Goal: Task Accomplishment & Management: Complete application form

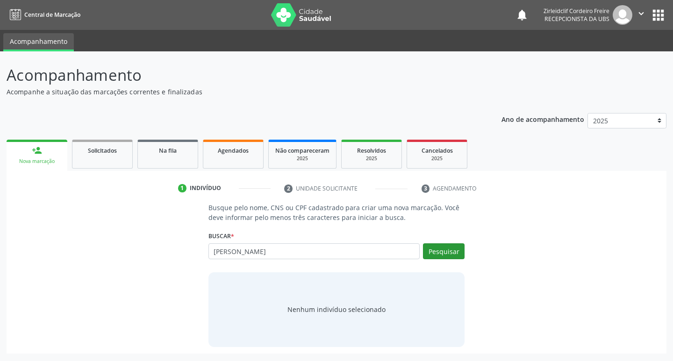
type input "amanda raniere de siqueira"
click at [453, 256] on button "Pesquisar" at bounding box center [444, 252] width 42 height 16
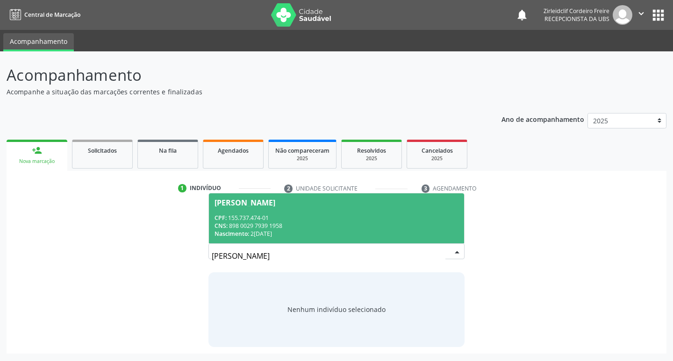
click at [389, 228] on div "CNS: 898 0029 7939 1958" at bounding box center [337, 226] width 245 height 8
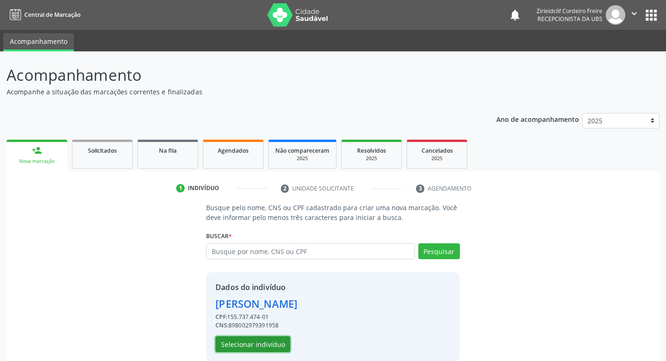
click at [255, 345] on button "Selecionar indivíduo" at bounding box center [253, 345] width 75 height 16
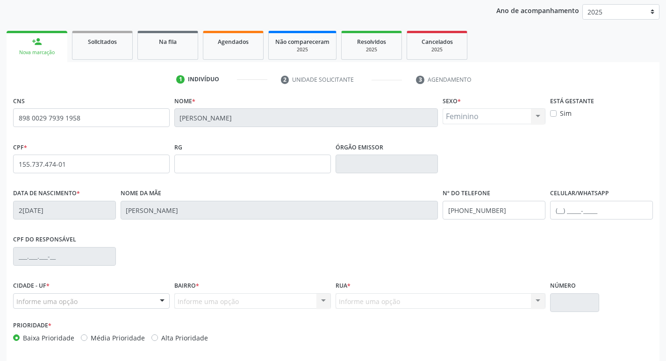
scroll to position [140, 0]
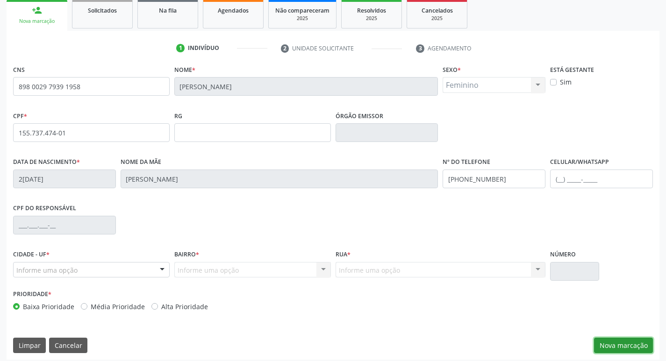
click at [621, 343] on button "Nova marcação" at bounding box center [623, 346] width 59 height 16
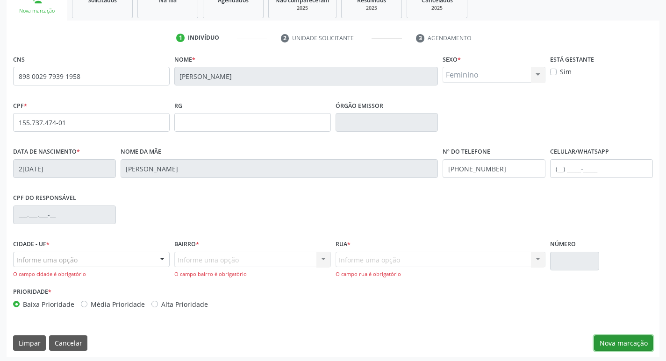
scroll to position [153, 0]
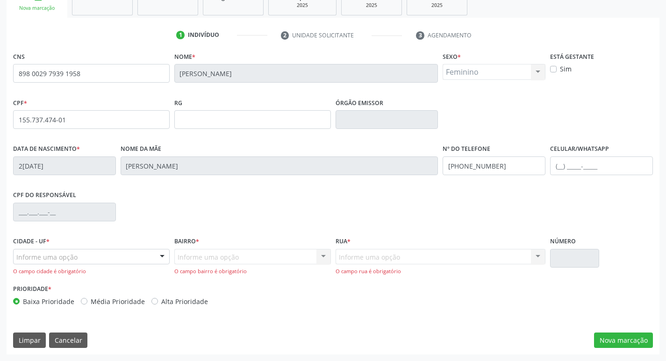
click at [165, 255] on div at bounding box center [162, 258] width 14 height 16
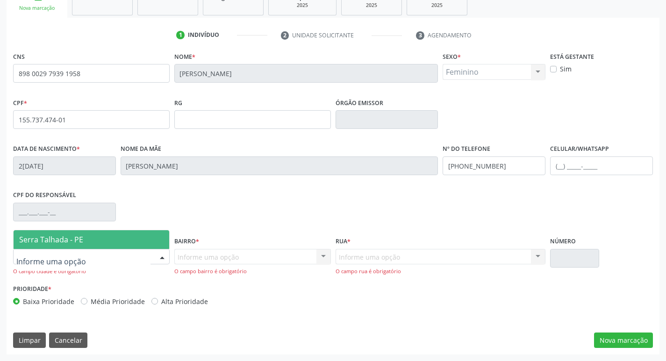
click at [122, 244] on span "Serra Talhada - PE" at bounding box center [92, 239] width 156 height 19
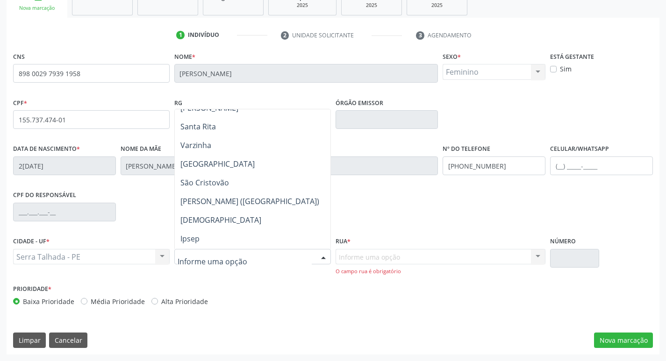
scroll to position [187, 0]
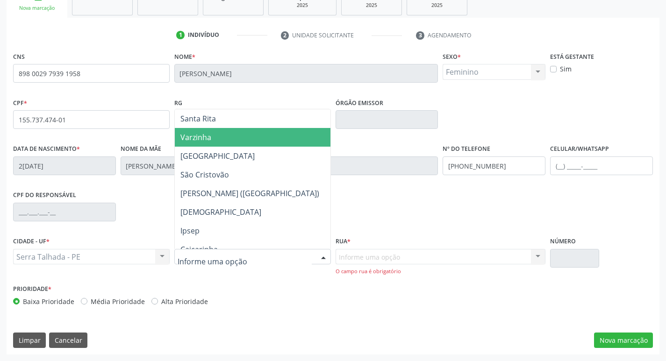
click at [249, 135] on span "Varzinha" at bounding box center [253, 137] width 156 height 19
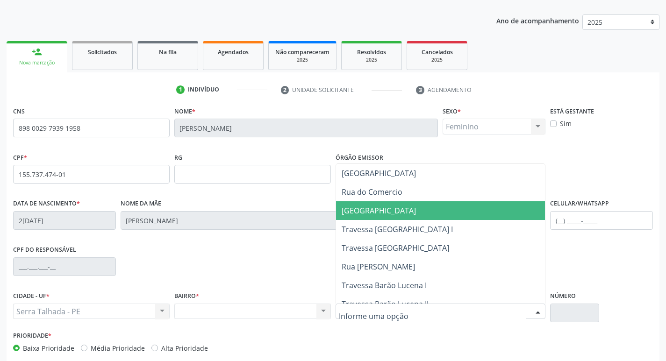
scroll to position [234, 0]
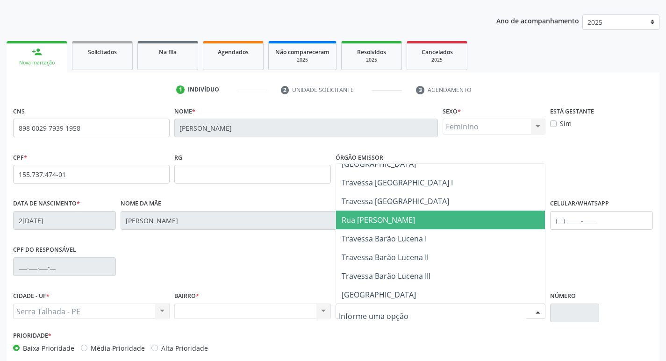
click at [411, 223] on span "Rua Barão Lucena" at bounding box center [440, 220] width 209 height 19
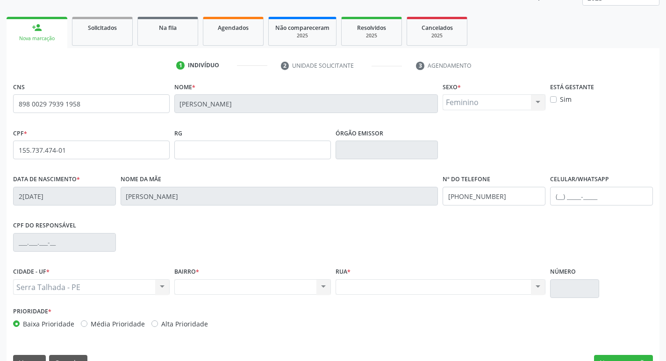
scroll to position [145, 0]
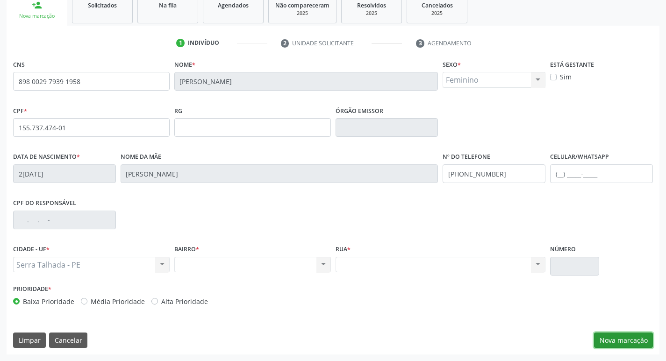
click at [618, 342] on button "Nova marcação" at bounding box center [623, 341] width 59 height 16
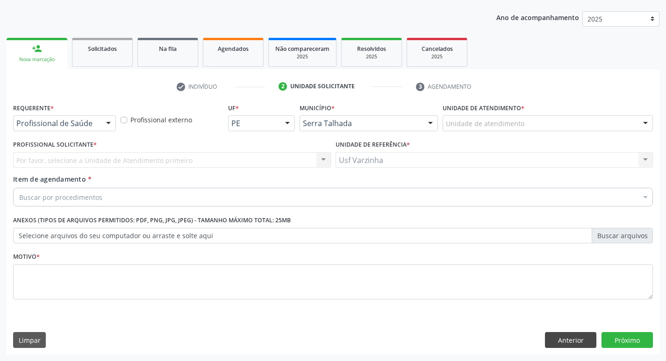
scroll to position [102, 0]
click at [107, 124] on div at bounding box center [108, 124] width 14 height 16
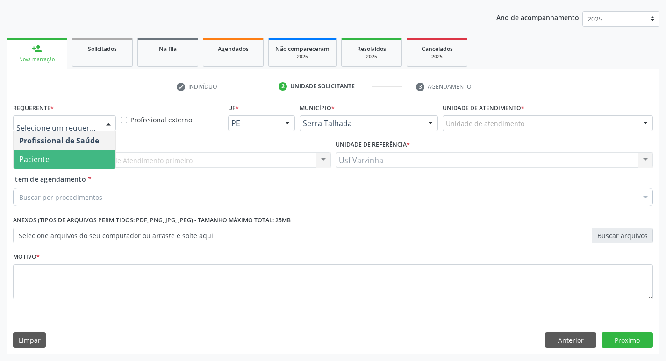
click at [83, 155] on span "Paciente" at bounding box center [65, 159] width 102 height 19
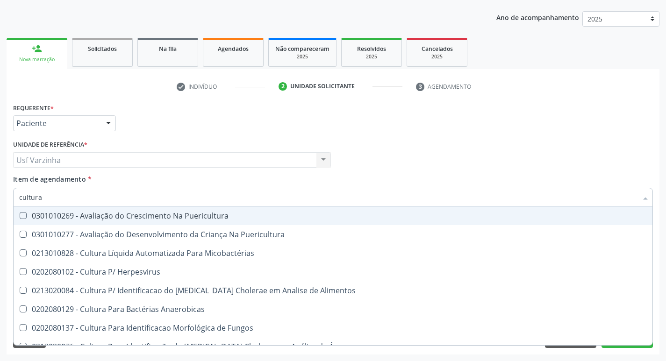
type input "cultura"
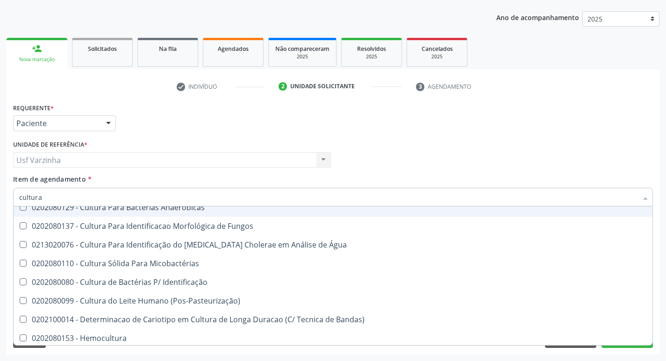
scroll to position [104, 0]
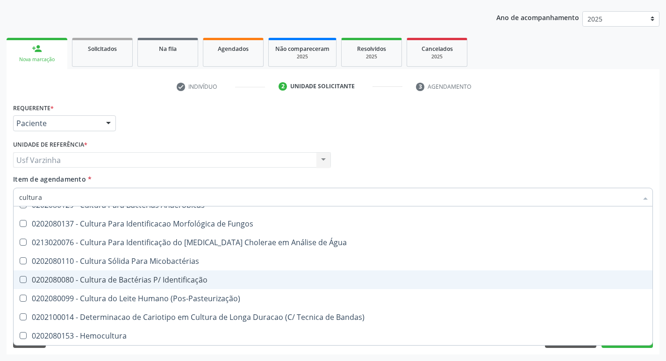
click at [190, 280] on div "0202080080 - Cultura de Bactérias P/ Identificação" at bounding box center [333, 279] width 628 height 7
checkbox Identificação "true"
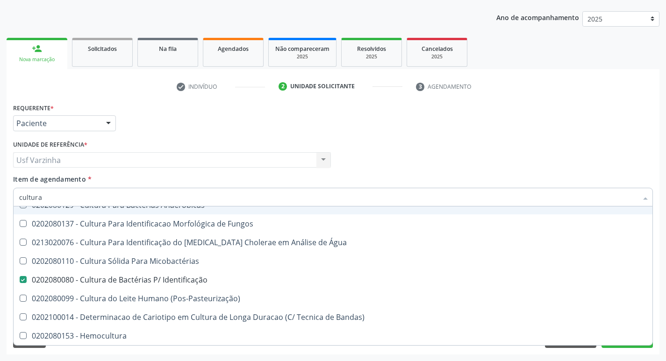
click at [52, 199] on input "cultura" at bounding box center [328, 197] width 619 height 19
type input "c"
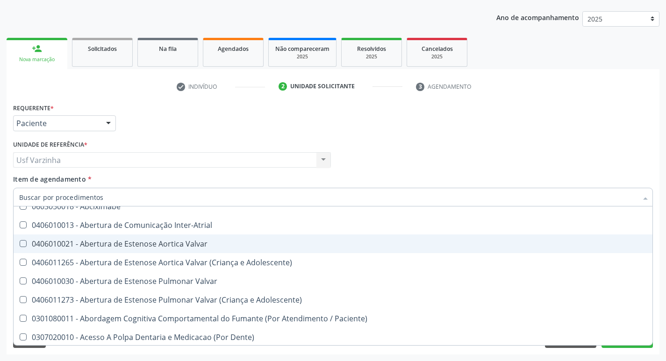
checkbox Paciente\) "false"
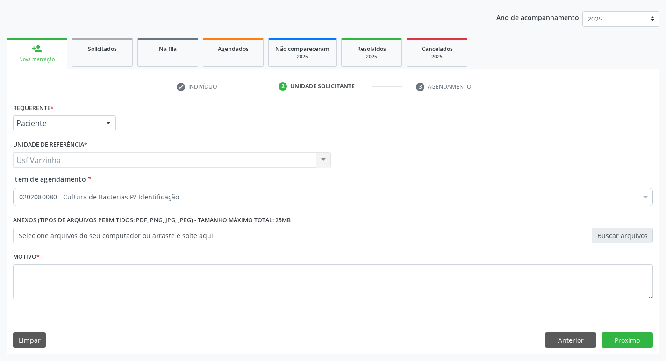
checkbox Identificação "true"
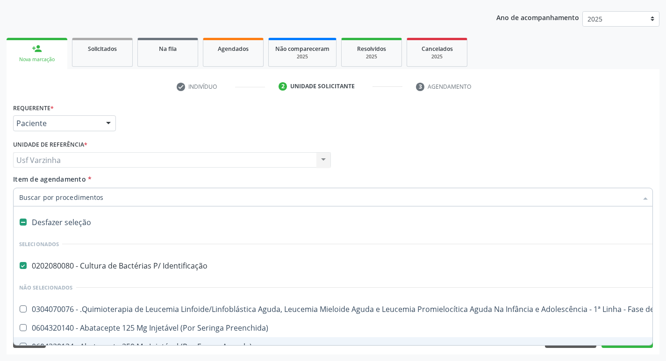
click at [58, 200] on input "Item de agendamento *" at bounding box center [328, 197] width 619 height 19
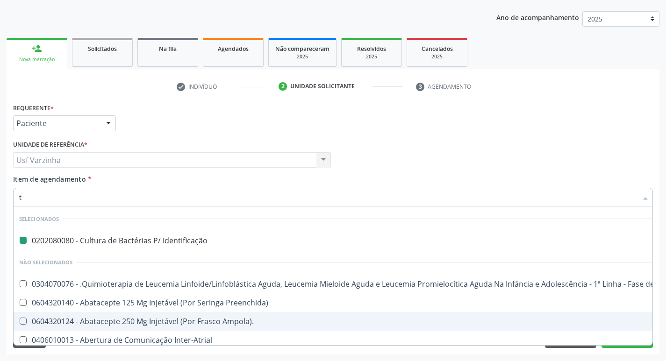
type input "to"
checkbox Identificação "false"
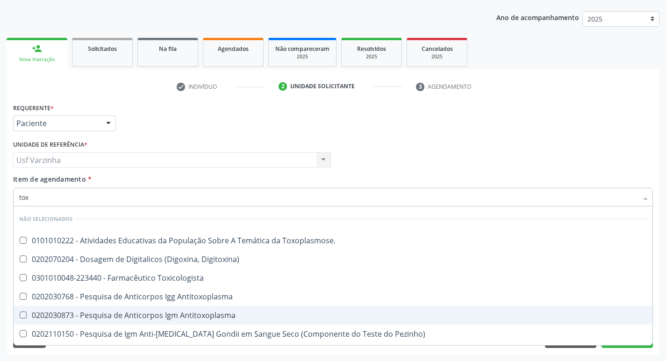
type input "toxo"
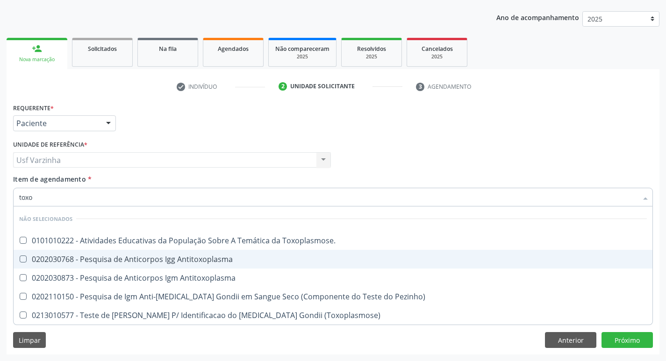
drag, startPoint x: 129, startPoint y: 254, endPoint x: 130, endPoint y: 268, distance: 14.1
click at [129, 254] on span "0202030768 - Pesquisa de Anticorpos Igg Antitoxoplasma" at bounding box center [333, 259] width 639 height 19
checkbox Antitoxoplasma "true"
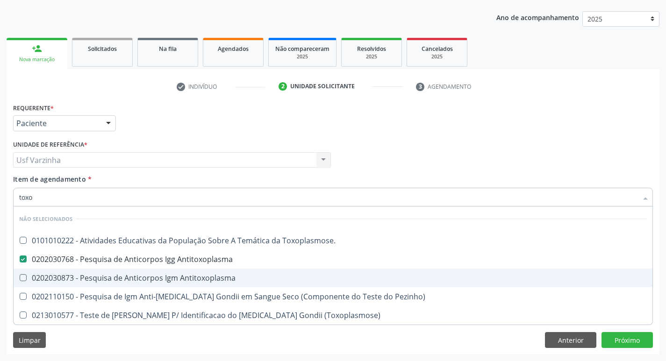
drag, startPoint x: 127, startPoint y: 276, endPoint x: 56, endPoint y: 213, distance: 95.4
click at [127, 275] on div "0202030873 - Pesquisa de Anticorpos Igm Antitoxoplasma" at bounding box center [333, 277] width 628 height 7
checkbox Antitoxoplasma "true"
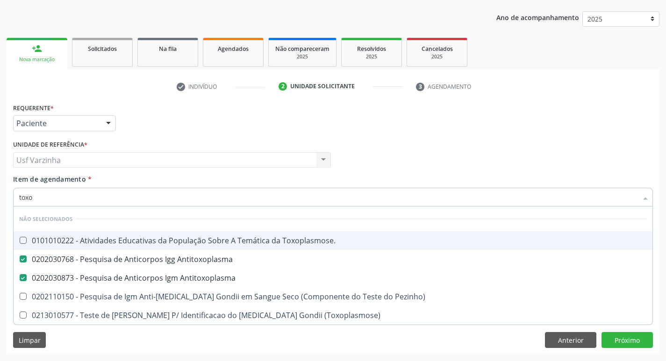
click at [38, 200] on input "toxo" at bounding box center [328, 197] width 619 height 19
type input "tox"
checkbox Antitoxoplasma "false"
checkbox Pezinho\) "true"
checkbox \(Toxoplasmose\) "true"
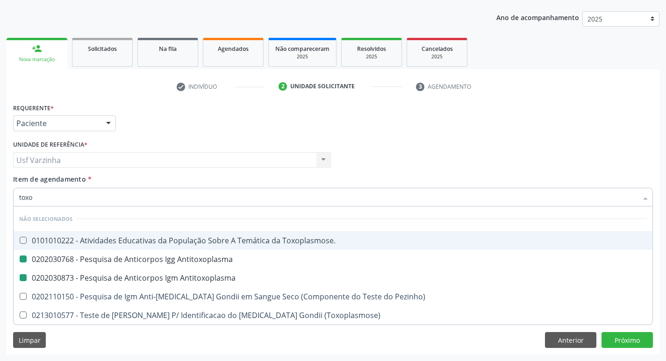
checkbox Antitoxoplasma "false"
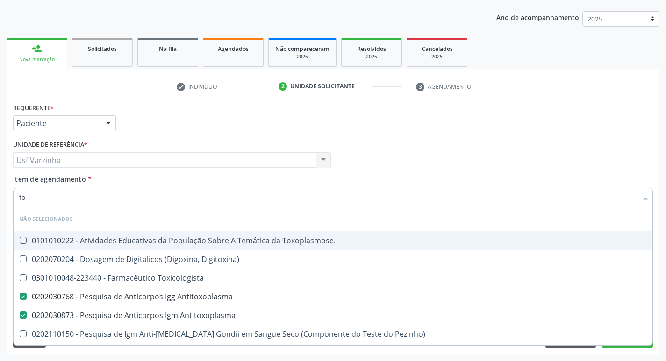
type input "t"
checkbox Toxoplasmose\ "true"
checkbox Antitoxoplasma "false"
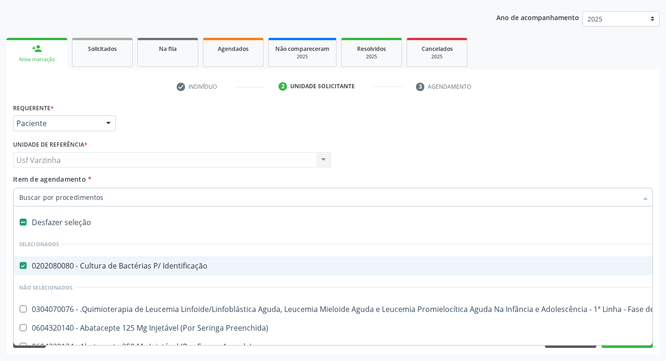
type input "h"
checkbox Identificação "false"
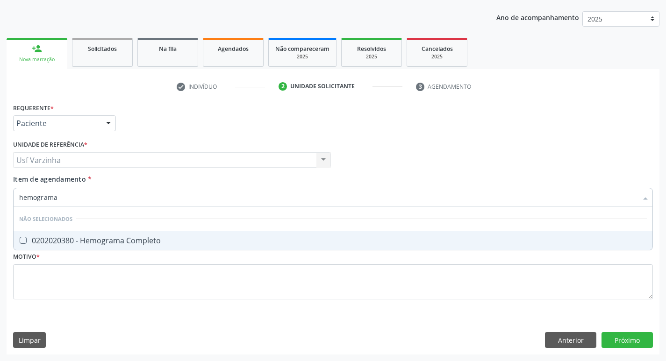
type input "hemograma"
click at [47, 237] on div "0202020380 - Hemograma Completo" at bounding box center [333, 240] width 628 height 7
checkbox Completo "true"
click at [64, 198] on input "hemograma" at bounding box center [328, 197] width 619 height 19
type input "hemog"
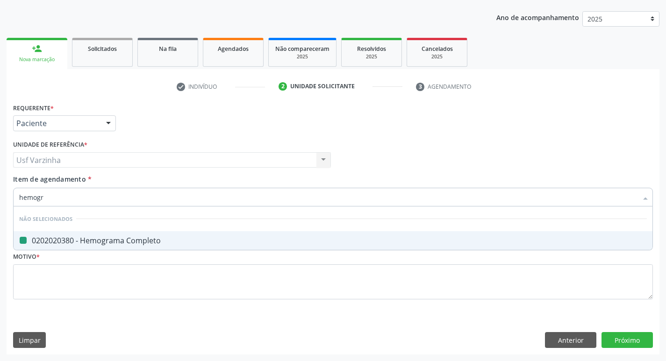
checkbox Completo "false"
type input "h"
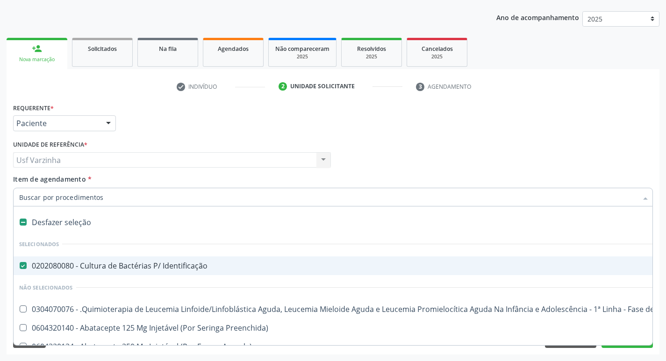
checkbox Identificação "true"
type input "g"
checkbox Identificação "false"
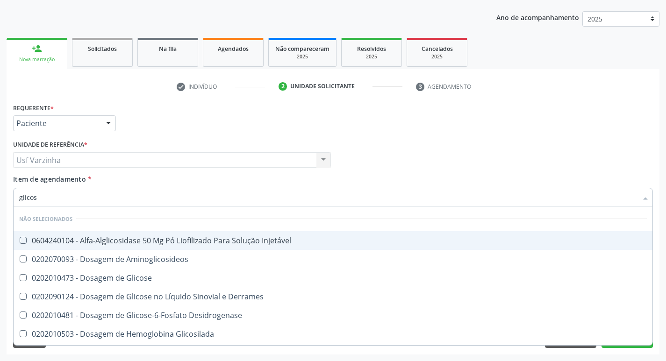
type input "glicose"
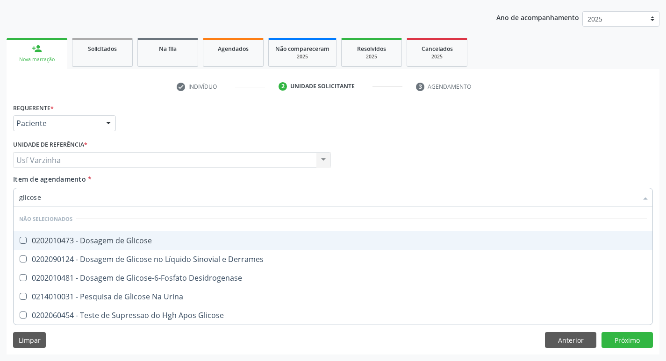
click at [55, 244] on div "0202010473 - Dosagem de Glicose" at bounding box center [333, 240] width 628 height 7
checkbox Glicose "true"
click at [48, 198] on input "glicose" at bounding box center [328, 197] width 619 height 19
type input "glicos"
checkbox Glicose "false"
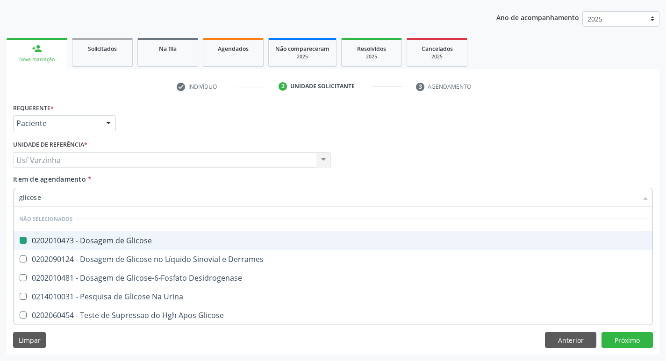
checkbox Desidrogenase "true"
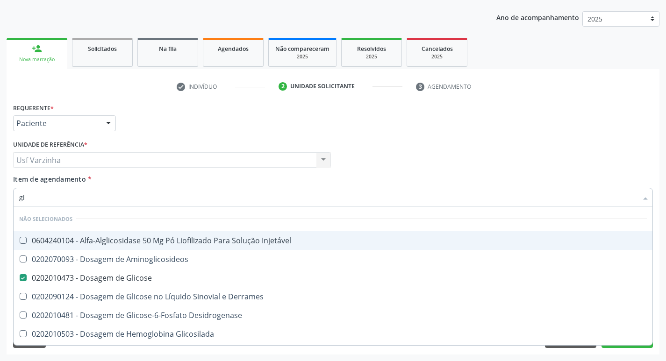
type input "g"
checkbox Injetável "true"
checkbox Glicose "false"
checkbox Glicosilada "false"
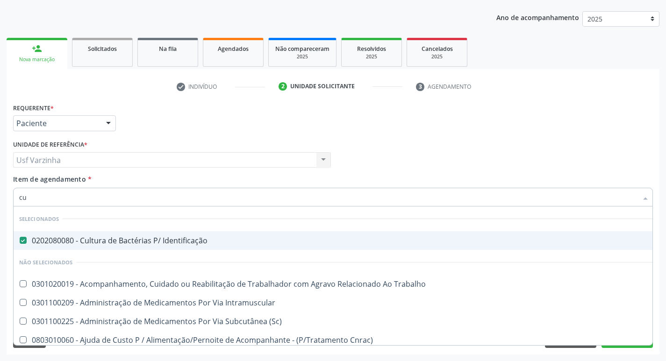
type input "cur"
checkbox Identificação "false"
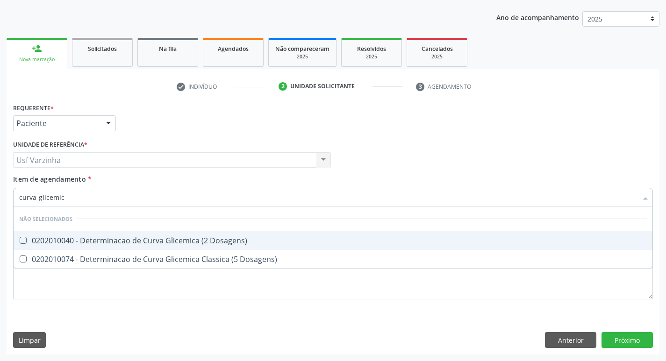
type input "curva glicemica"
click at [57, 240] on div "0202010040 - Determinacao de Curva Glicemica (2 Dosagens)" at bounding box center [333, 240] width 628 height 7
checkbox Dosagens\) "true"
click at [75, 194] on input "curva glicemica" at bounding box center [328, 197] width 619 height 19
type input "curv"
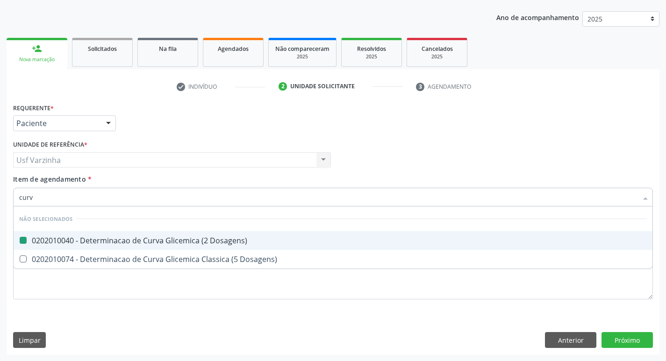
checkbox Dosagens\) "false"
checkbox Dosagens\) "true"
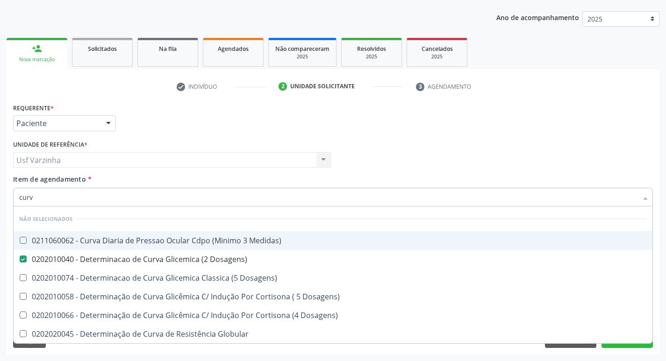
type input "cur"
checkbox Dosagens\) "false"
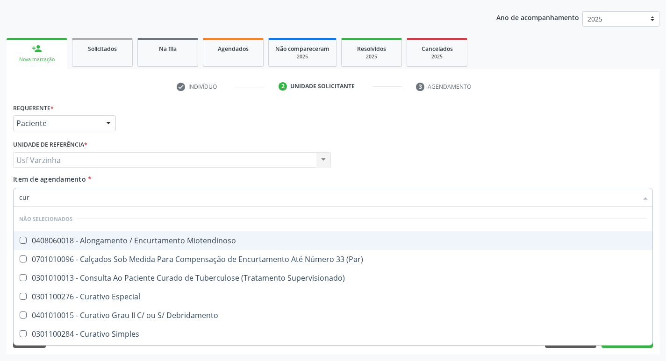
type input "cu"
checkbox Miotendinoso "true"
checkbox Dosagens\) "false"
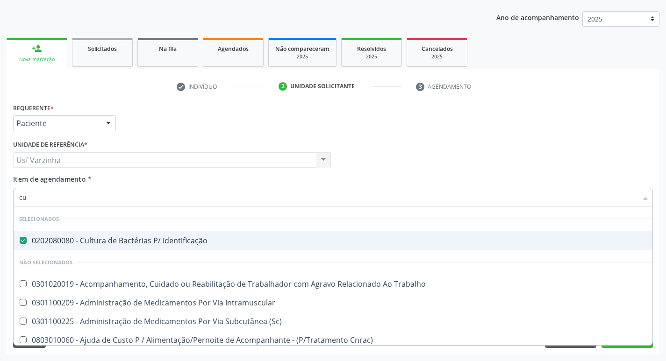
type input "c"
checkbox Dosagens\) "false"
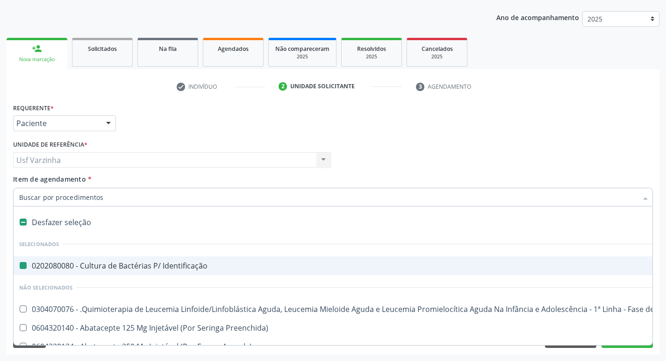
type input "m"
checkbox Identificação "false"
checkbox Videolaparoscópica "true"
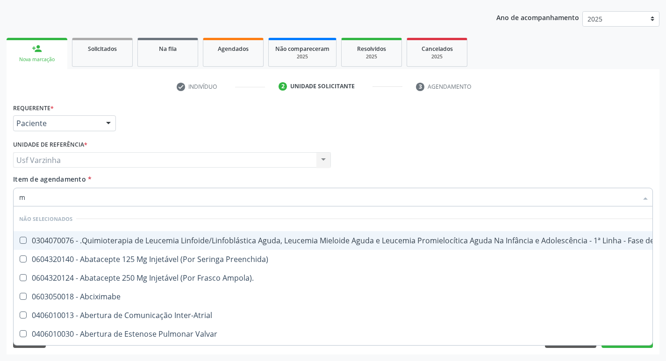
type input "me"
checkbox Dosagens\) "false"
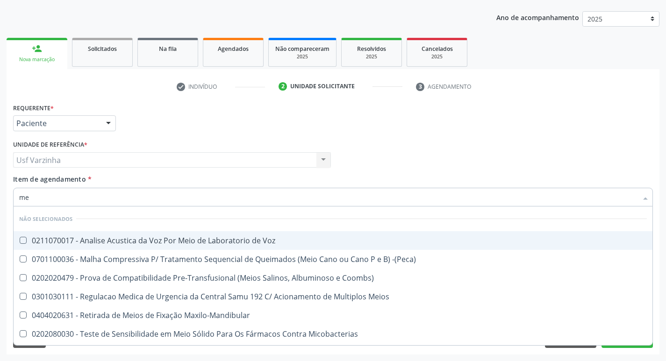
type input "m"
checkbox Voz "true"
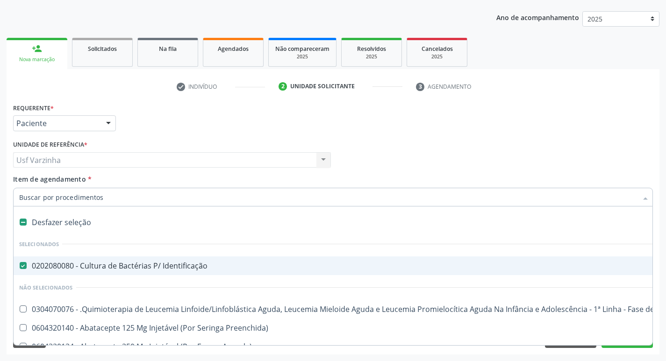
type input "9"
checkbox Identificação "false"
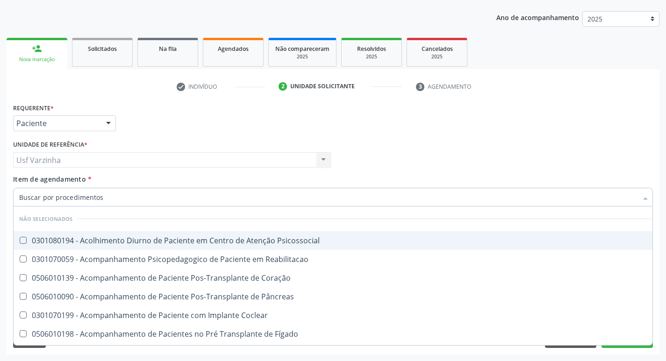
checkbox Psicossocial "true"
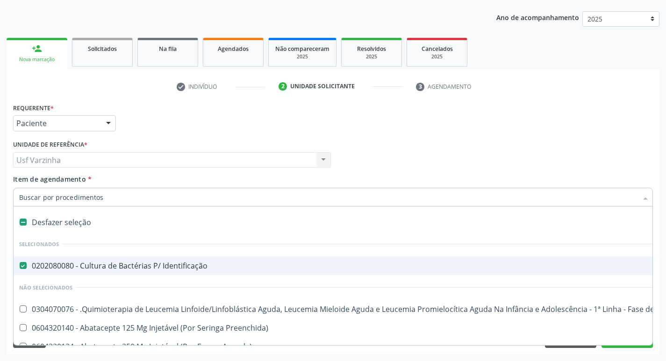
type input "9"
checkbox Identificação "false"
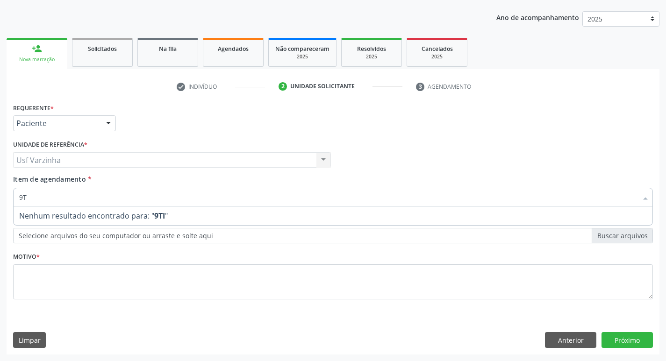
type input "9"
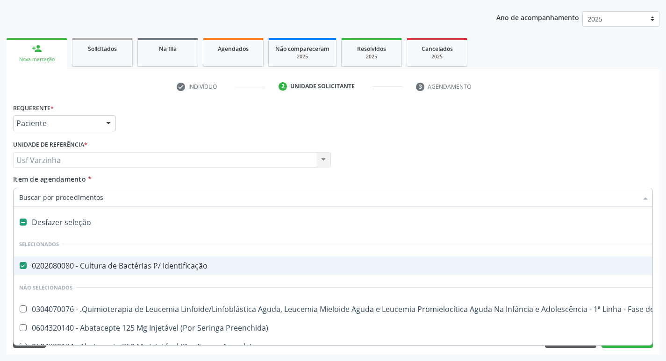
type input "9"
checkbox Identificação "false"
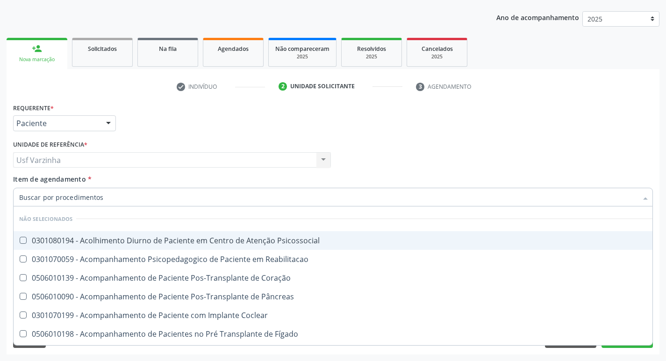
checkbox Psicossocial "true"
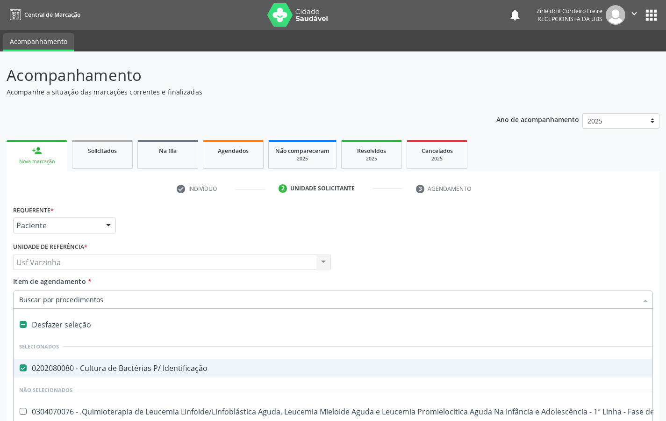
scroll to position [43, 0]
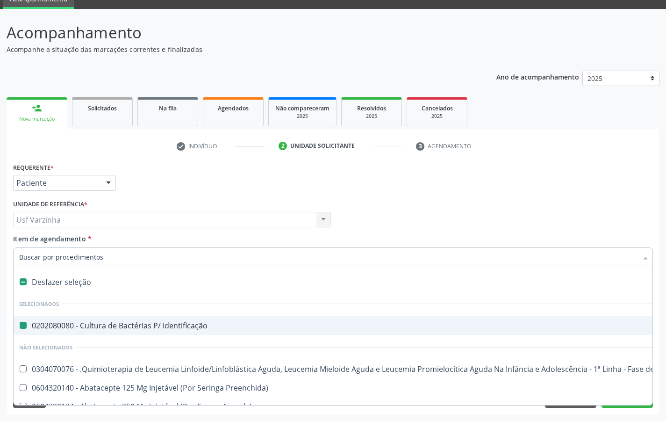
type input "h"
checkbox Identificação "false"
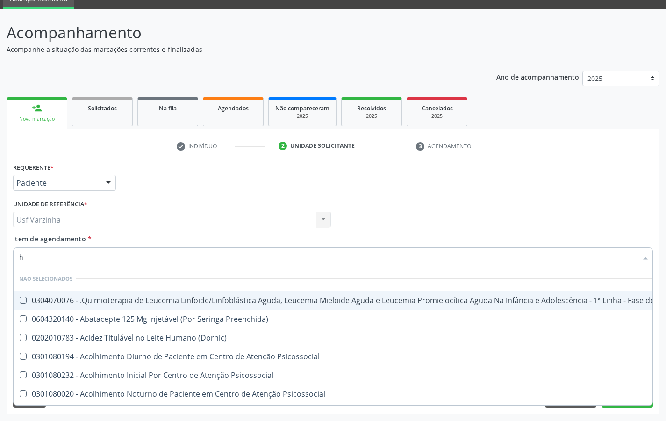
type input "he"
checkbox Removível "true"
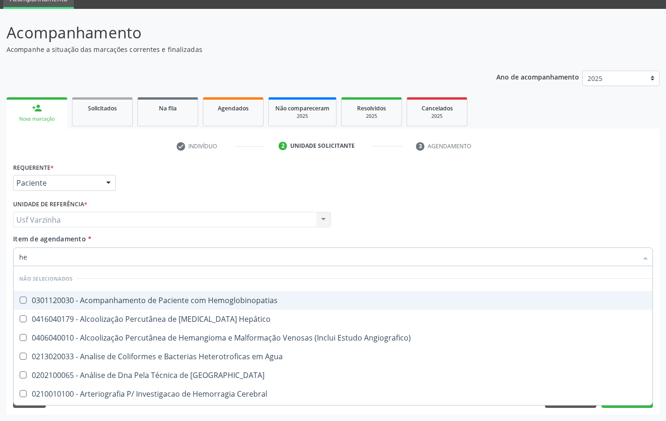
type input "hem"
checkbox II "true"
checkbox Completo "false"
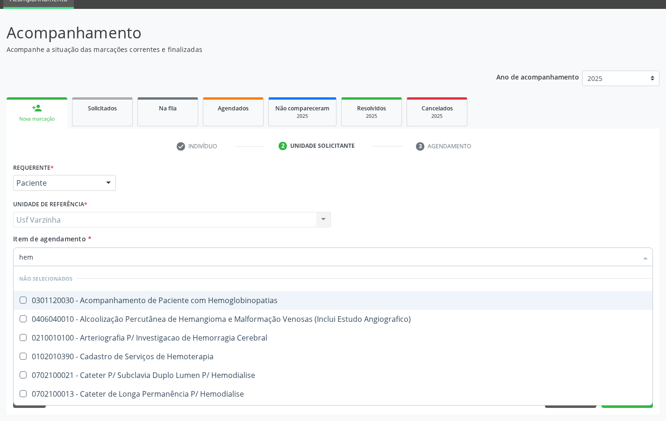
type input "hemo"
checkbox Retro-Retal "true"
checkbox Completo "false"
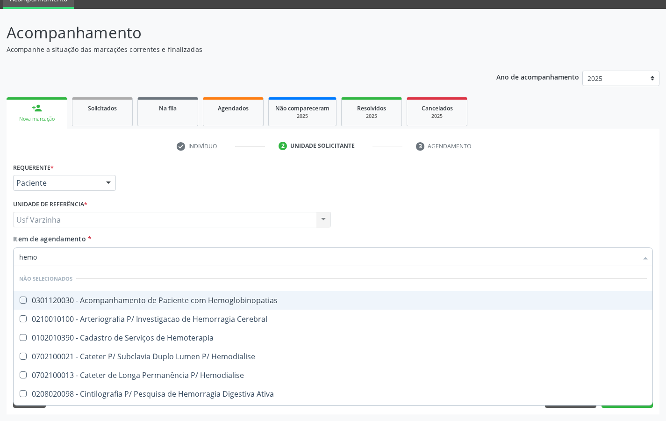
type input "hemog"
checkbox Carboxi-Hemoglobina "true"
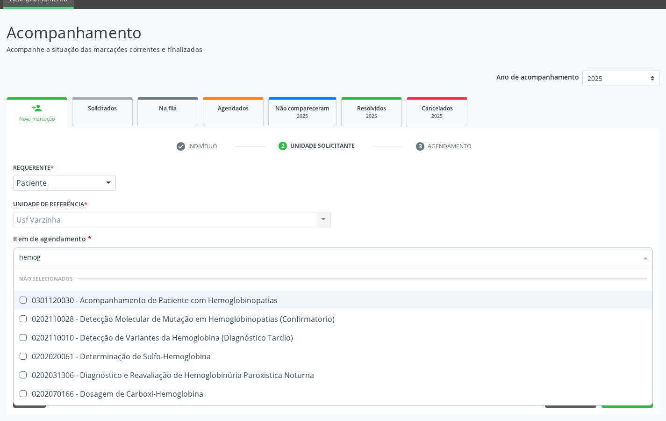
type input "hemogl"
checkbox Completo "false"
type input "hemoglobina"
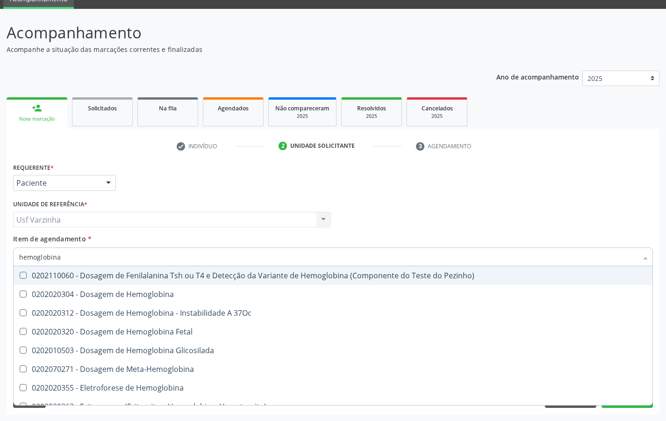
scroll to position [94, 0]
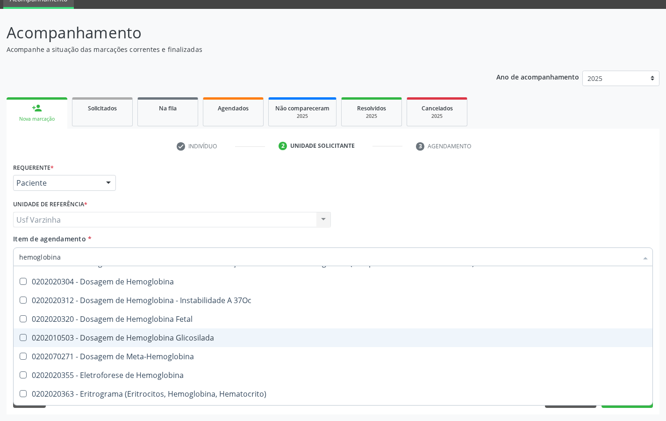
click at [101, 341] on div "0202010503 - Dosagem de Hemoglobina Glicosilada" at bounding box center [333, 337] width 628 height 7
checkbox Glicosilada "true"
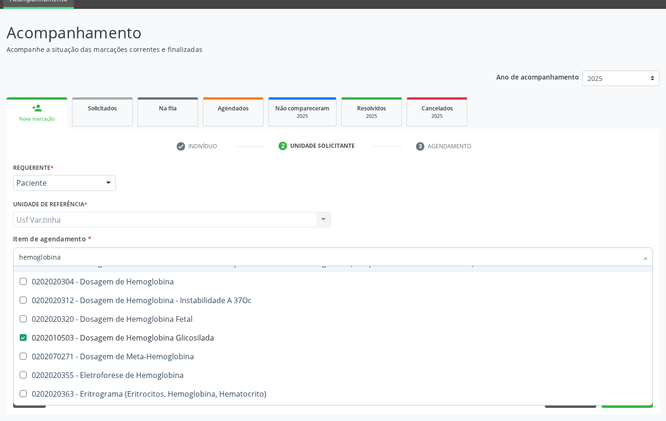
click at [74, 256] on input "hemoglobina" at bounding box center [328, 256] width 619 height 19
type input "hemoglob"
checkbox Glicosilada "false"
checkbox Hematocrito\) "true"
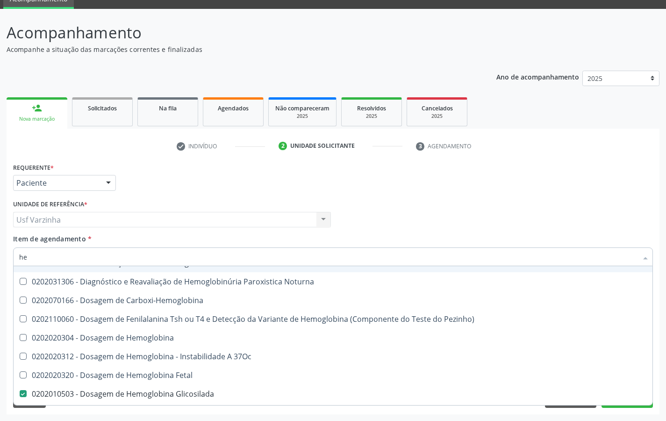
type input "h"
checkbox Hemoglobinopatias "true"
checkbox Glicosilada "false"
checkbox Completo "false"
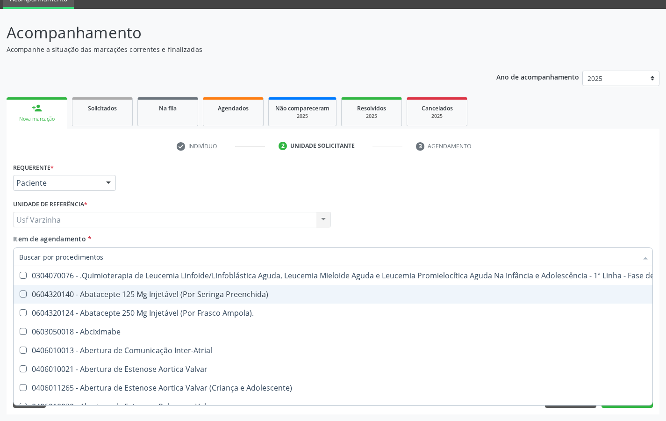
scroll to position [125, 0]
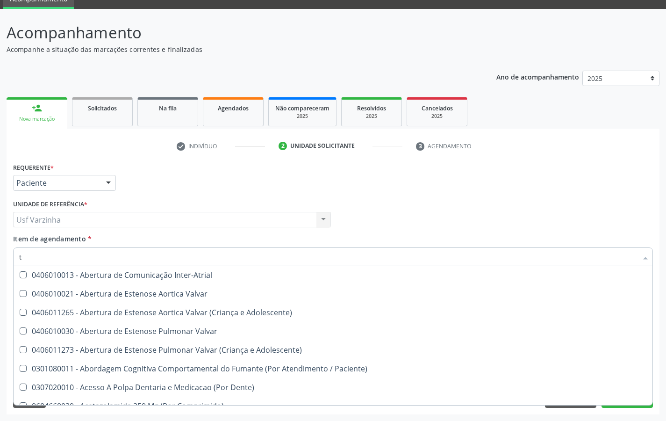
type input "tr"
checkbox Identificação "false"
checkbox Sexual "true"
checkbox Toracotomia "true"
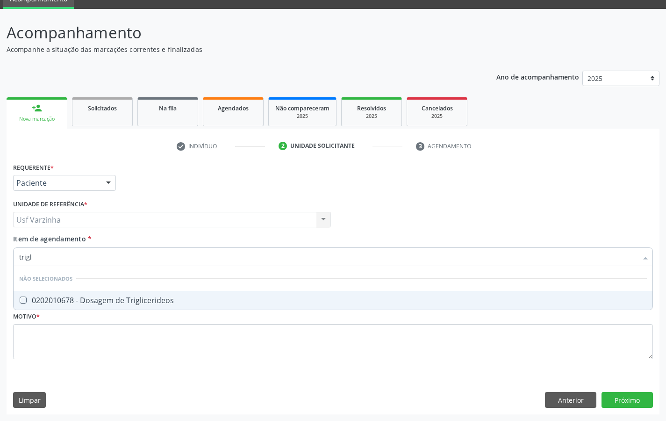
scroll to position [0, 0]
type input "trigli"
click at [35, 304] on div "0202010678 - Dosagem de Triglicerideos" at bounding box center [333, 299] width 628 height 7
checkbox Triglicerideos "true"
click at [39, 258] on input "trigli" at bounding box center [328, 256] width 619 height 19
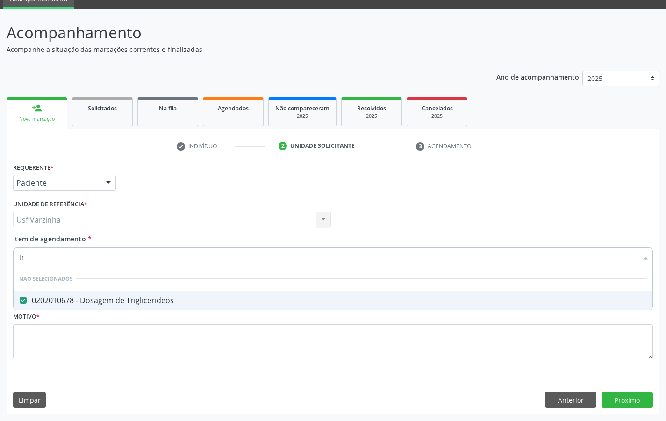
type input "t"
checkbox Triglicerideos "true"
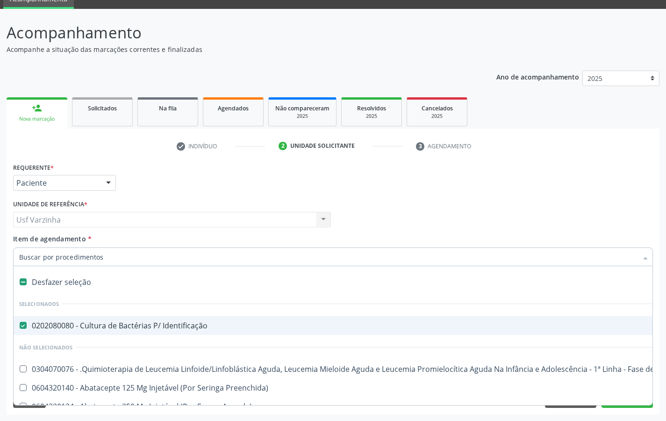
type input "u"
checkbox 67 "true"
checkbox Comprimido\) "true"
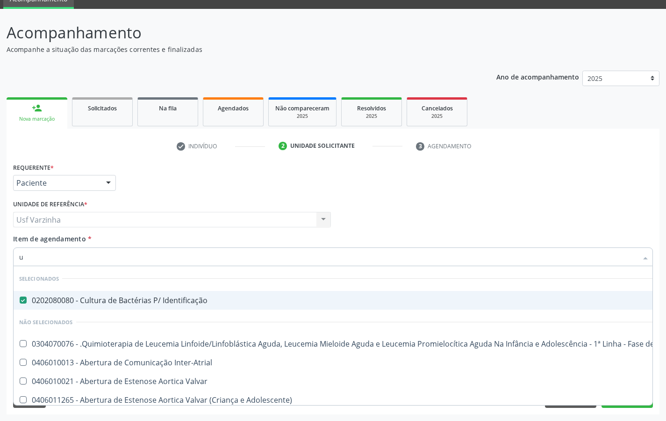
type input "ur"
checkbox Coagulação "true"
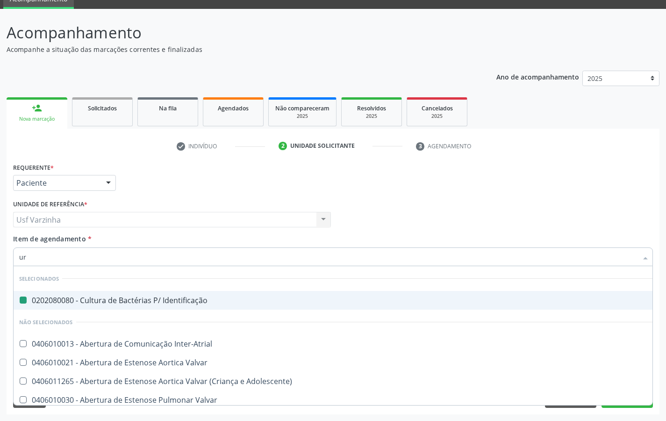
type input "uri"
checkbox Identificação "false"
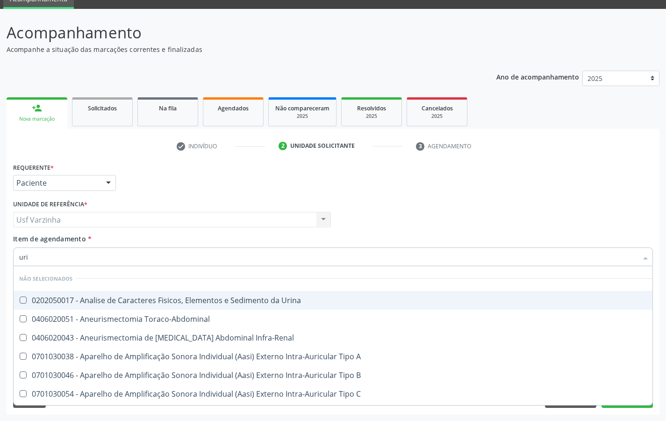
type input "urin"
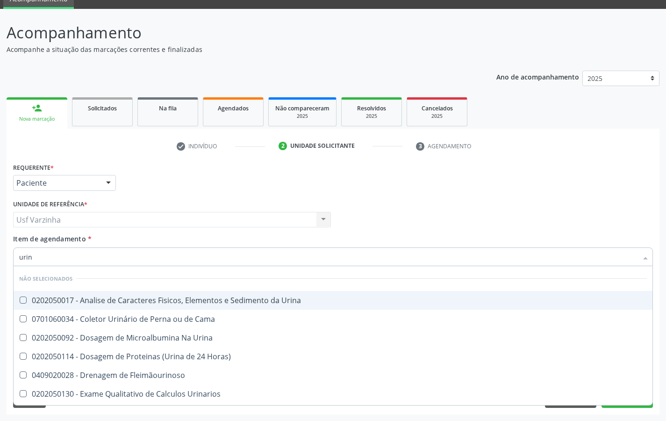
drag, startPoint x: 41, startPoint y: 296, endPoint x: 39, endPoint y: 288, distance: 8.3
click at [40, 296] on div "0202050017 - Analise de Caracteres Fisicos, Elementos e Sedimento da Urina" at bounding box center [333, 299] width 628 height 7
checkbox Urina "true"
click at [34, 253] on input "urin" at bounding box center [328, 256] width 619 height 19
type input "u"
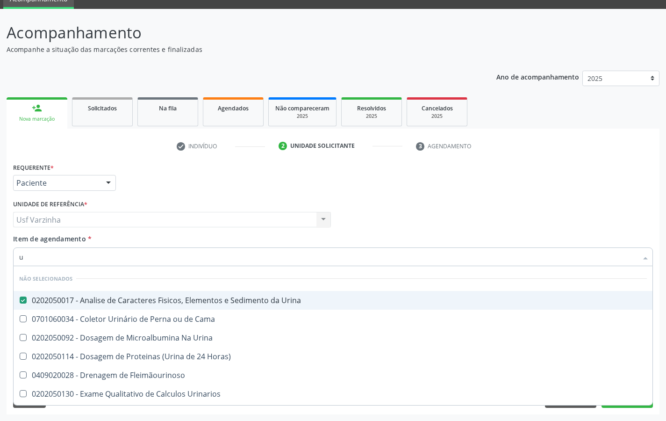
checkbox Urina "false"
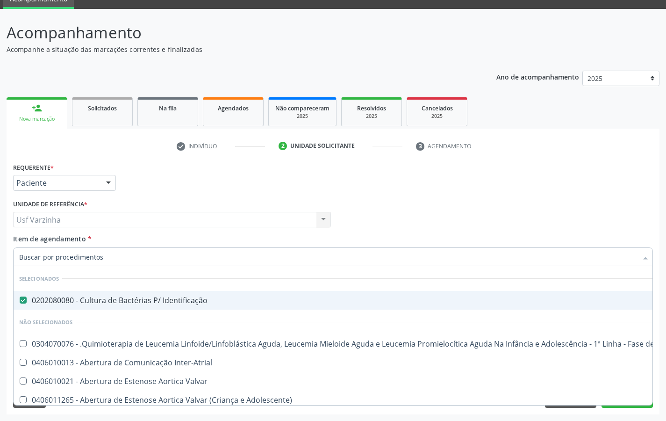
checkbox Urina "false"
checkbox Articulacoes "true"
checkbox Dosagens\) "false"
checkbox \(Tsh\) "false"
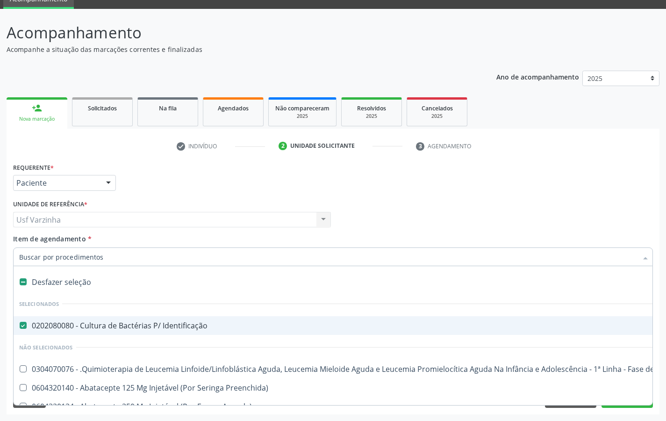
type input "f"
checkbox Pâncreas "true"
checkbox Urina "false"
checkbox Regulado "true"
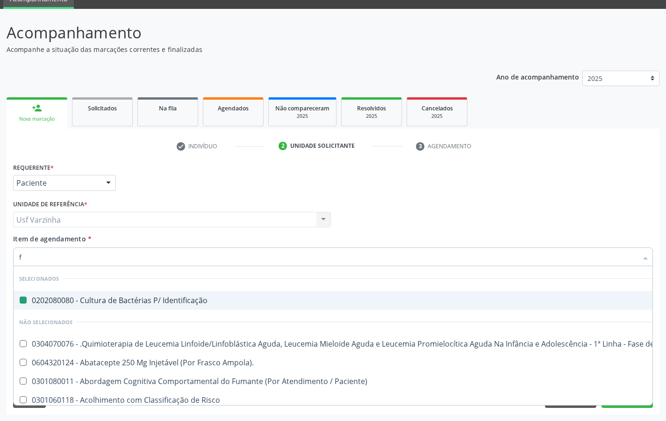
type input "fe"
checkbox Identificação "false"
checkbox Urina "false"
checkbox Vasos\) "true"
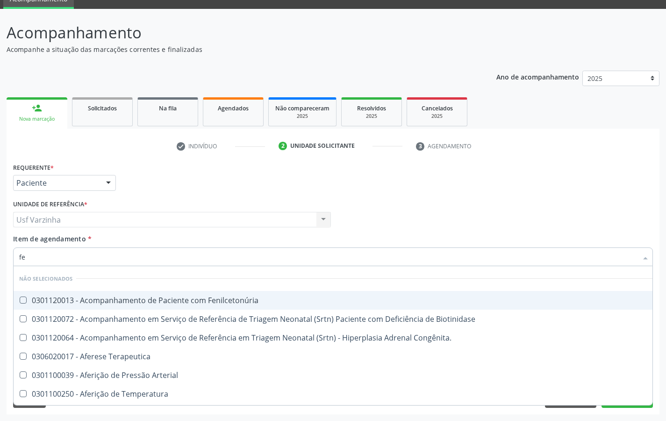
type input "fer"
checkbox Grama\) "true"
checkbox Ferritina "false"
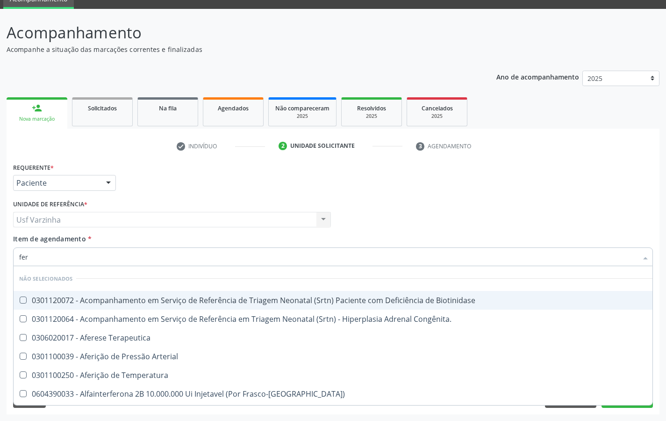
type input "ferr"
checkbox Arterial "true"
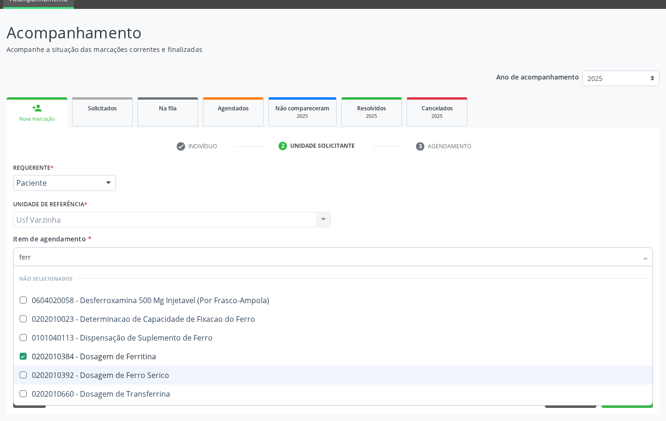
click at [80, 376] on div "0202010392 - Dosagem de Ferro Serico" at bounding box center [333, 374] width 628 height 7
checkbox Serico "true"
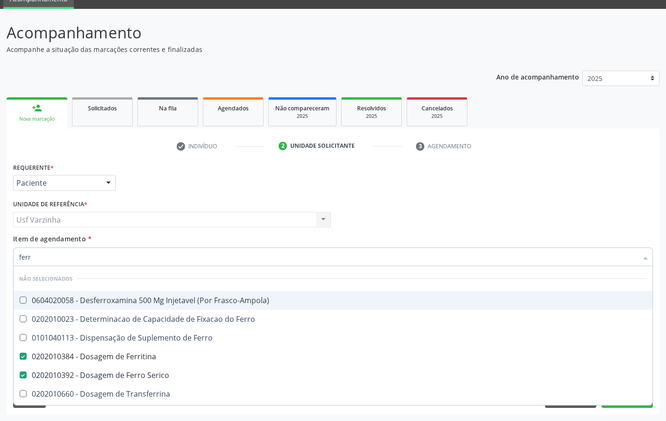
click at [36, 257] on input "ferr" at bounding box center [328, 256] width 619 height 19
type input "fer"
checkbox Ferritina "false"
checkbox Serico "false"
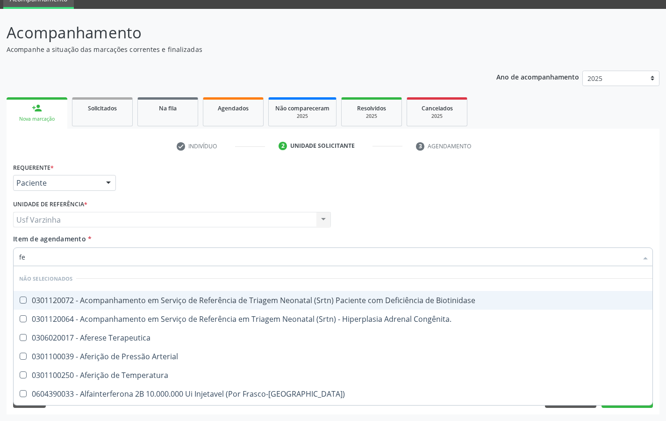
type input "f"
checkbox Biotinidase "true"
checkbox Ferritina "false"
checkbox Serico "false"
checkbox \(Todos\) "false"
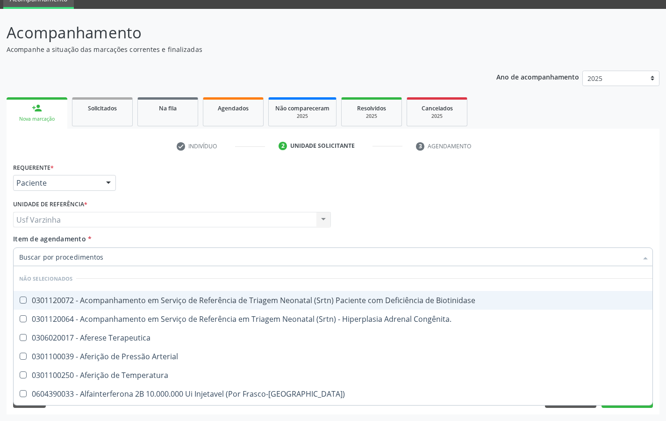
checkbox McI\) "false"
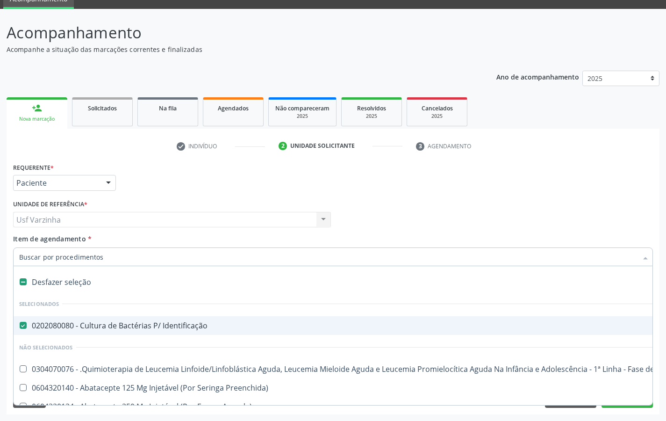
click at [106, 185] on div at bounding box center [108, 183] width 14 height 16
checkbox Manutenção "true"
checkbox Preenchida\) "true"
checkbox Ampola\)\ "true"
checkbox Abciximabe "true"
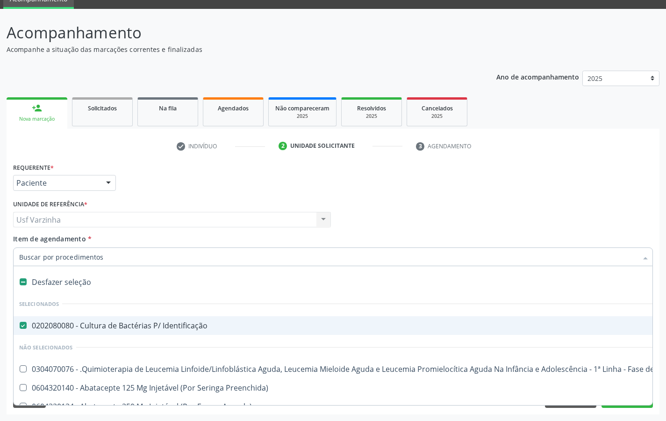
checkbox Inter-Atrial "true"
checkbox Valvar "true"
checkbox Adolescente\) "true"
checkbox Valvar "true"
checkbox Adolescente\) "true"
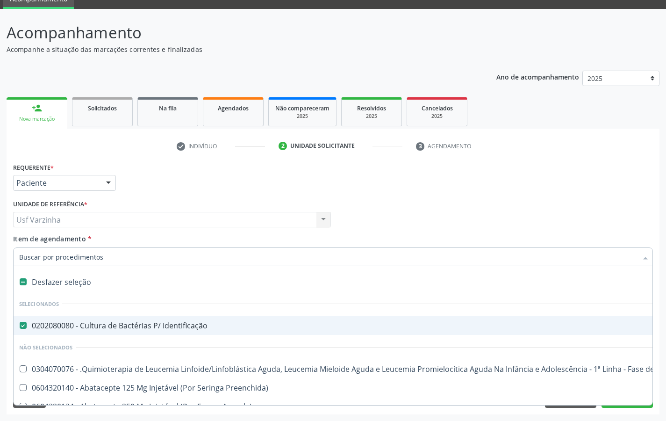
checkbox Paciente\) "true"
checkbox Dente\) "true"
checkbox Comprimido\) "true"
checkbox \(Dornic\) "true"
checkbox Capsula\) "true"
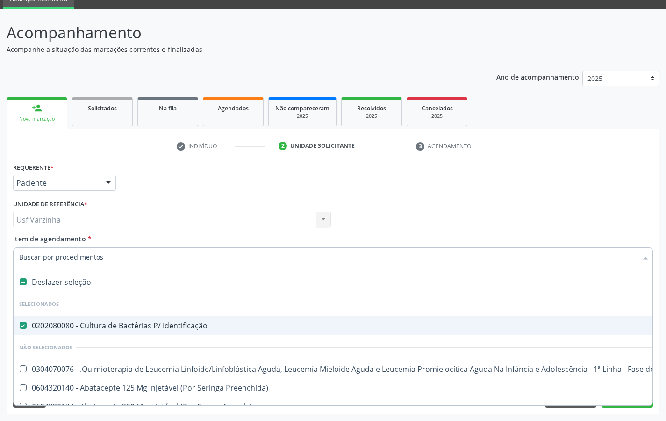
checkbox Capsula\) "true"
checkbox Psicossocial "true"
checkbox Risco "true"
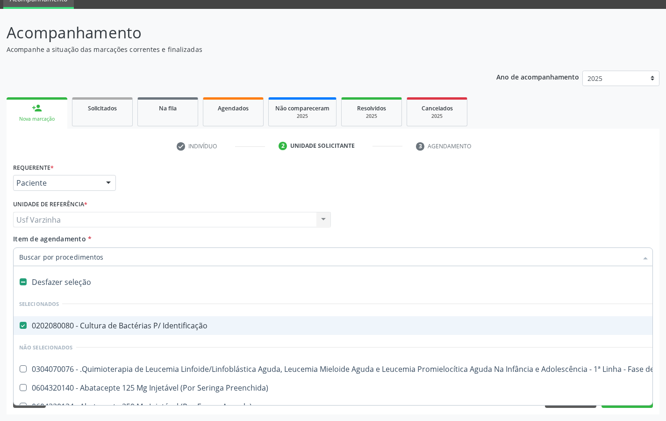
checkbox Urina "false"
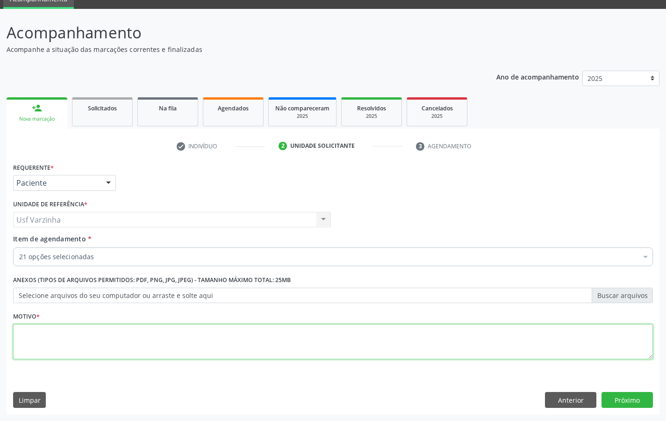
click at [38, 328] on textarea at bounding box center [333, 342] width 640 height 36
type textarea "rastreio"
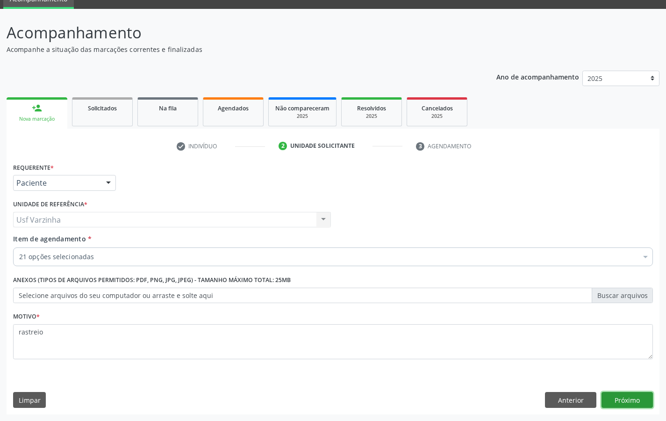
click at [627, 401] on button "Próximo" at bounding box center [627, 400] width 51 height 16
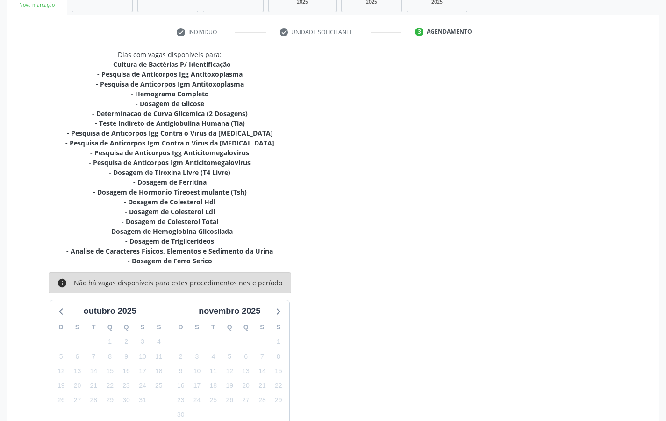
scroll to position [210, 0]
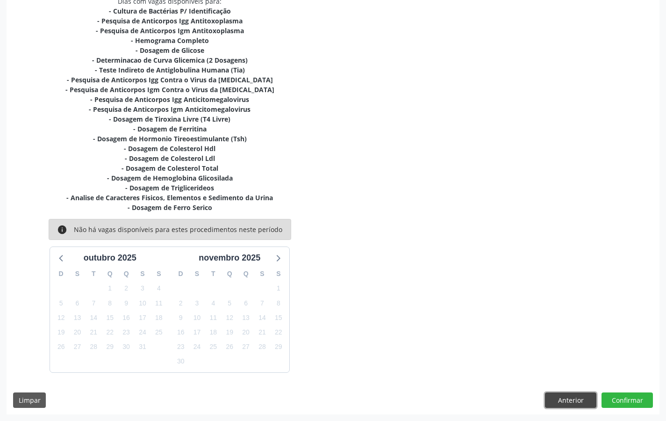
click at [557, 399] on button "Anterior" at bounding box center [570, 400] width 51 height 16
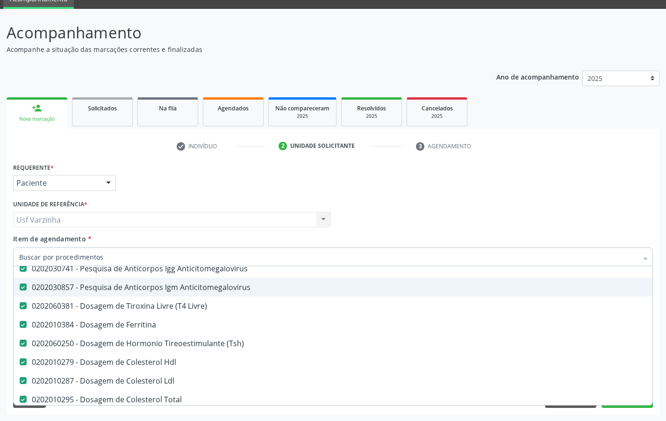
scroll to position [234, 0]
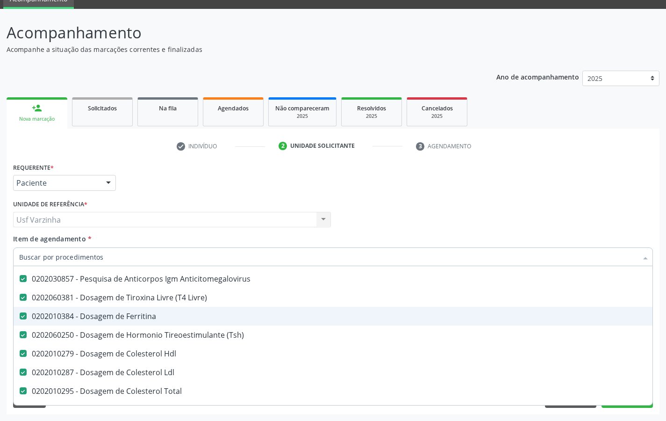
click at [102, 316] on div "0202010384 - Dosagem de Ferritina" at bounding box center [383, 315] width 728 height 7
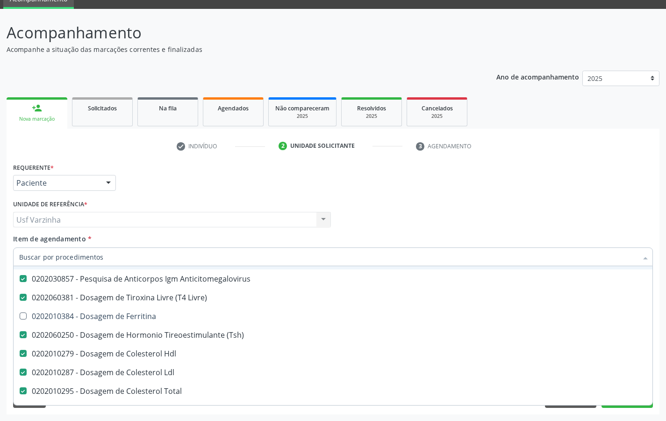
click at [107, 184] on div at bounding box center [108, 183] width 14 height 16
checkbox Ferritina "true"
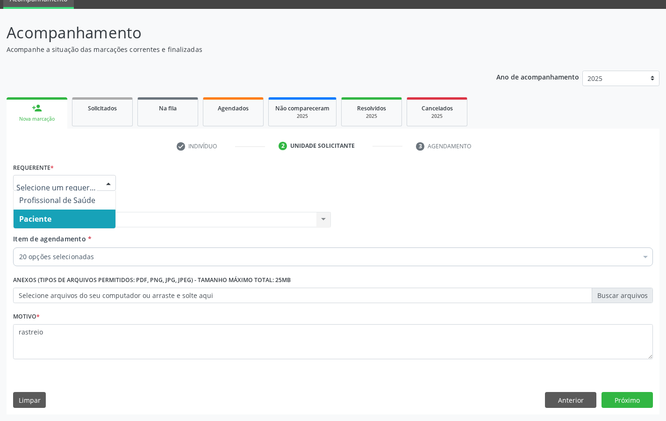
scroll to position [0, 0]
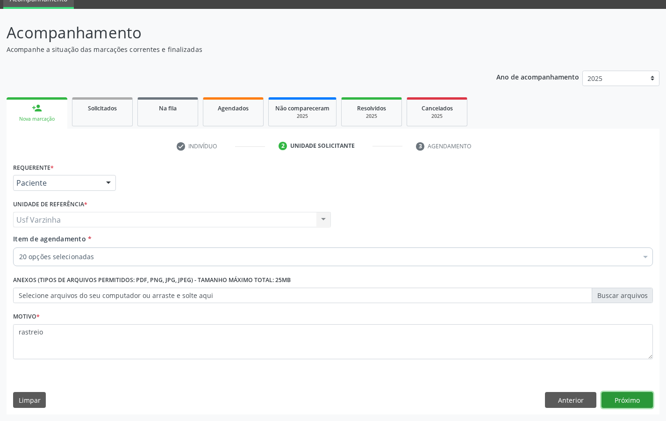
click at [631, 397] on button "Próximo" at bounding box center [627, 400] width 51 height 16
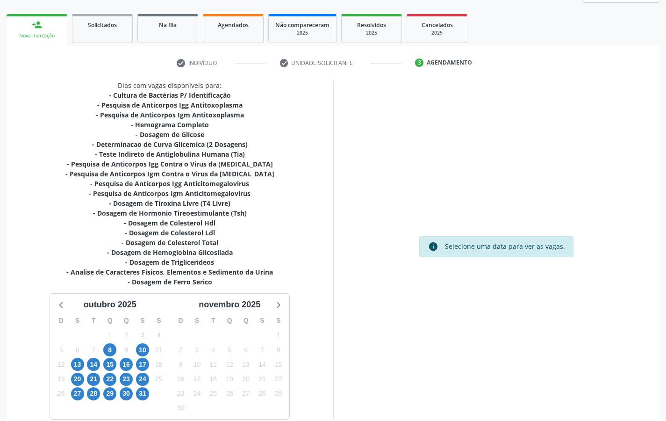
scroll to position [136, 0]
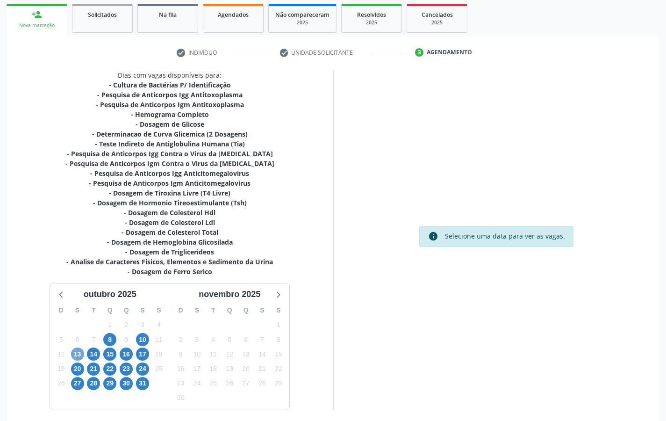
click at [74, 359] on span "13" at bounding box center [77, 353] width 13 height 13
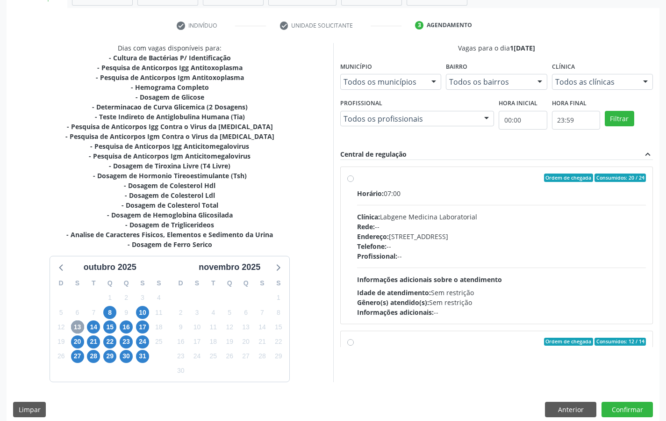
scroll to position [173, 0]
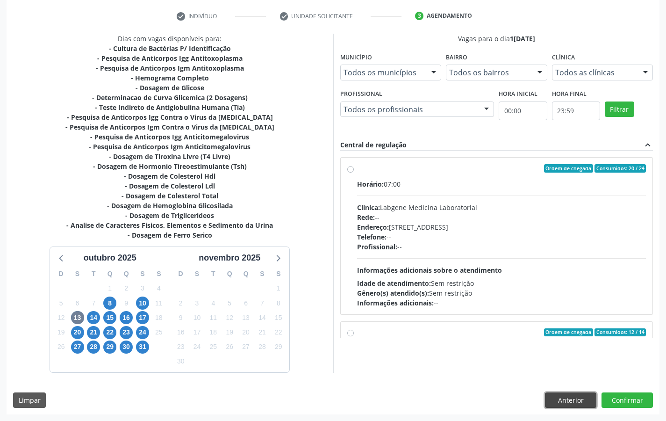
click at [565, 397] on button "Anterior" at bounding box center [570, 400] width 51 height 16
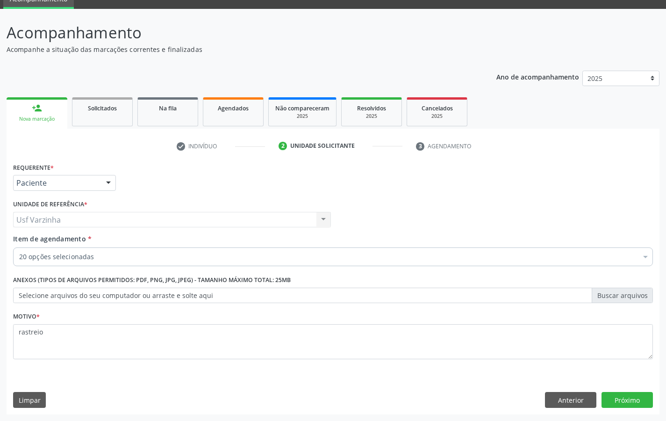
scroll to position [43, 0]
click at [622, 396] on button "Próximo" at bounding box center [627, 400] width 51 height 16
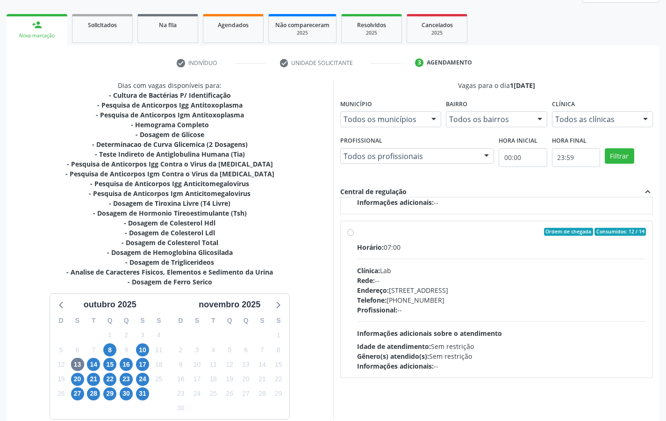
scroll to position [173, 0]
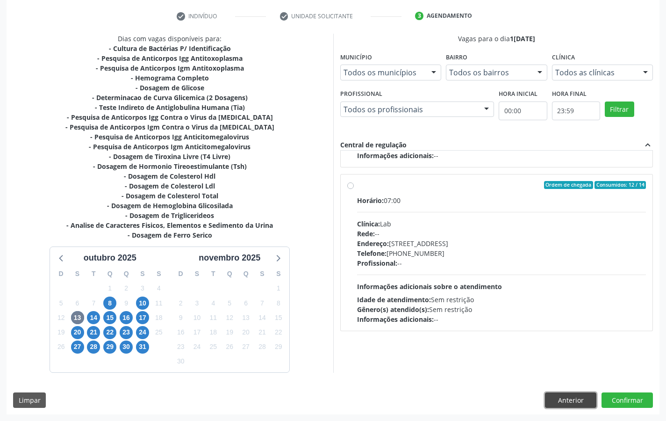
click at [553, 401] on button "Anterior" at bounding box center [570, 400] width 51 height 16
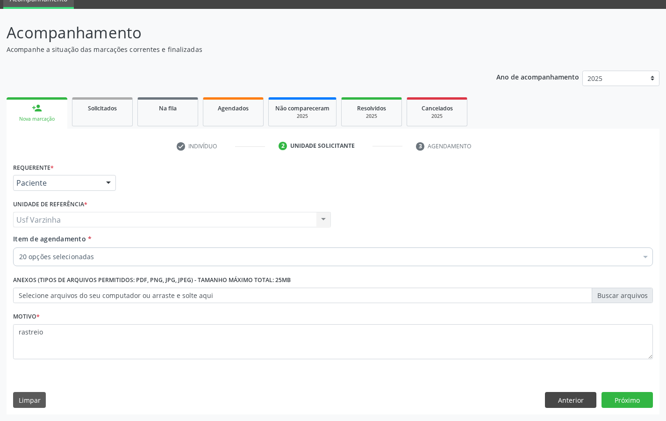
scroll to position [43, 0]
click at [627, 399] on button "Próximo" at bounding box center [627, 400] width 51 height 16
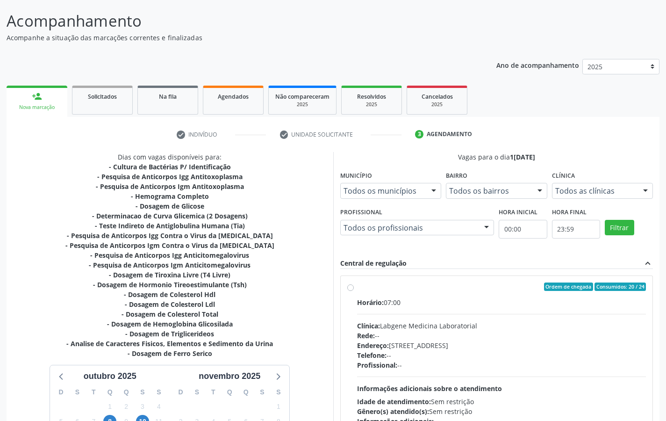
scroll to position [173, 0]
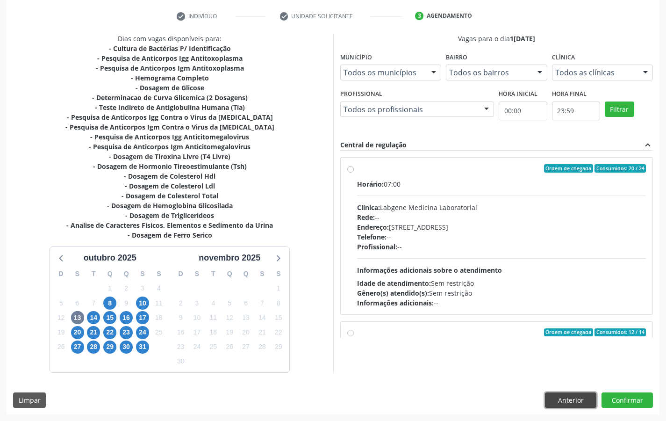
click at [582, 398] on button "Anterior" at bounding box center [570, 400] width 51 height 16
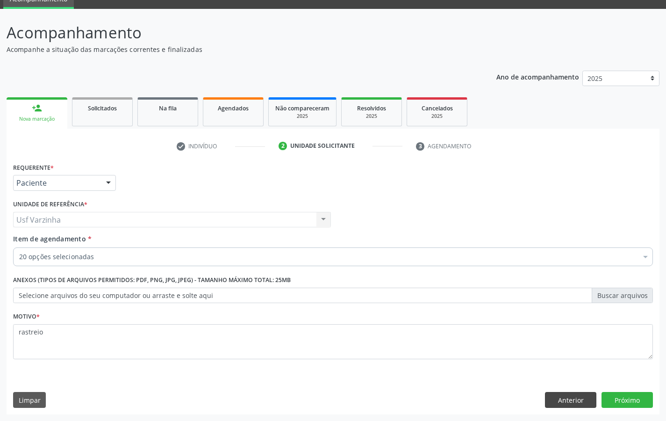
scroll to position [43, 0]
click at [615, 401] on button "Próximo" at bounding box center [627, 400] width 51 height 16
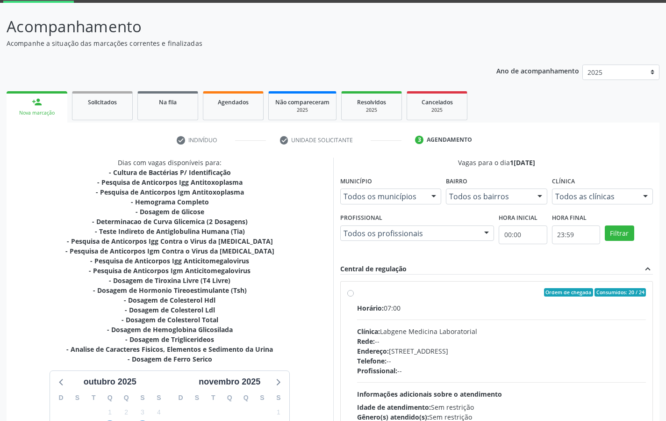
scroll to position [173, 0]
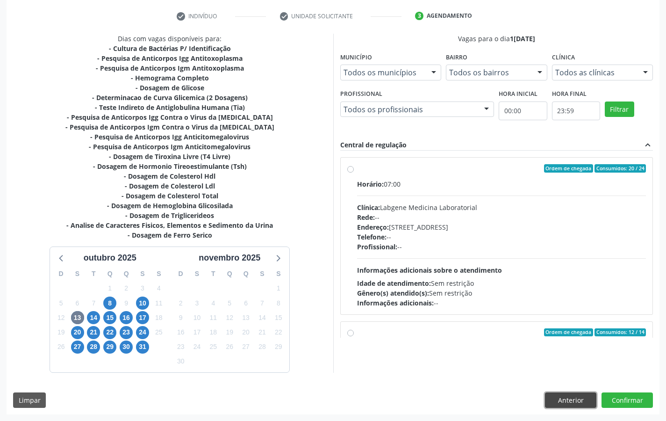
click at [577, 395] on button "Anterior" at bounding box center [570, 400] width 51 height 16
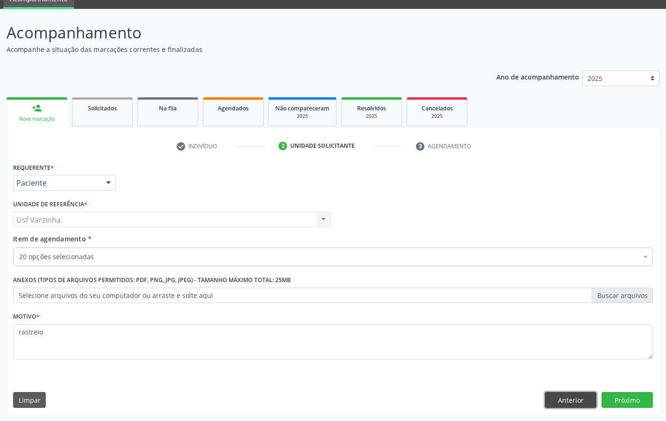
click at [564, 404] on button "Anterior" at bounding box center [570, 400] width 51 height 16
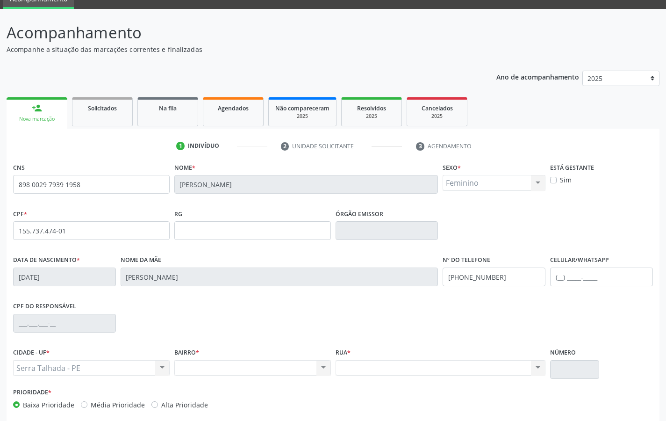
click at [560, 179] on label "Sim" at bounding box center [566, 180] width 12 height 10
click at [552, 179] on input "Sim" at bounding box center [553, 179] width 7 height 8
checkbox input "true"
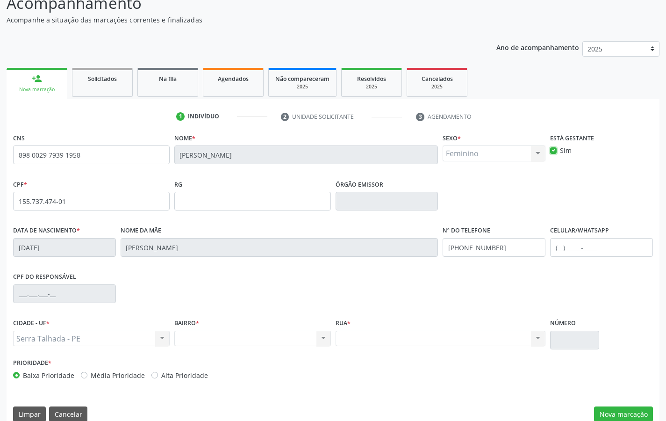
scroll to position [86, 0]
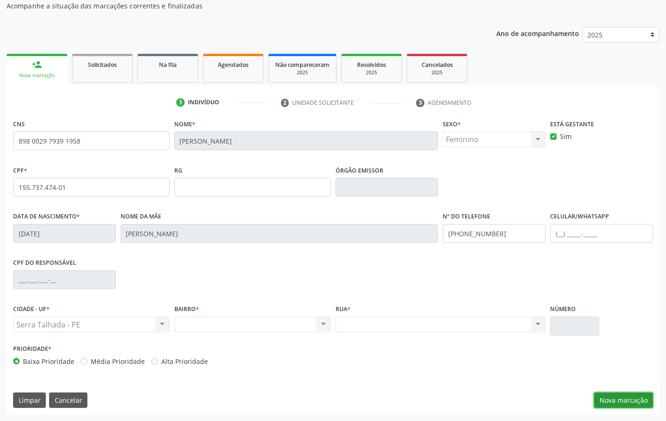
click at [619, 401] on button "Nova marcação" at bounding box center [623, 400] width 59 height 16
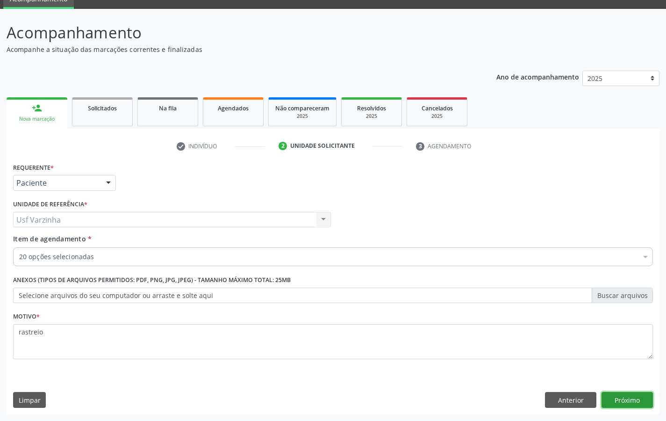
click at [635, 397] on button "Próximo" at bounding box center [627, 400] width 51 height 16
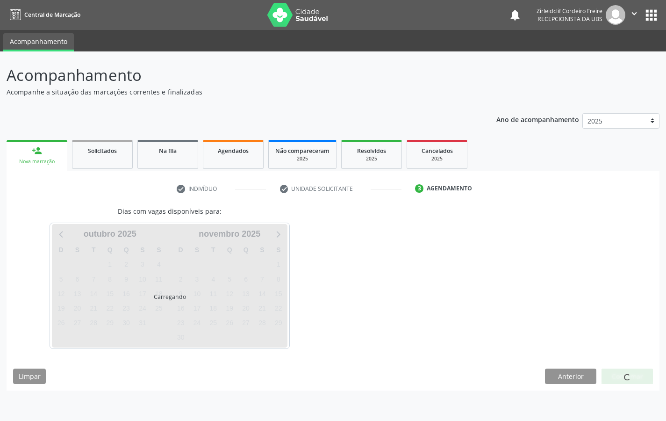
scroll to position [0, 0]
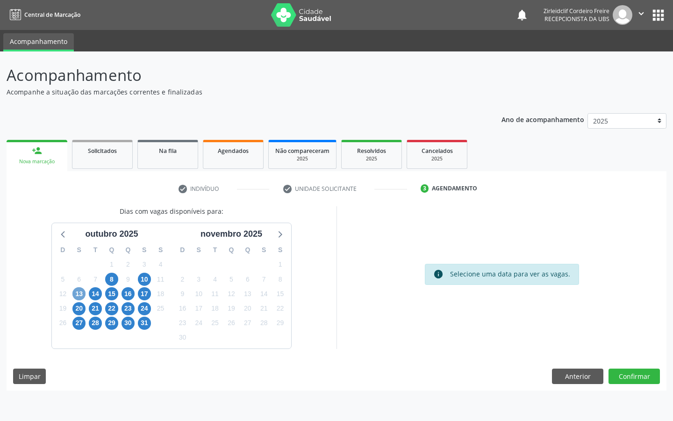
click at [77, 291] on span "13" at bounding box center [78, 293] width 13 height 13
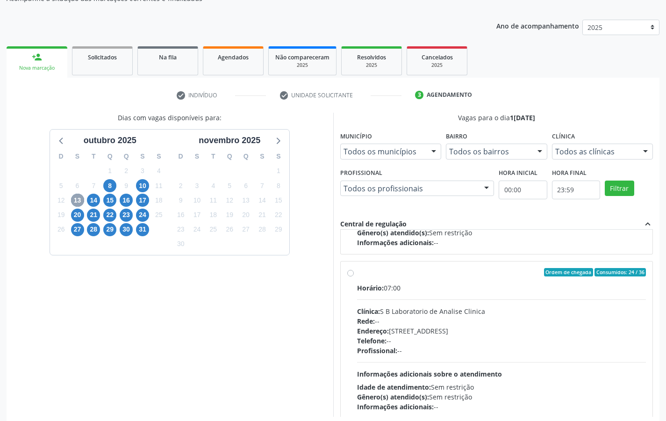
scroll to position [311, 0]
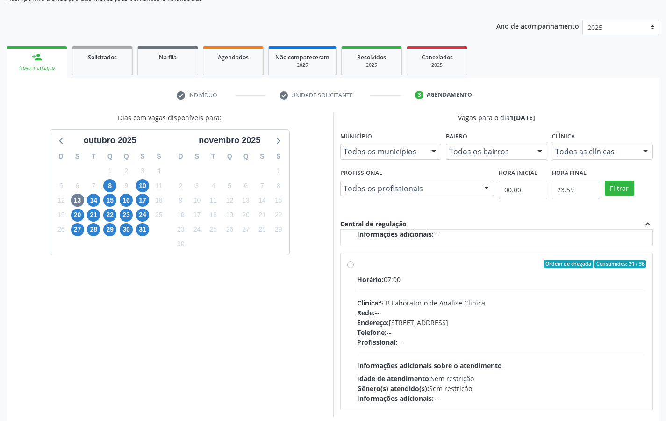
click at [357, 263] on label "Ordem de chegada Consumidos: 24 / 36 Horário: 07:00 Clínica: S B Laboratorio de…" at bounding box center [501, 331] width 289 height 144
click at [352, 263] on input "Ordem de chegada Consumidos: 24 / 36 Horário: 07:00 Clínica: S B Laboratorio de…" at bounding box center [350, 263] width 7 height 8
radio input "true"
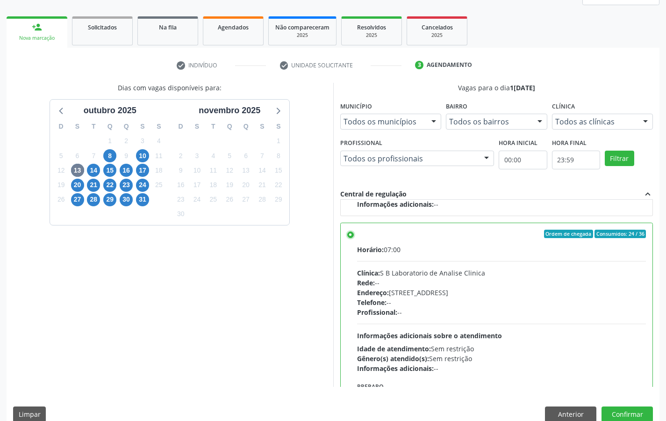
scroll to position [138, 0]
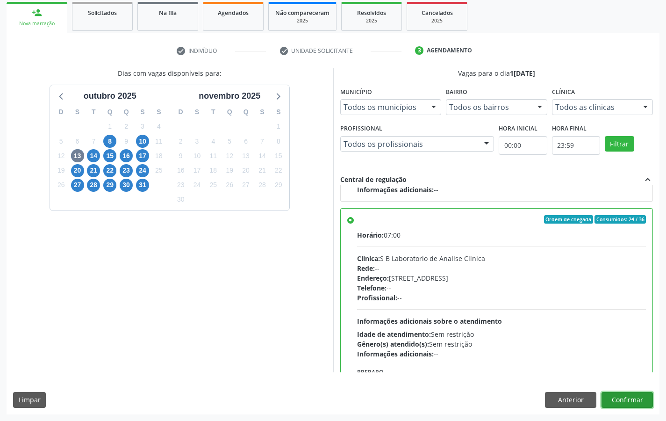
click at [629, 399] on button "Confirmar" at bounding box center [627, 400] width 51 height 16
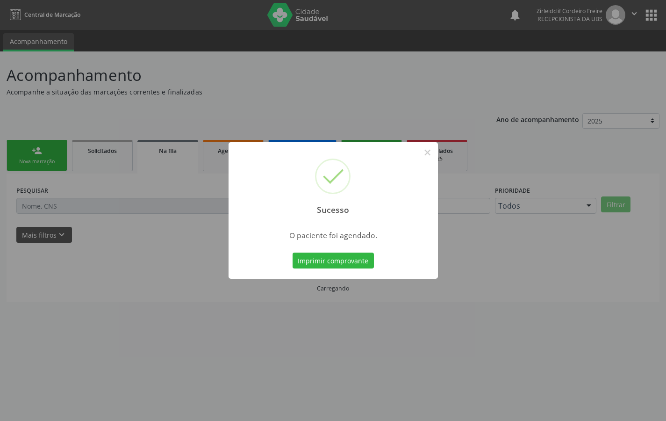
scroll to position [0, 0]
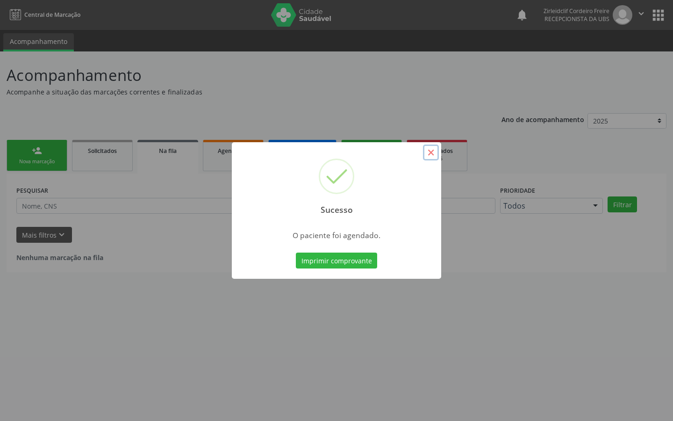
click at [428, 150] on button "×" at bounding box center [431, 152] width 16 height 16
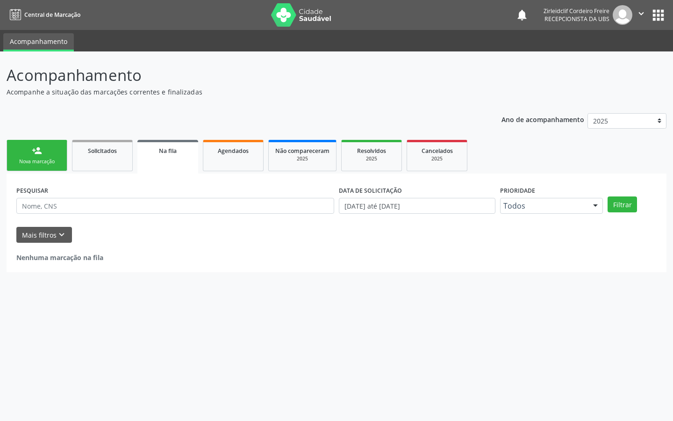
click at [48, 167] on link "person_add Nova marcação" at bounding box center [37, 155] width 61 height 31
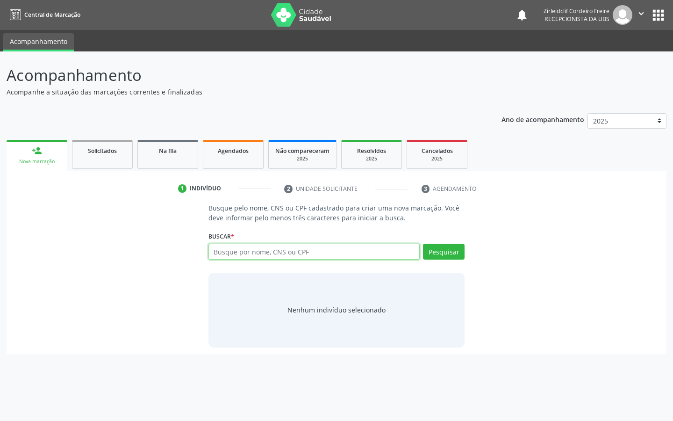
click at [245, 255] on input "text" at bounding box center [315, 252] width 212 height 16
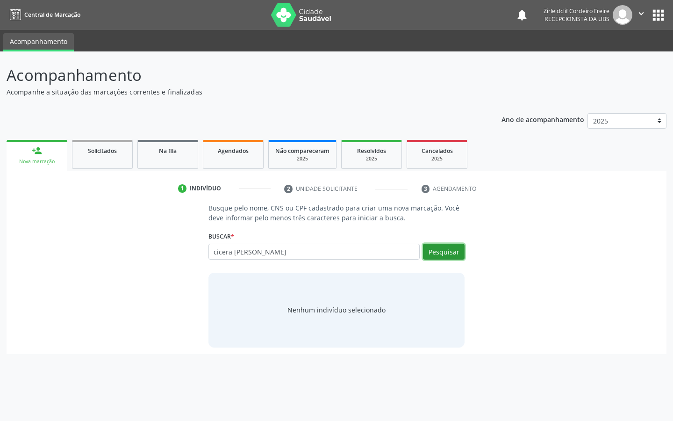
click at [458, 249] on button "Pesquisar" at bounding box center [444, 252] width 42 height 16
click at [434, 254] on button "Pesquisar" at bounding box center [444, 252] width 42 height 16
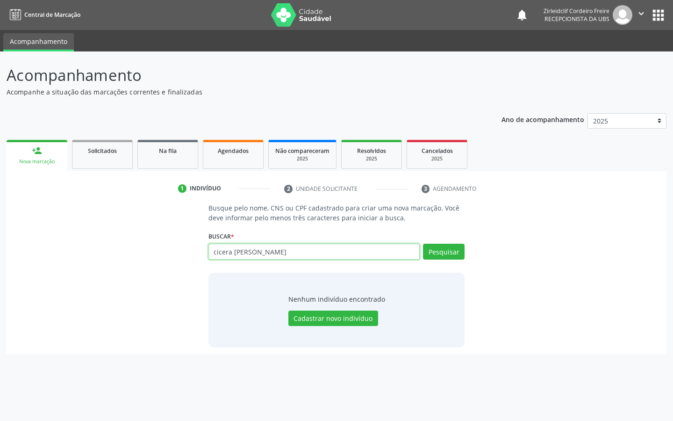
click at [307, 249] on input "cicera vanderlea pereira lima" at bounding box center [315, 252] width 212 height 16
type input "c"
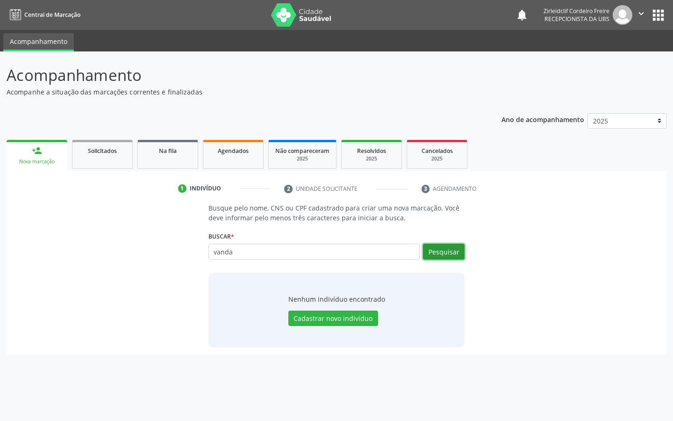
click at [446, 254] on button "Pesquisar" at bounding box center [444, 252] width 42 height 16
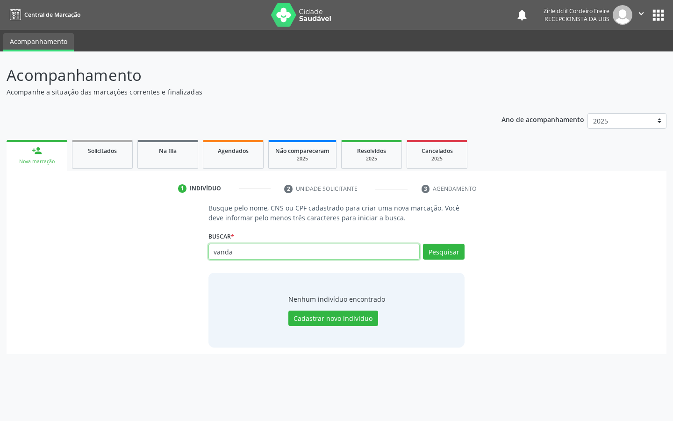
click at [238, 253] on input "vanda" at bounding box center [315, 252] width 212 height 16
type input "v"
type input "708403275347167"
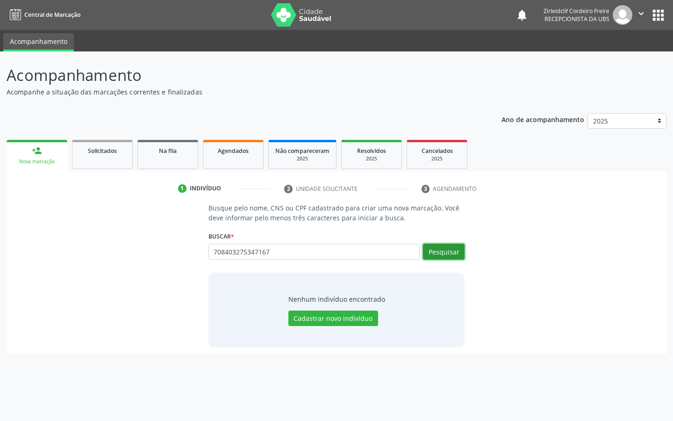
click at [449, 255] on button "Pesquisar" at bounding box center [444, 252] width 42 height 16
type input "708403275347167"
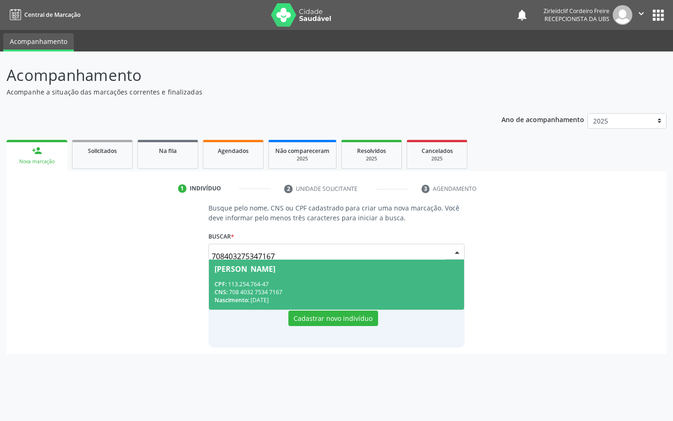
click at [309, 284] on div "CPF: 113.254.764-47" at bounding box center [337, 284] width 245 height 8
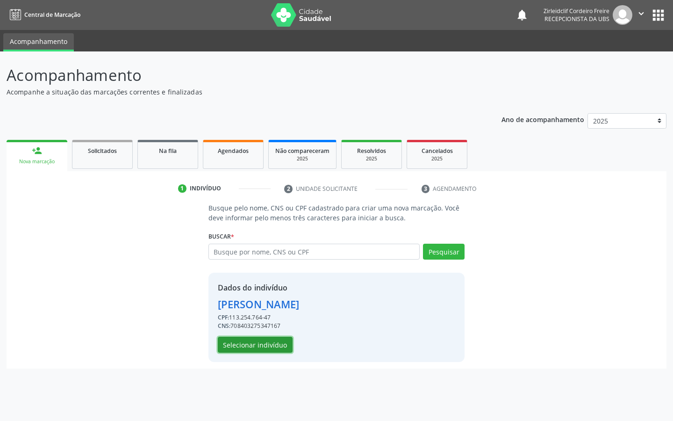
click at [277, 348] on button "Selecionar indivíduo" at bounding box center [255, 345] width 75 height 16
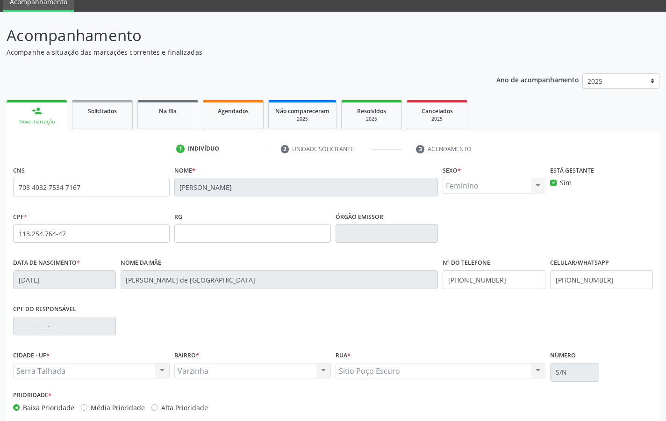
scroll to position [86, 0]
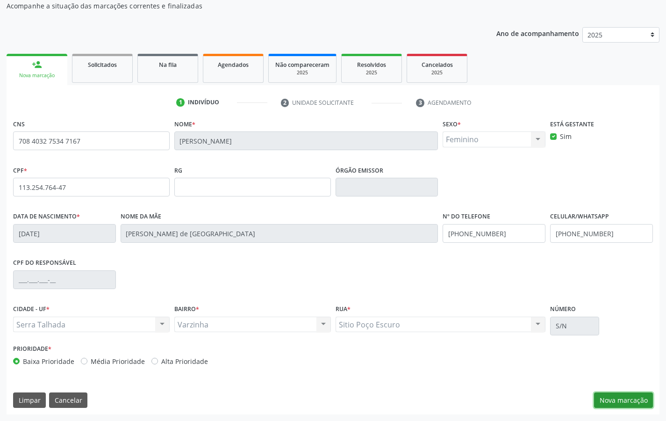
click at [609, 405] on button "Nova marcação" at bounding box center [623, 400] width 59 height 16
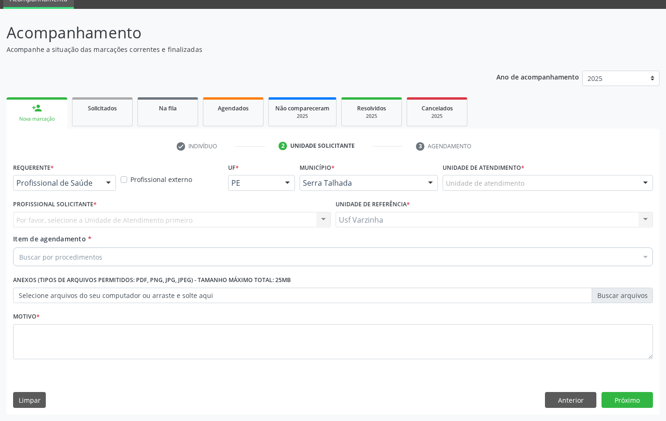
scroll to position [43, 0]
click at [110, 183] on div at bounding box center [108, 183] width 14 height 16
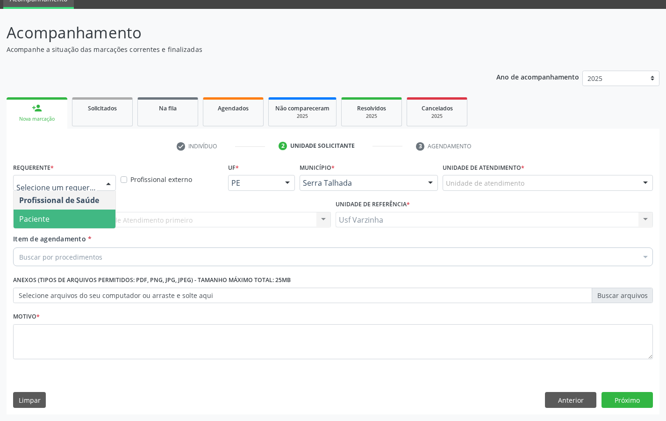
click at [81, 217] on span "Paciente" at bounding box center [65, 218] width 102 height 19
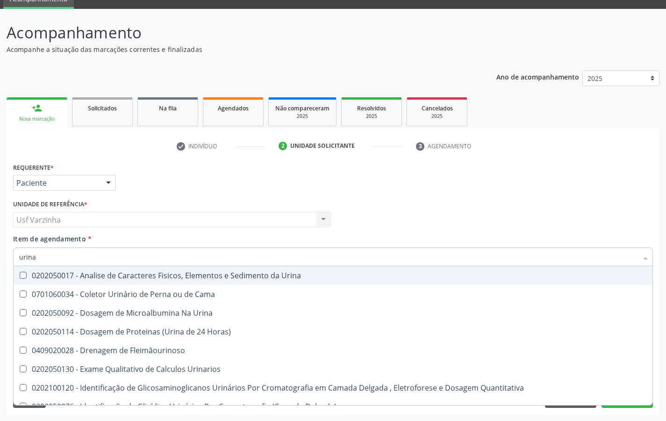
type input "urina"
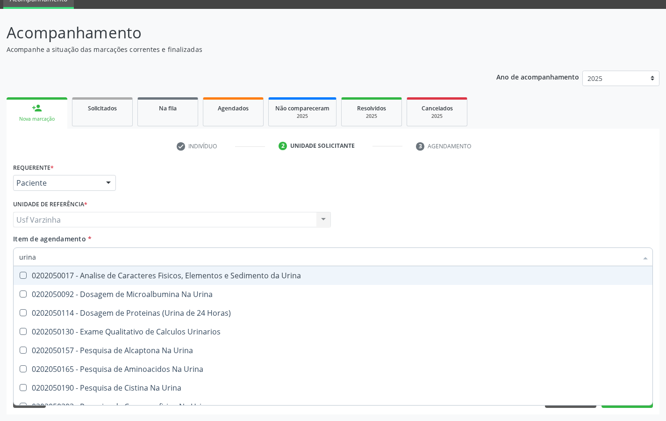
click at [143, 274] on div "0202050017 - Analise de Caracteres Fisicos, Elementos e Sedimento da Urina" at bounding box center [333, 275] width 628 height 7
checkbox Urina "true"
click at [94, 257] on input "urina" at bounding box center [328, 256] width 619 height 19
type input "u"
checkbox Urina "false"
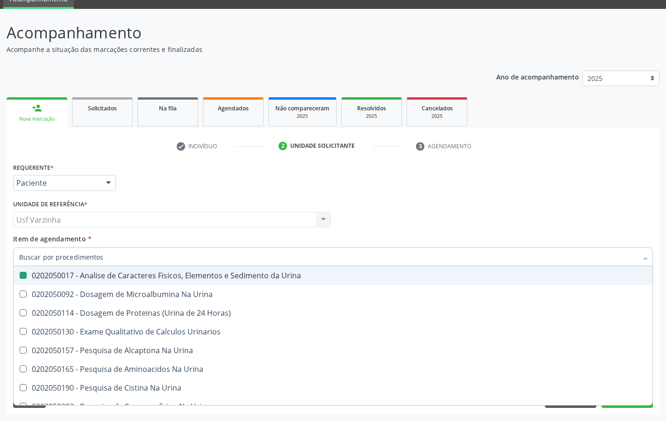
checkbox Urina "false"
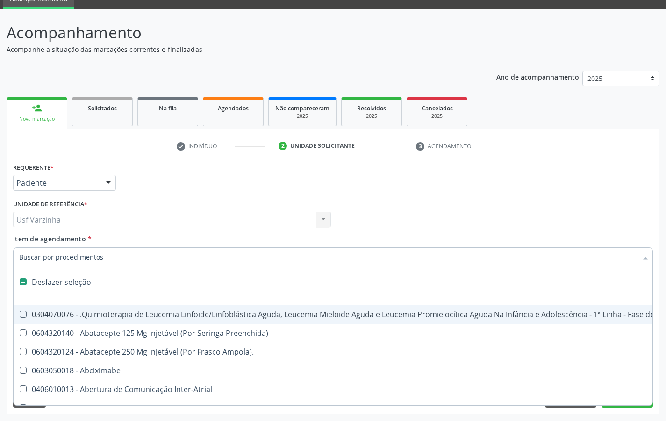
type input "h"
checkbox Urina "false"
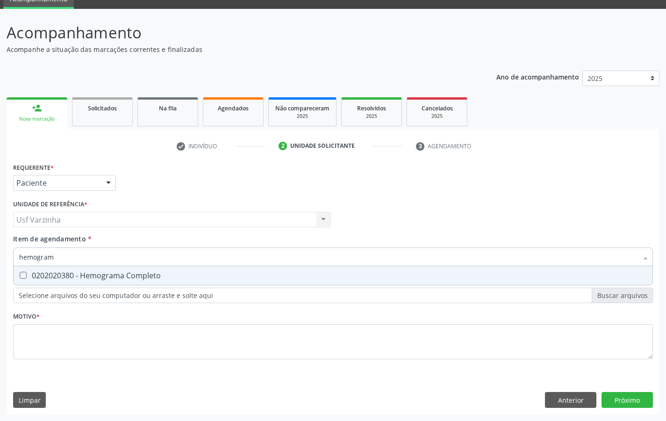
type input "hemograma"
drag, startPoint x: 73, startPoint y: 281, endPoint x: 56, endPoint y: 259, distance: 27.6
click at [72, 281] on span "0202020380 - Hemograma Completo" at bounding box center [333, 275] width 639 height 19
checkbox Completo "true"
click at [62, 255] on input "hemograma" at bounding box center [328, 256] width 619 height 19
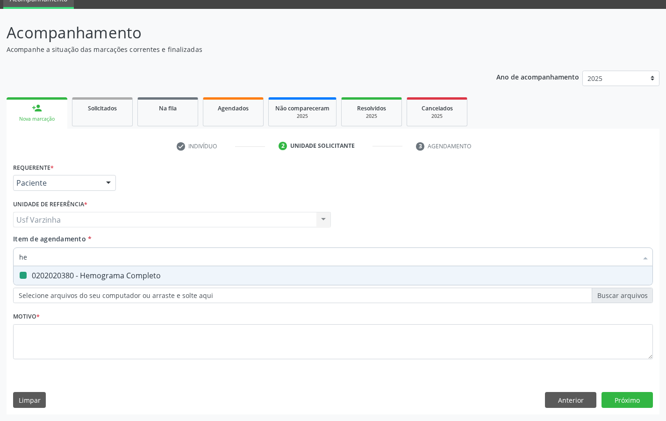
type input "h"
checkbox Completo "false"
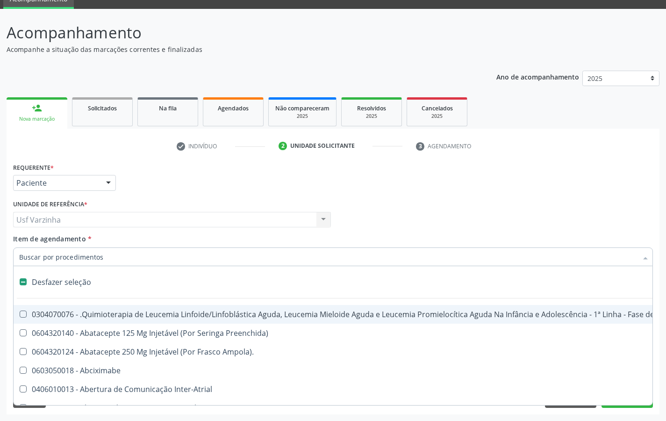
type input "t"
checkbox Reto "true"
checkbox Urina "false"
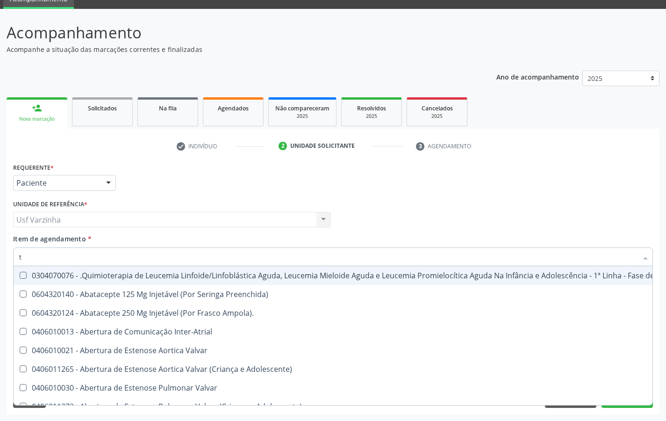
type input "to"
checkbox Transeptal "true"
checkbox Urina "false"
checkbox Videolaparoscópica "true"
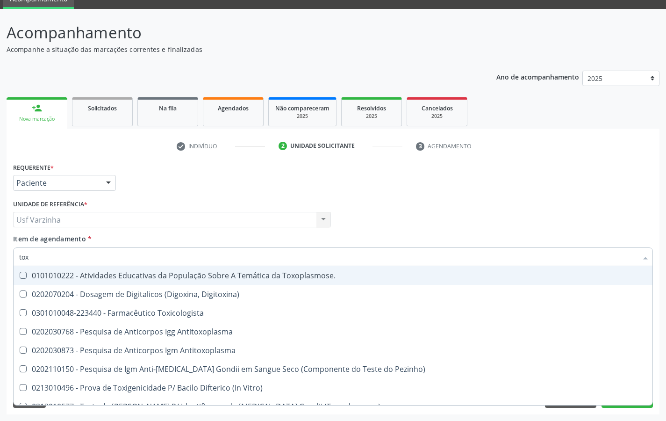
type input "toxo"
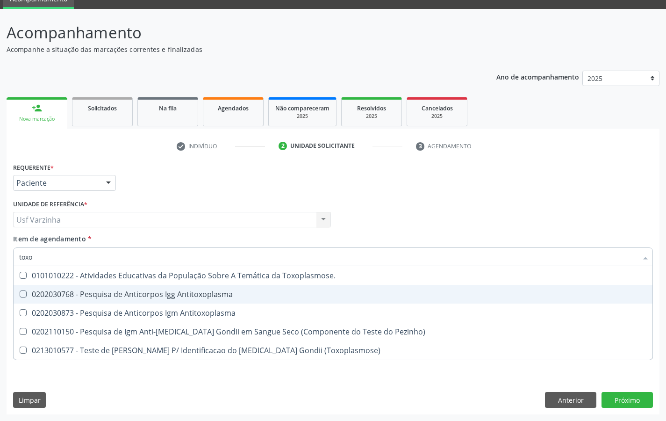
click at [100, 301] on span "0202030768 - Pesquisa de Anticorpos Igg Antitoxoplasma" at bounding box center [333, 294] width 639 height 19
checkbox Antitoxoplasma "true"
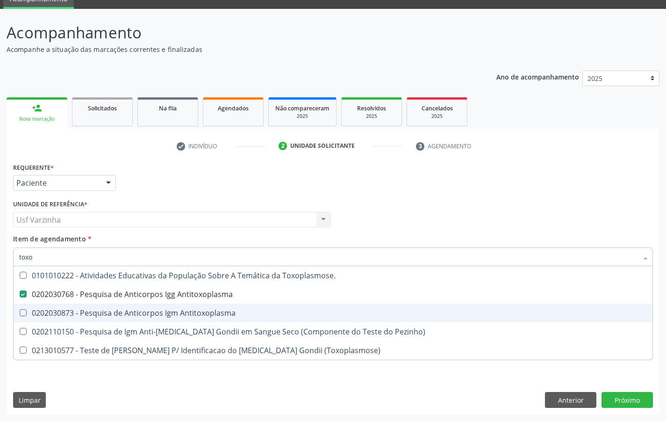
drag, startPoint x: 102, startPoint y: 311, endPoint x: 99, endPoint y: 304, distance: 7.7
click at [102, 311] on div "0202030873 - Pesquisa de Anticorpos Igm Antitoxoplasma" at bounding box center [333, 312] width 628 height 7
checkbox Antitoxoplasma "true"
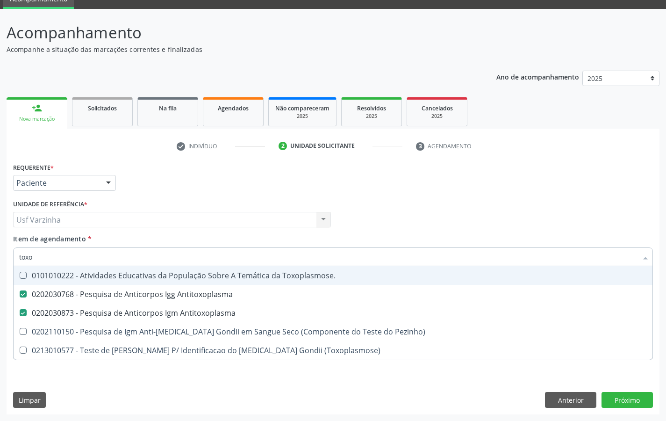
click at [41, 260] on input "toxo" at bounding box center [328, 256] width 619 height 19
type input "tox"
checkbox Antitoxoplasma "false"
checkbox Pezinho\) "true"
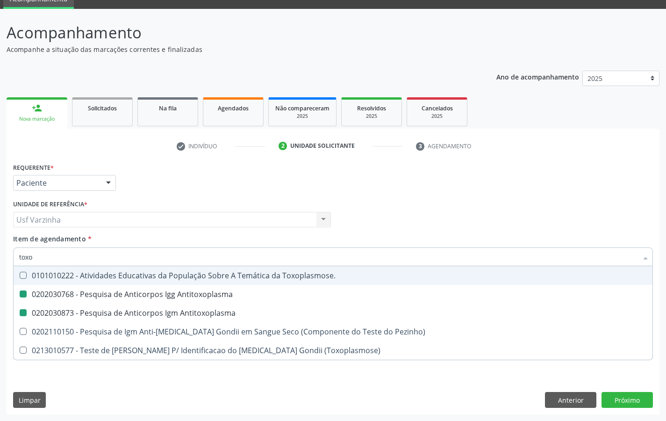
checkbox \(Toxoplasmose\) "true"
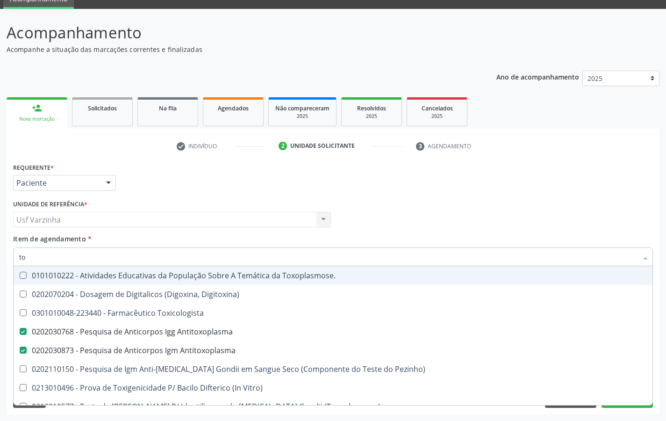
type input "t"
checkbox Antitoxoplasma "false"
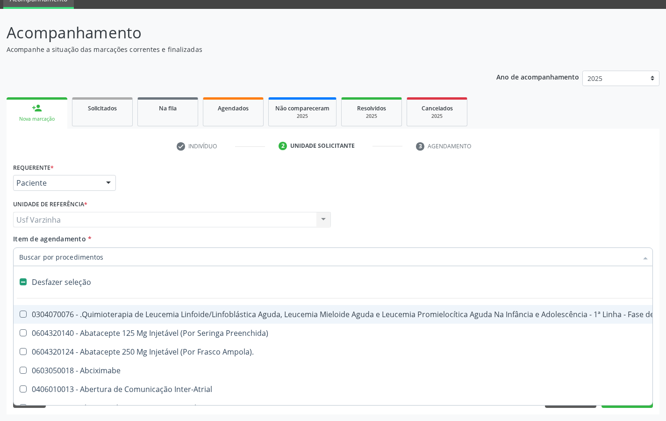
type input "c"
checkbox Punho "true"
checkbox Urina "false"
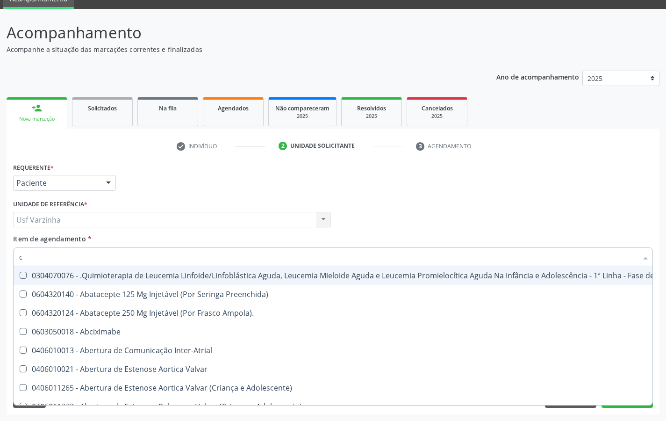
type input "cu"
checkbox Urina "false"
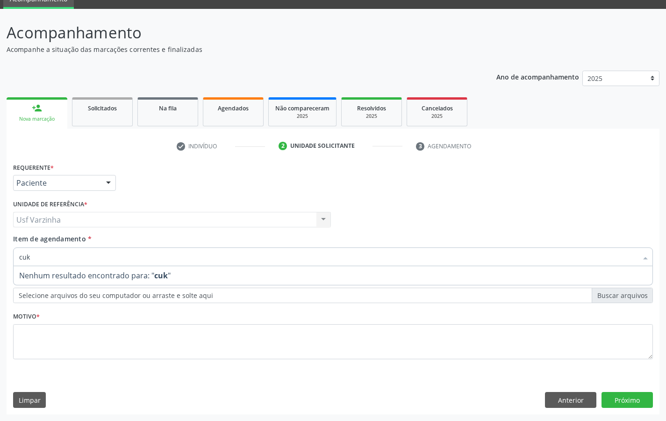
type input "cu"
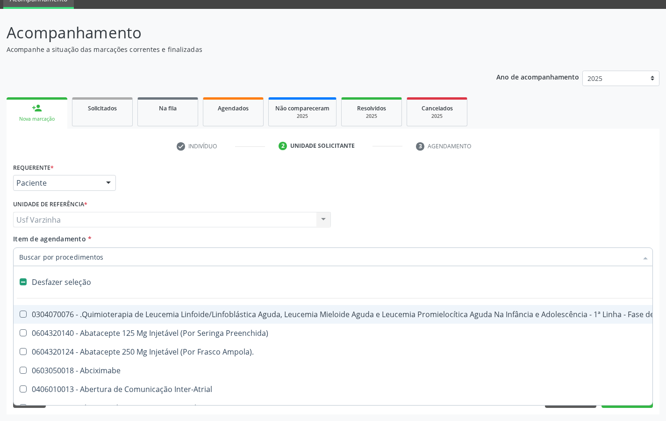
scroll to position [43, 0]
click at [103, 183] on div at bounding box center [108, 183] width 14 height 16
checkbox Preenchida\) "true"
checkbox Ampola\)\ "true"
checkbox Abciximabe "true"
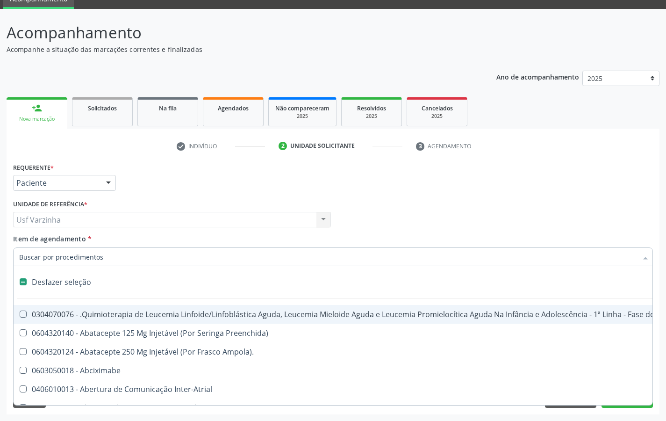
checkbox Inter-Atrial "true"
checkbox Valvar "true"
checkbox Adolescente\) "true"
checkbox Valvar "true"
checkbox Adolescente\) "true"
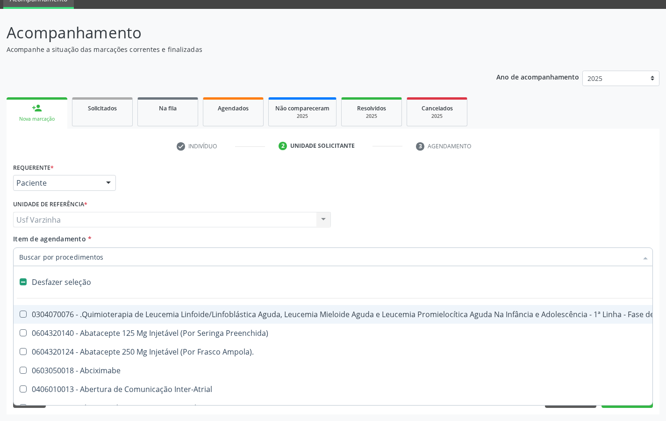
checkbox Paciente\) "true"
checkbox Dente\) "true"
checkbox Urina "false"
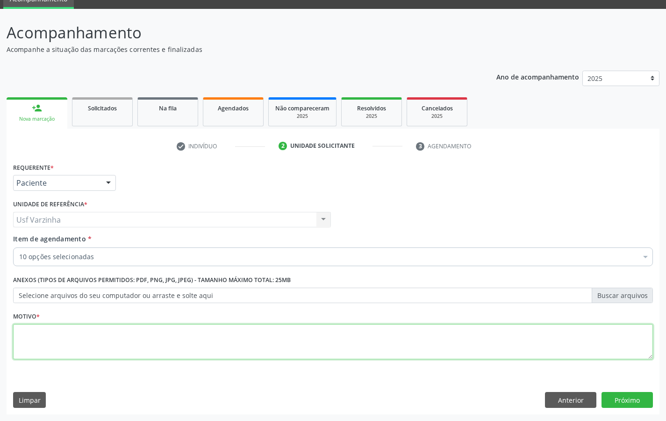
click at [32, 338] on textarea at bounding box center [333, 342] width 640 height 36
type textarea "rastreio"
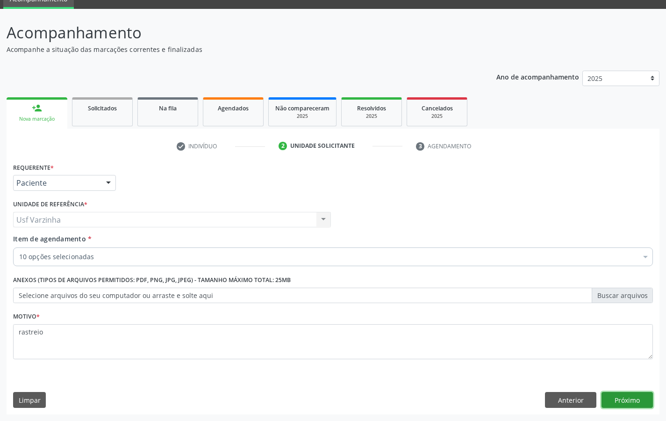
click at [641, 398] on button "Próximo" at bounding box center [627, 400] width 51 height 16
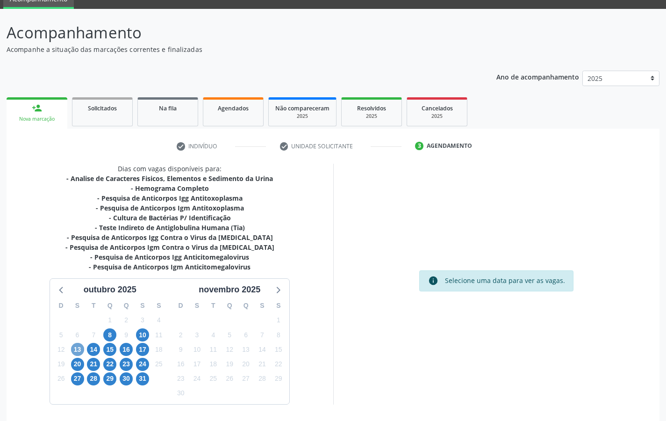
click at [78, 348] on span "13" at bounding box center [77, 349] width 13 height 13
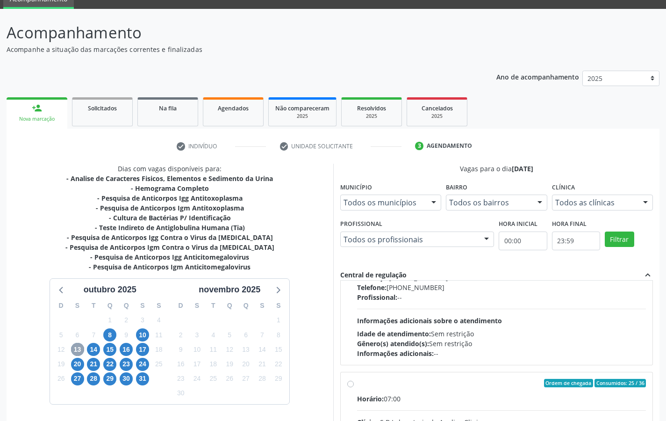
scroll to position [281, 0]
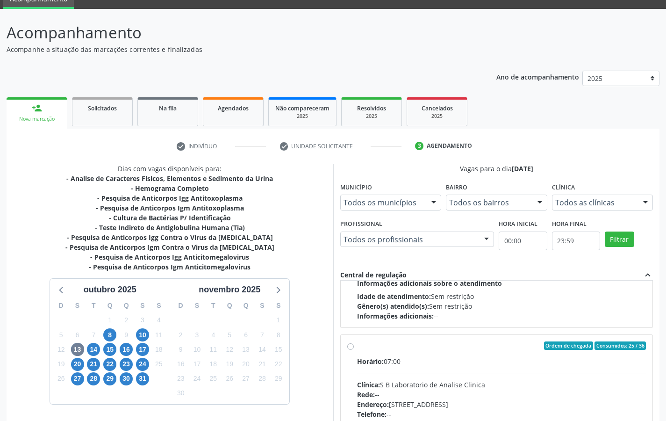
click at [357, 347] on label "Ordem de chegada Consumidos: 25 / 36 Horário: 07:00 Clínica: S B Laboratorio de…" at bounding box center [501, 413] width 289 height 144
click at [353, 347] on input "Ordem de chegada Consumidos: 25 / 36 Horário: 07:00 Clínica: S B Laboratorio de…" at bounding box center [350, 345] width 7 height 8
radio input "true"
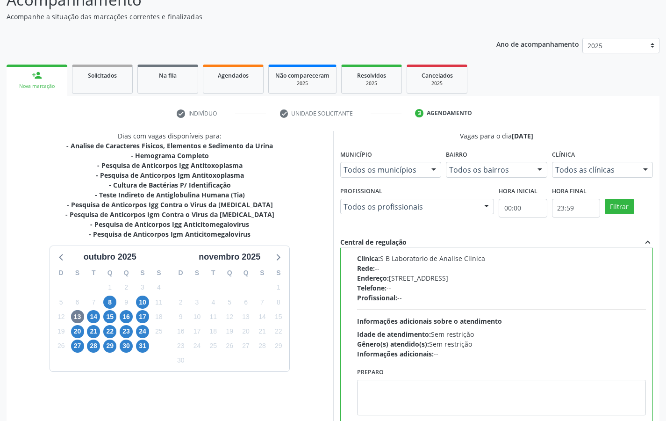
scroll to position [136, 0]
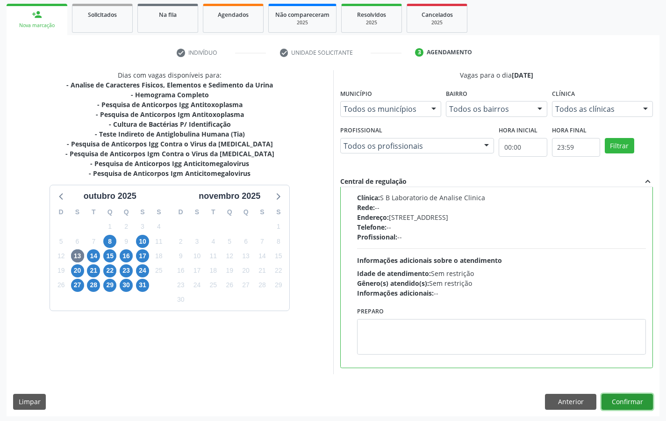
click at [620, 400] on button "Confirmar" at bounding box center [627, 402] width 51 height 16
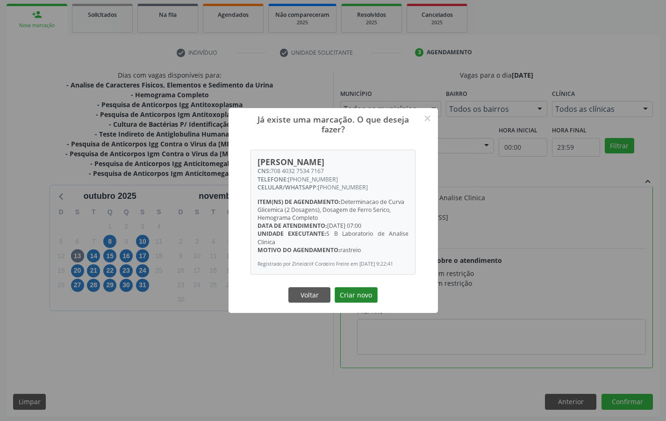
click at [358, 299] on button "Criar novo" at bounding box center [356, 295] width 43 height 16
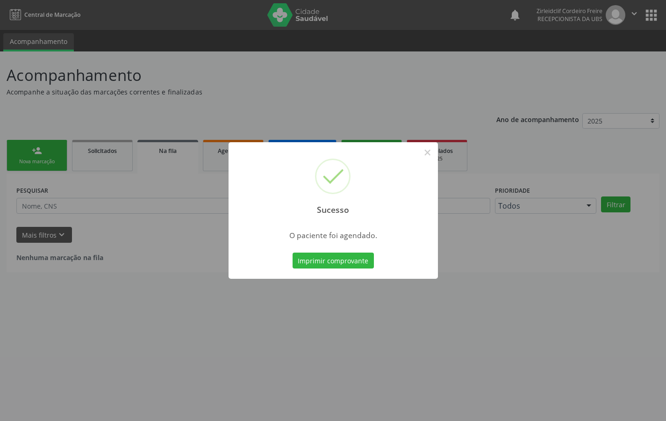
scroll to position [0, 0]
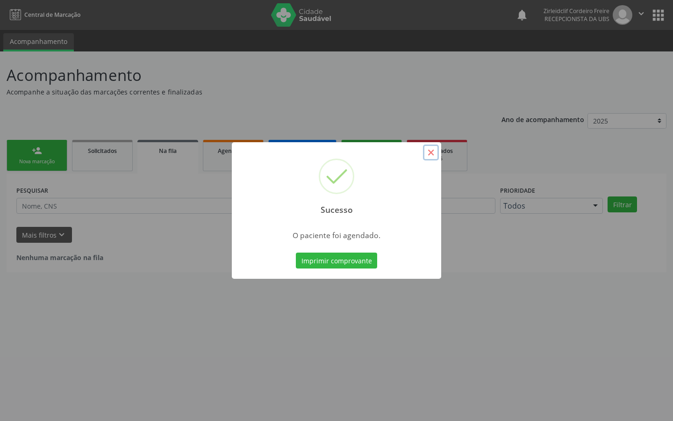
click at [432, 153] on button "×" at bounding box center [431, 152] width 16 height 16
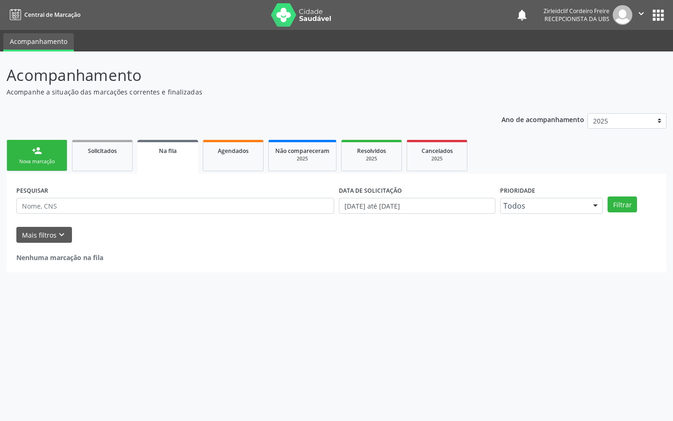
click at [55, 159] on div "Nova marcação" at bounding box center [37, 161] width 47 height 7
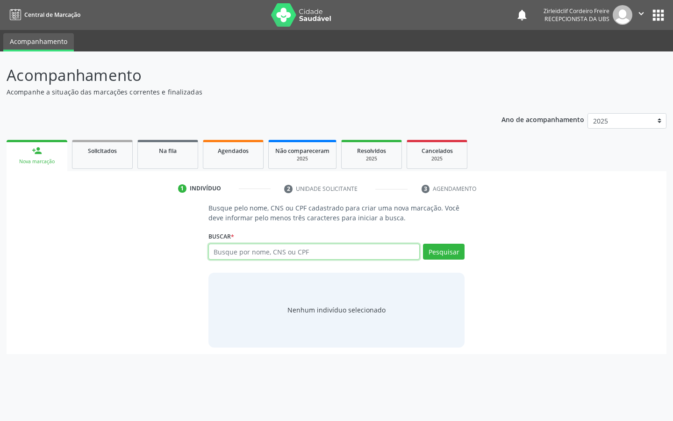
click at [231, 251] on input "text" at bounding box center [315, 252] width 212 height 16
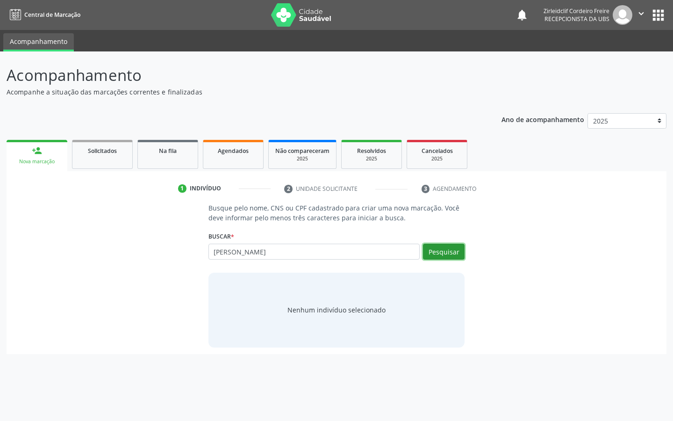
click at [440, 252] on button "Pesquisar" at bounding box center [444, 252] width 42 height 16
click at [441, 251] on button "Pesquisar" at bounding box center [444, 252] width 42 height 16
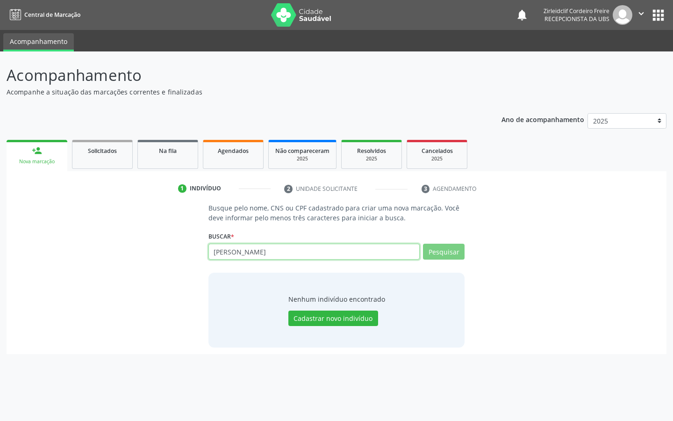
click at [291, 251] on input "[PERSON_NAME]" at bounding box center [315, 252] width 212 height 16
type input "m"
type input "20018055120004"
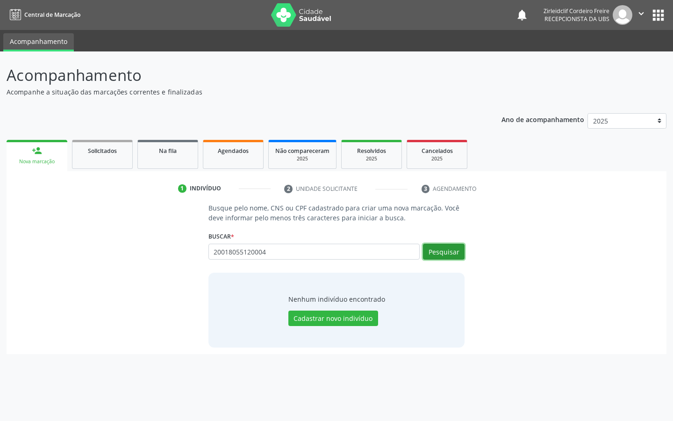
click at [444, 254] on button "Pesquisar" at bounding box center [444, 252] width 42 height 16
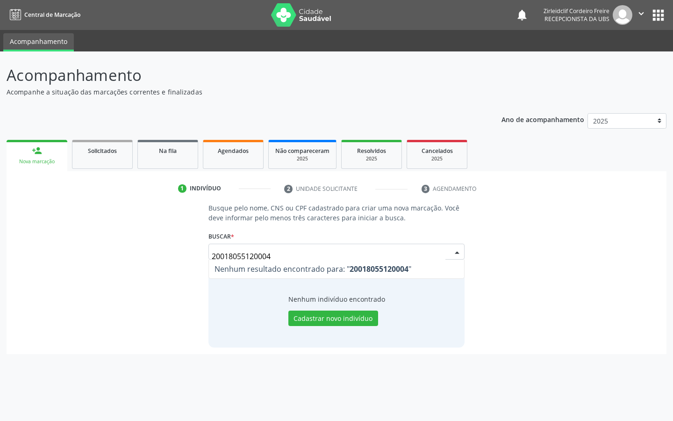
click at [279, 254] on input "20018055120004" at bounding box center [329, 256] width 234 height 19
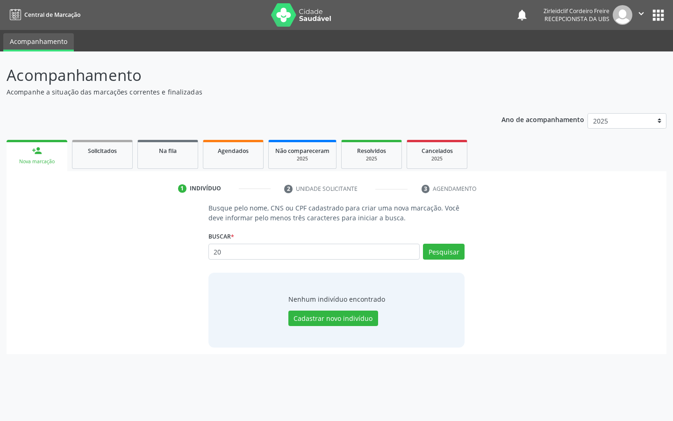
type input "2"
click at [458, 251] on button "Pesquisar" at bounding box center [444, 252] width 42 height 16
click at [456, 251] on button "Pesquisar" at bounding box center [444, 252] width 42 height 16
drag, startPoint x: 291, startPoint y: 255, endPoint x: 288, endPoint y: 250, distance: 5.2
click at [290, 255] on input "[PERSON_NAME]" at bounding box center [315, 252] width 212 height 16
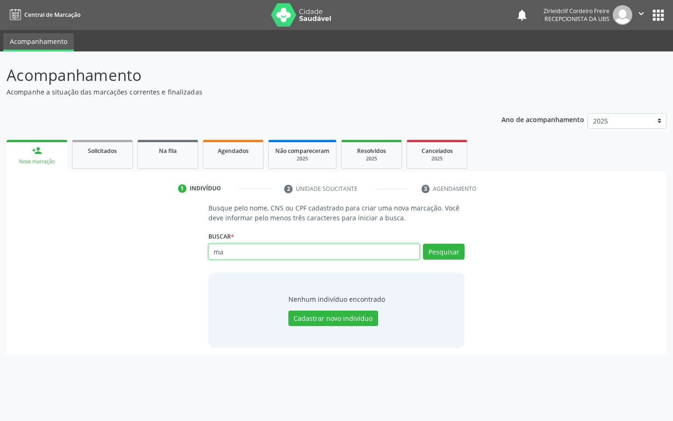
type input "m"
type input "[DATE]"
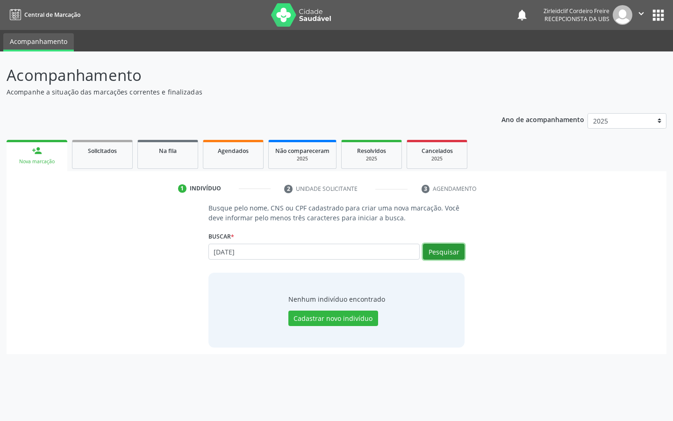
click at [438, 255] on button "Pesquisar" at bounding box center [444, 252] width 42 height 16
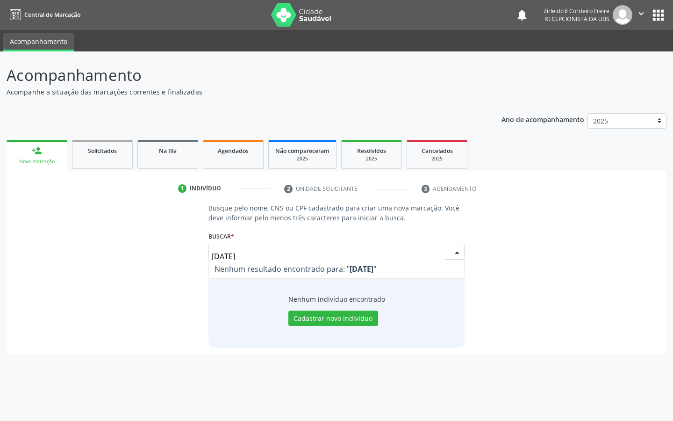
click at [259, 253] on input "[DATE]" at bounding box center [329, 256] width 234 height 19
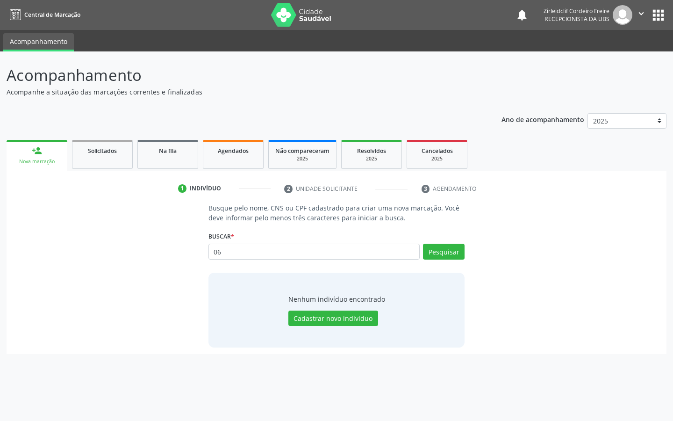
type input "0"
type input "[PERSON_NAME]"
click at [460, 252] on button "Pesquisar" at bounding box center [444, 252] width 42 height 16
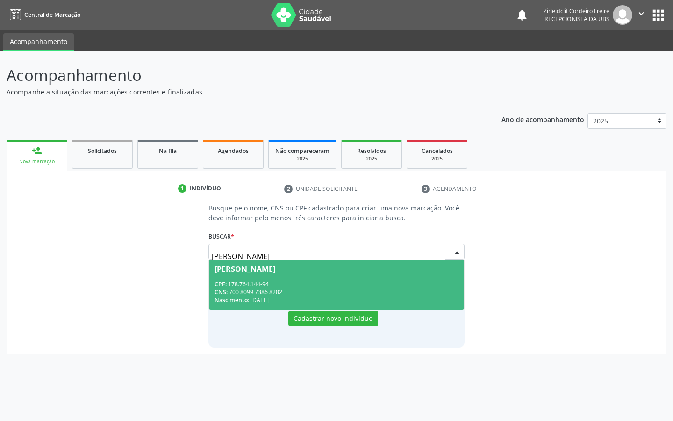
click at [346, 278] on span "[PERSON_NAME] CPF: 178.764.144-94 CNS: 700 8099 7386 8282 Nascimento: [DATE]" at bounding box center [337, 284] width 256 height 50
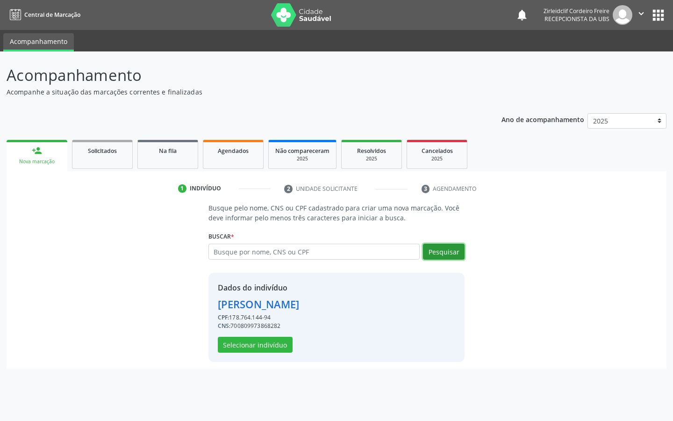
click at [447, 249] on button "Pesquisar" at bounding box center [444, 252] width 42 height 16
click at [258, 338] on button "Selecionar indivíduo" at bounding box center [255, 345] width 75 height 16
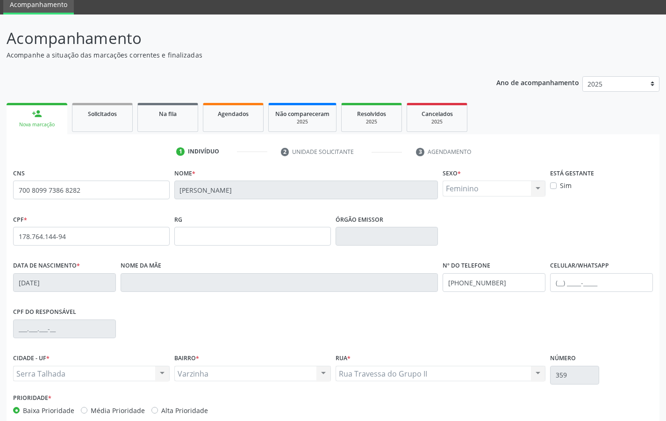
scroll to position [86, 0]
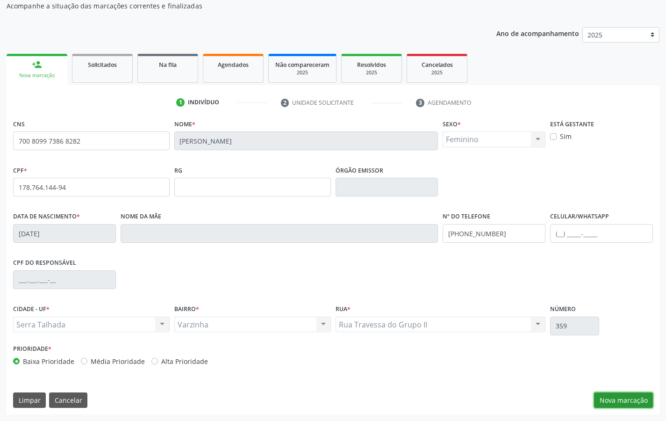
click at [627, 402] on button "Nova marcação" at bounding box center [623, 400] width 59 height 16
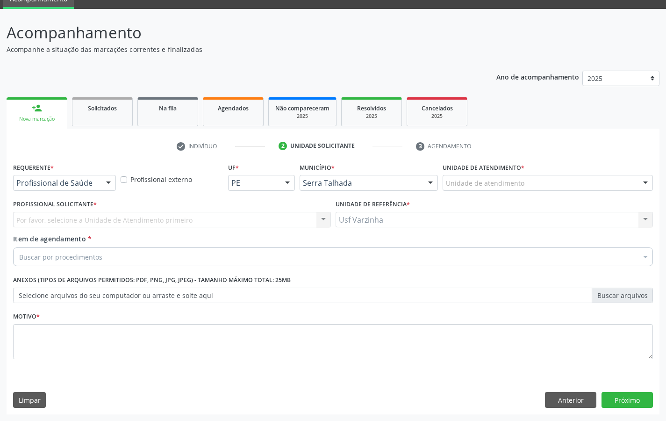
scroll to position [43, 0]
click at [108, 183] on div at bounding box center [108, 183] width 14 height 16
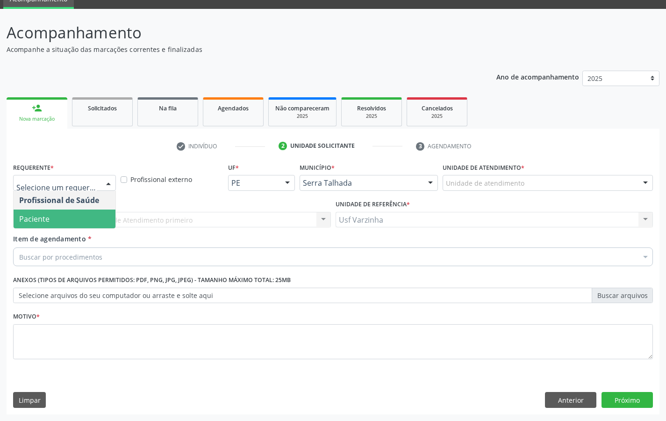
click at [91, 217] on span "Paciente" at bounding box center [65, 218] width 102 height 19
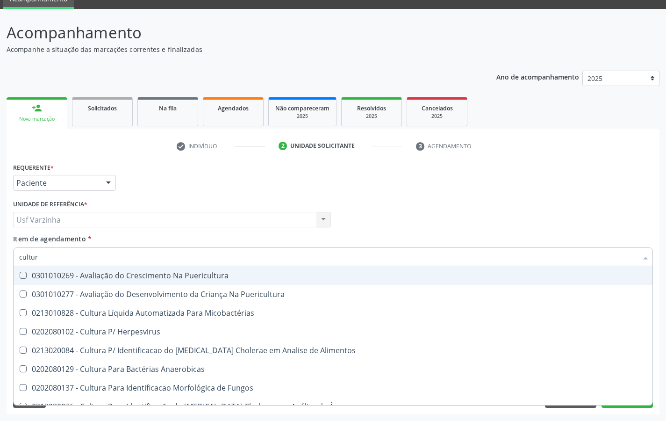
type input "cultura"
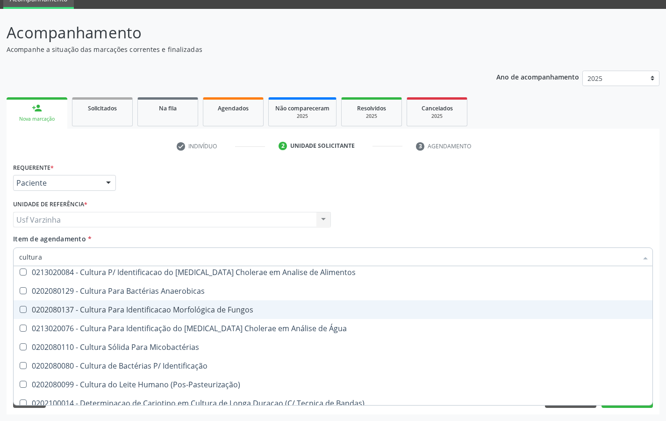
scroll to position [94, 0]
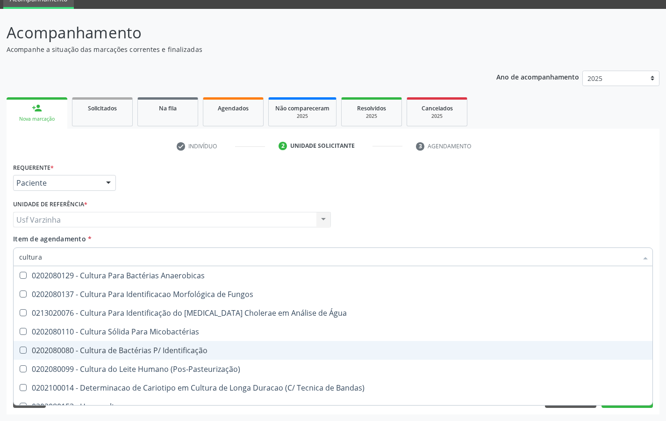
click at [142, 346] on div "0202080080 - Cultura de Bactérias P/ Identificação" at bounding box center [333, 349] width 628 height 7
checkbox Identificação "true"
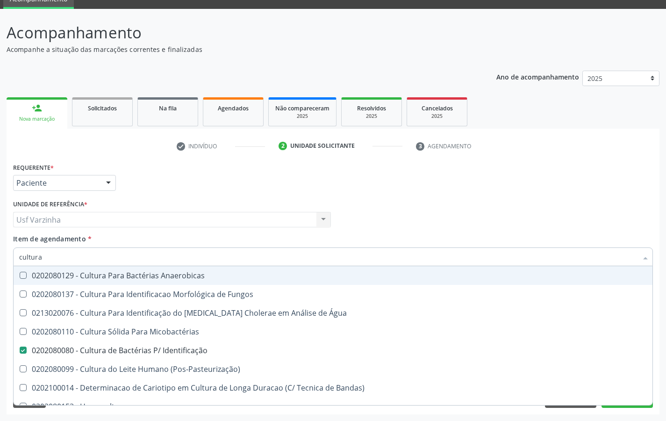
click at [46, 258] on input "cultura" at bounding box center [328, 256] width 619 height 19
type input "cul"
checkbox Identificação "false"
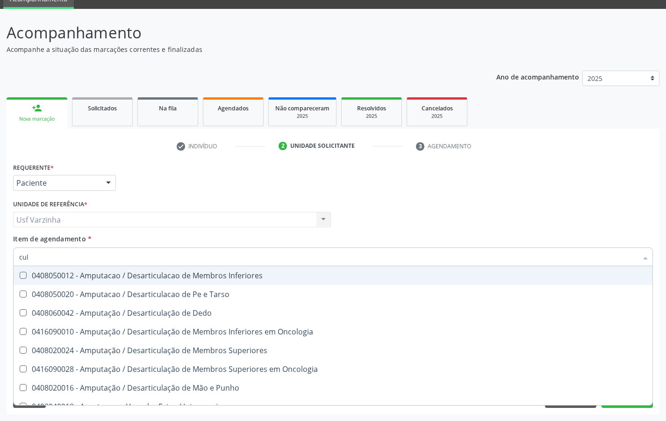
type input "cu"
checkbox Identificação "false"
checkbox Ocular "true"
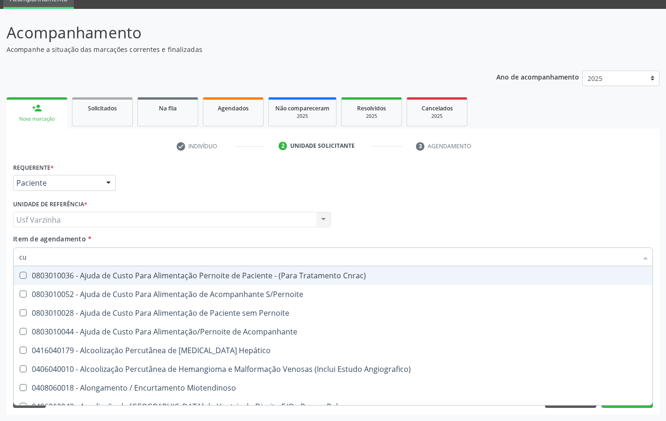
type input "c"
checkbox Identificação "false"
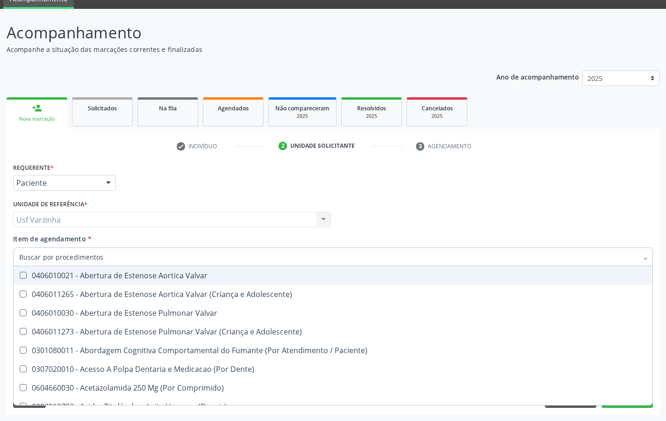
type input "u"
checkbox Reservatorio "true"
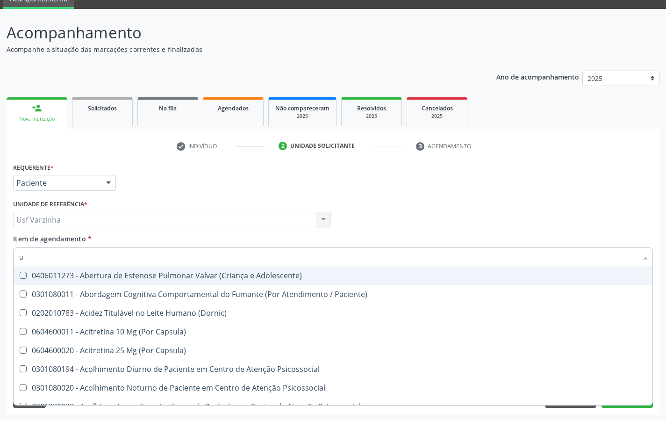
type input "ur"
checkbox Recoberto\) "true"
checkbox Identificação "false"
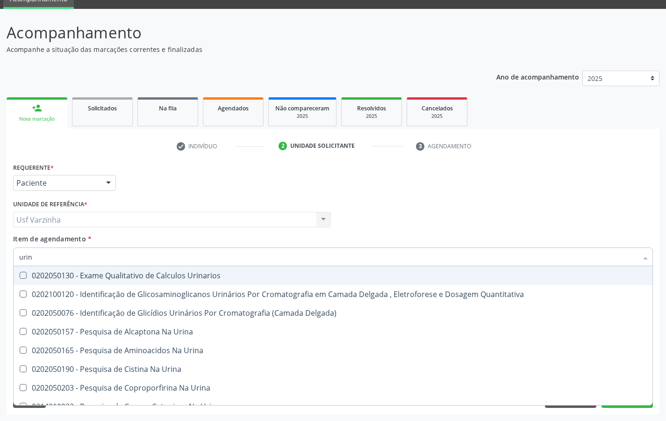
type input "urina"
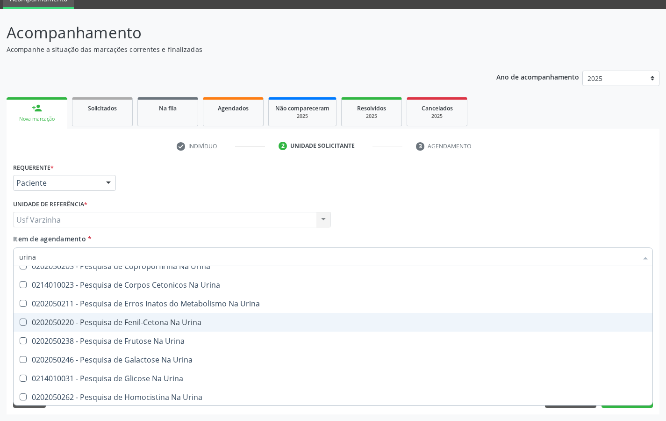
scroll to position [0, 0]
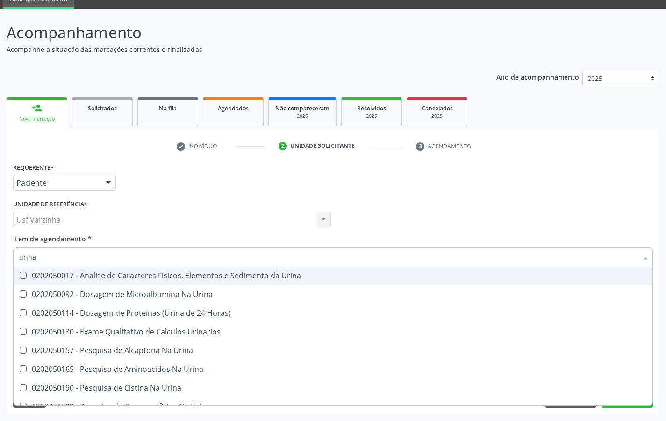
click at [167, 281] on span "0202050017 - Analise de Caracteres Fisicos, Elementos e Sedimento da Urina" at bounding box center [333, 275] width 639 height 19
checkbox Urina "true"
click at [44, 258] on input "urina" at bounding box center [328, 256] width 619 height 19
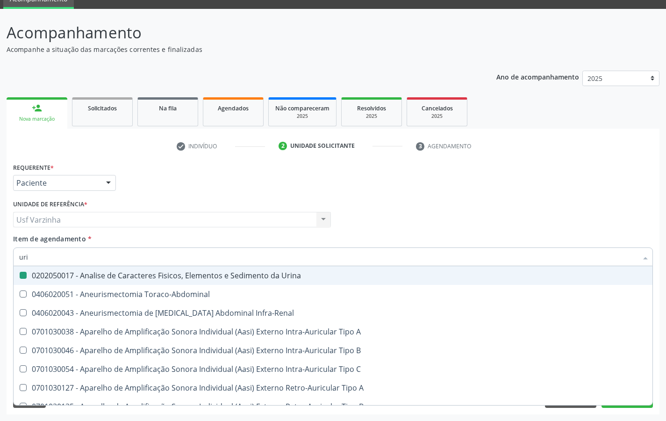
type input "ur"
checkbox Urina "false"
checkbox Cônica "true"
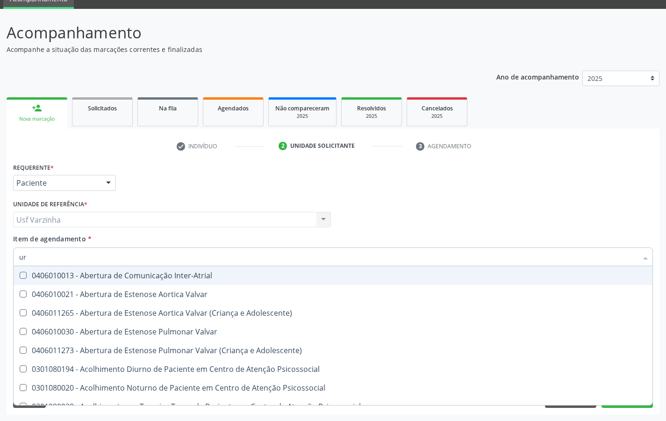
type input "u"
checkbox Urina "false"
checkbox Uretroscopia "false"
checkbox Identificação "false"
checkbox Hipurico "true"
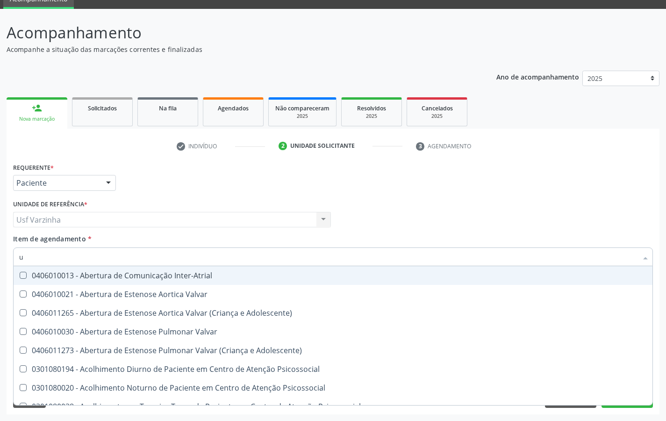
checkbox \(Adulto\) "false"
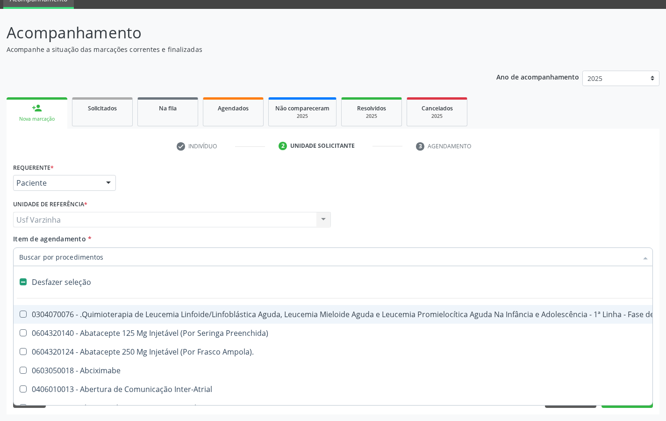
click at [109, 183] on div at bounding box center [108, 183] width 14 height 16
checkbox Preenchida\) "true"
checkbox Ampola\)\ "true"
checkbox Urina "false"
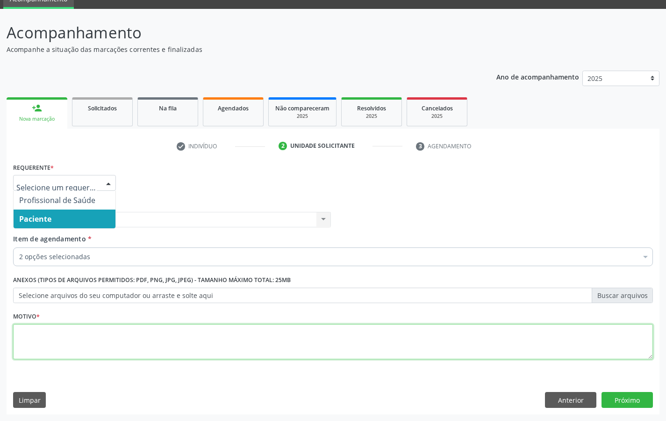
click at [32, 348] on textarea at bounding box center [333, 342] width 640 height 36
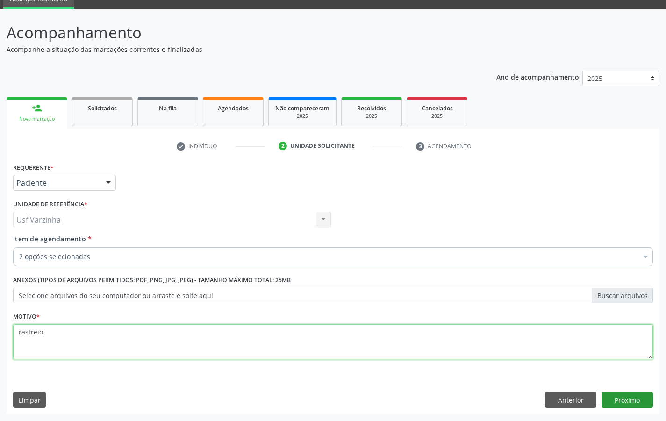
type textarea "rastreio"
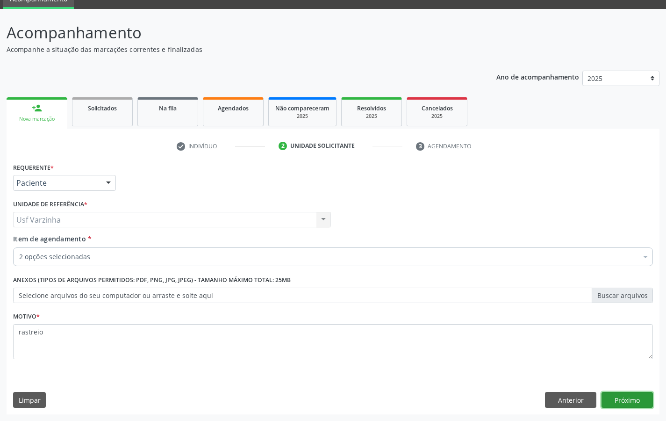
click at [631, 397] on button "Próximo" at bounding box center [627, 400] width 51 height 16
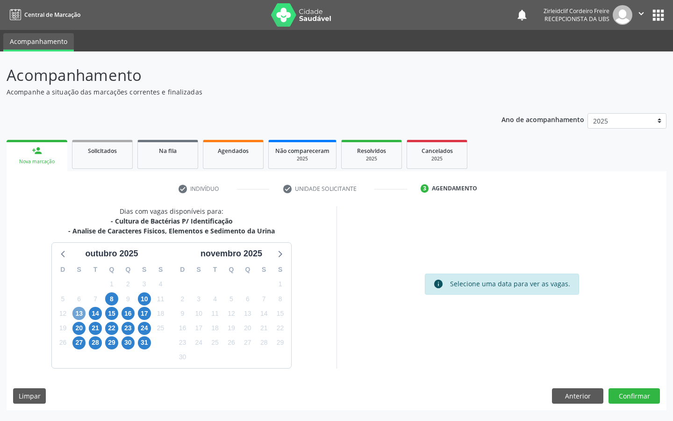
click at [75, 312] on span "13" at bounding box center [78, 313] width 13 height 13
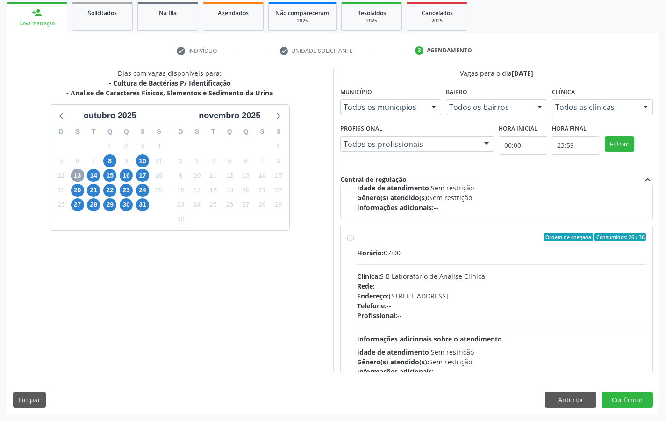
scroll to position [311, 0]
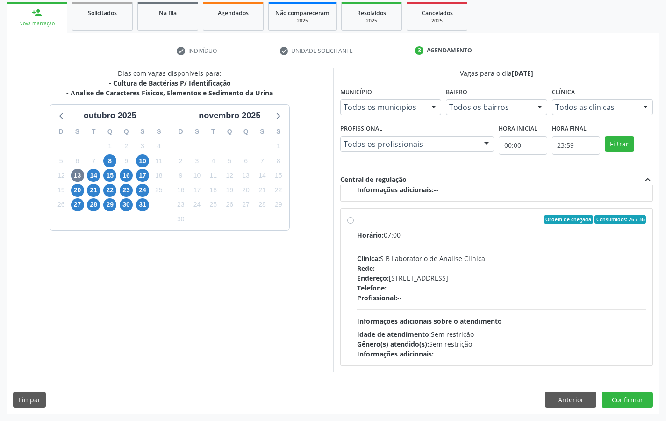
click at [357, 219] on label "Ordem de chegada Consumidos: 26 / 36 Horário: 07:00 Clínica: S B Laboratorio de…" at bounding box center [501, 287] width 289 height 144
click at [352, 219] on input "Ordem de chegada Consumidos: 26 / 36 Horário: 07:00 Clínica: S B Laboratorio de…" at bounding box center [350, 219] width 7 height 8
radio input "true"
click at [620, 400] on button "Confirmar" at bounding box center [627, 400] width 51 height 16
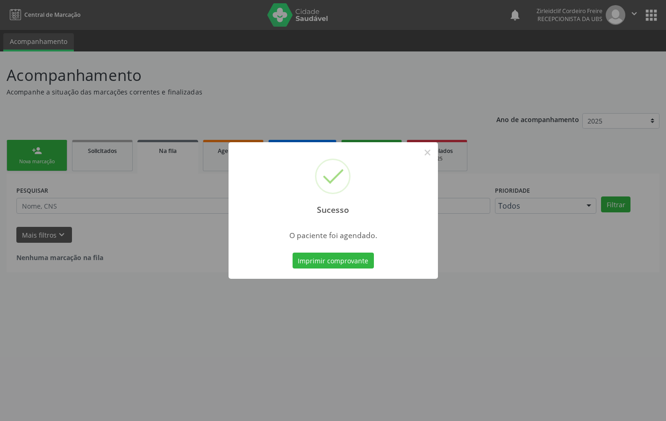
scroll to position [0, 0]
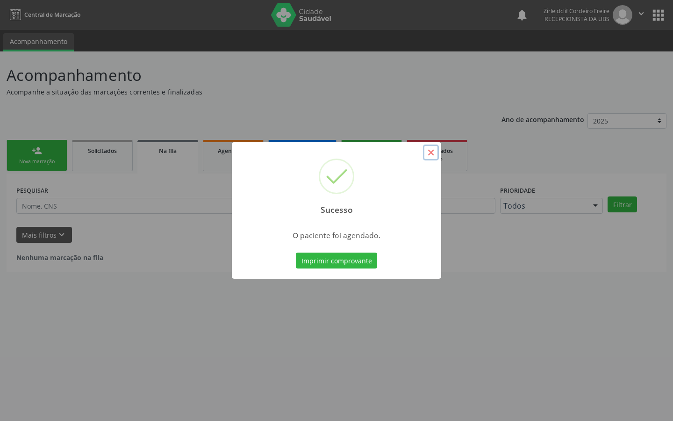
click at [435, 155] on button "×" at bounding box center [431, 152] width 16 height 16
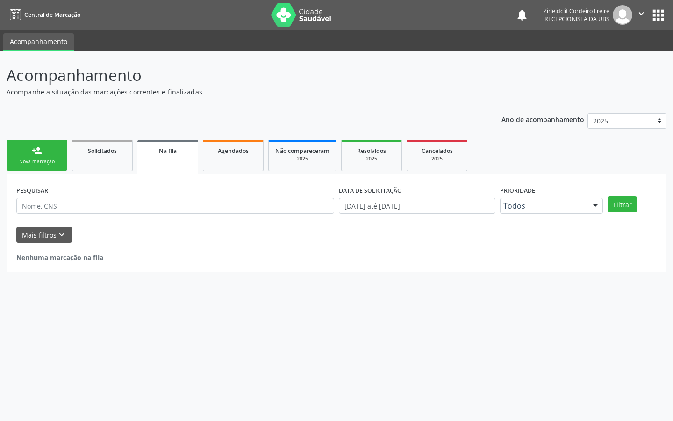
click at [43, 157] on link "person_add Nova marcação" at bounding box center [37, 155] width 61 height 31
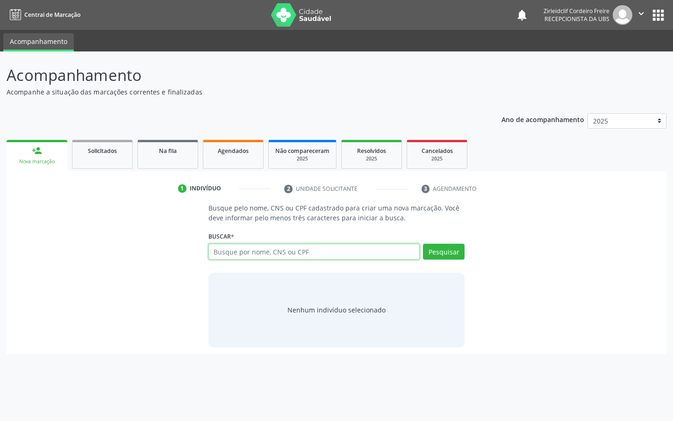
click at [234, 256] on input "text" at bounding box center [315, 252] width 212 height 16
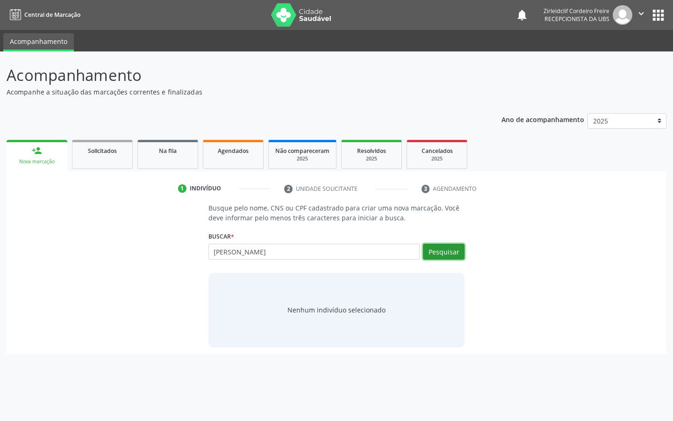
click at [435, 255] on button "Pesquisar" at bounding box center [444, 252] width 42 height 16
click at [432, 251] on button "Pesquisar" at bounding box center [444, 252] width 42 height 16
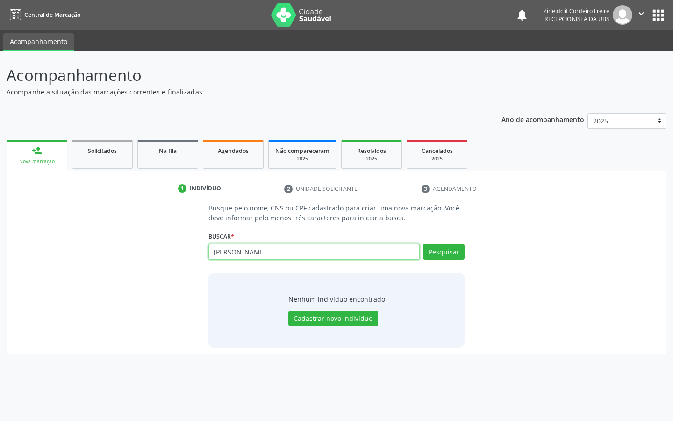
click at [303, 253] on input "[PERSON_NAME]" at bounding box center [315, 252] width 212 height 16
type input "m"
type input "s"
type input "705409454524994"
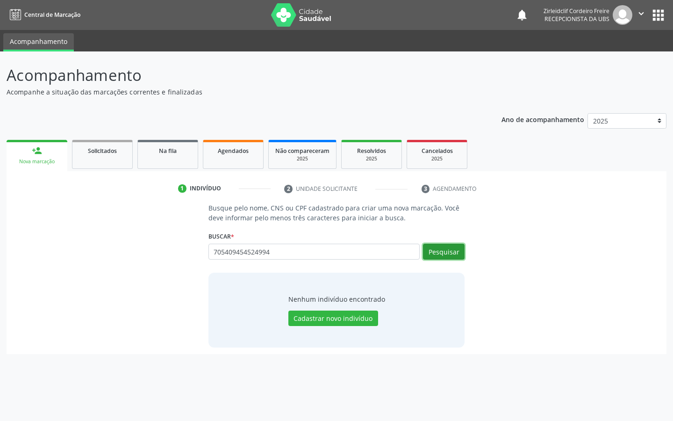
click at [444, 252] on button "Pesquisar" at bounding box center [444, 252] width 42 height 16
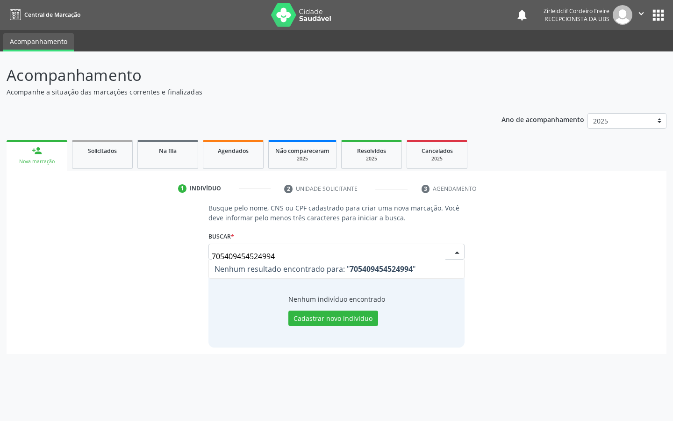
click at [282, 252] on input "705409454524994" at bounding box center [329, 256] width 234 height 19
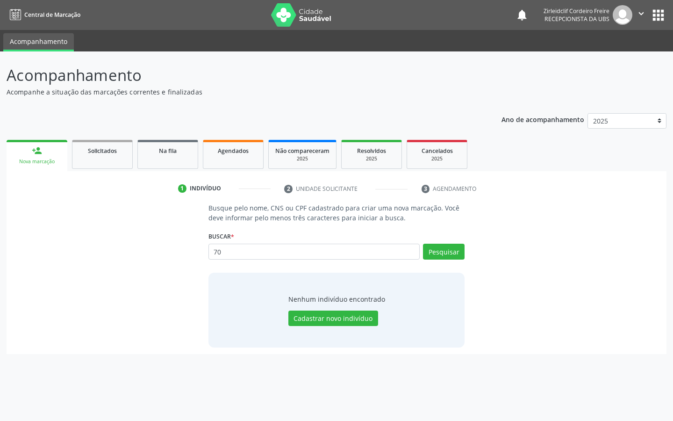
type input "7"
click at [276, 253] on input "text" at bounding box center [315, 252] width 212 height 16
type input "7"
type input "5"
type input "04352364401"
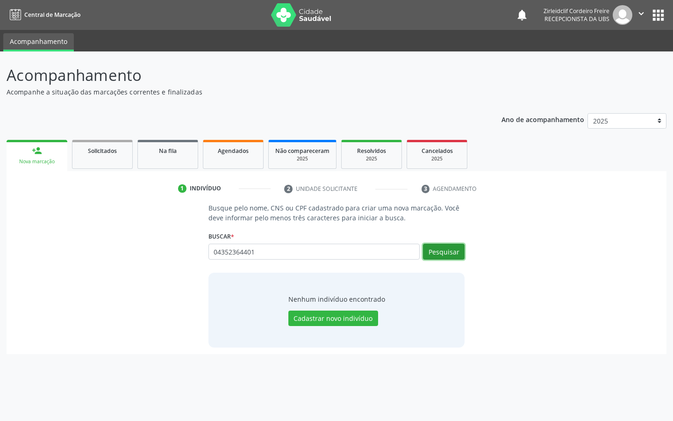
click at [443, 255] on button "Pesquisar" at bounding box center [444, 252] width 42 height 16
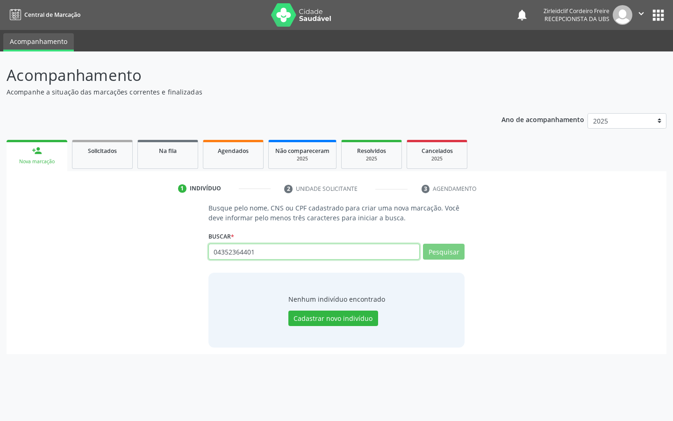
click at [264, 252] on input "04352364401" at bounding box center [315, 252] width 212 height 16
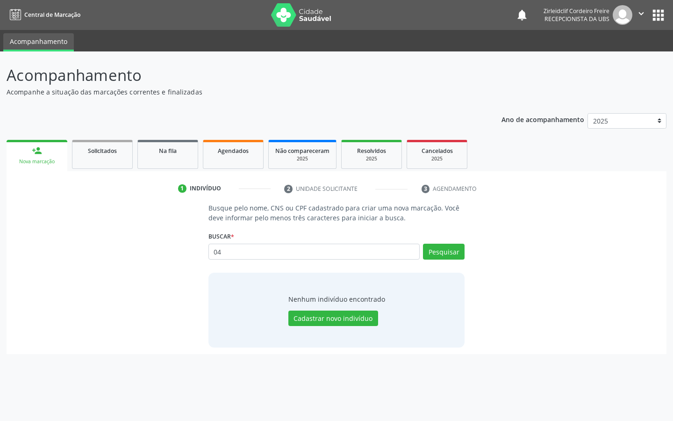
type input "0"
click at [107, 157] on link "Solicitados" at bounding box center [102, 154] width 61 height 29
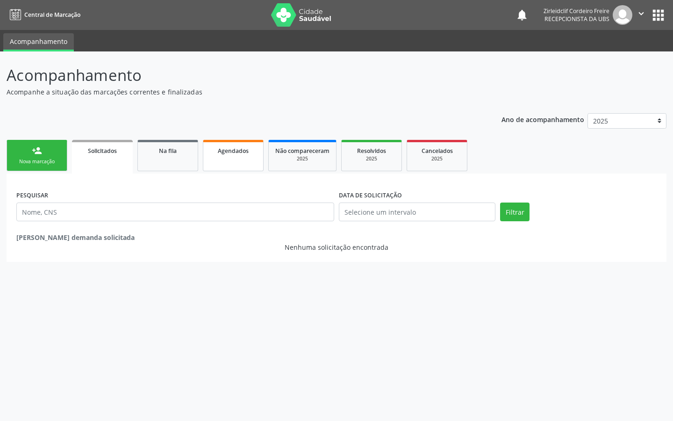
click at [251, 161] on link "Agendados" at bounding box center [233, 155] width 61 height 31
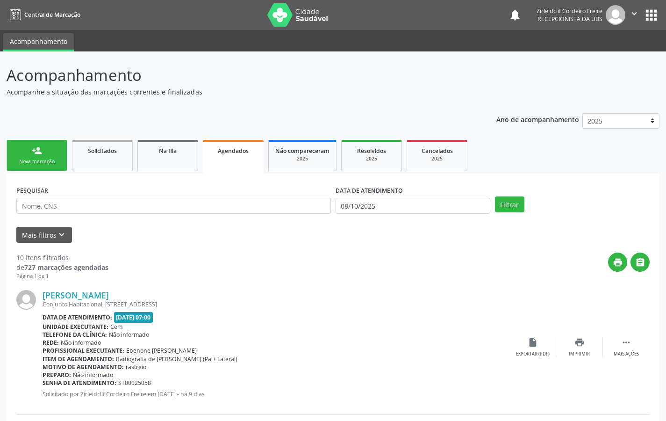
click at [56, 151] on link "person_add Nova marcação" at bounding box center [37, 155] width 61 height 31
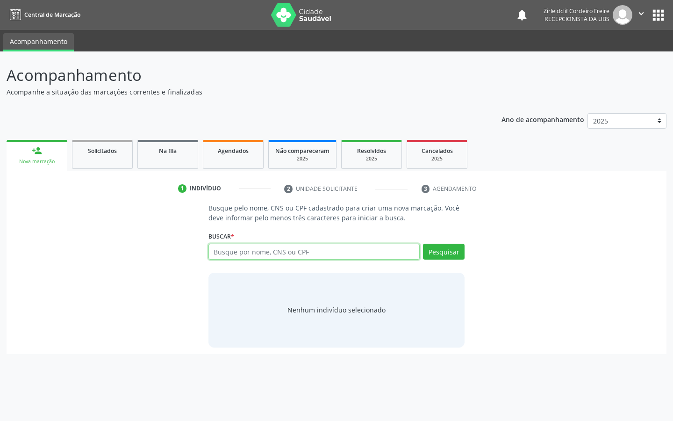
click at [248, 252] on input "text" at bounding box center [315, 252] width 212 height 16
type input "[PERSON_NAME]"
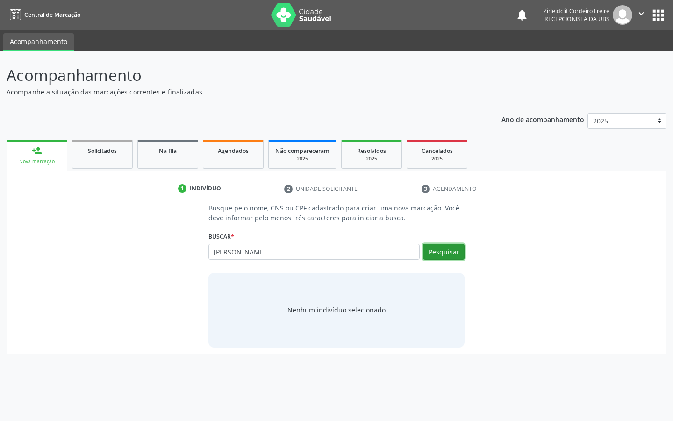
click at [461, 256] on button "Pesquisar" at bounding box center [444, 252] width 42 height 16
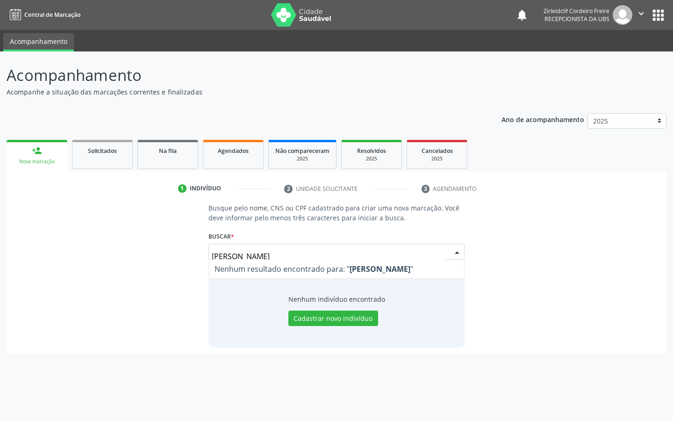
click at [280, 257] on input "[PERSON_NAME]" at bounding box center [329, 256] width 234 height 19
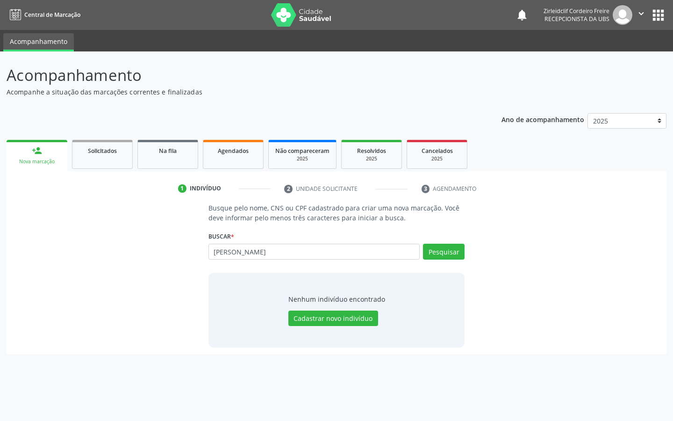
click at [269, 252] on input "[PERSON_NAME]" at bounding box center [315, 252] width 212 height 16
type input "[PERSON_NAME]"
click at [440, 248] on button "Pesquisar" at bounding box center [444, 252] width 42 height 16
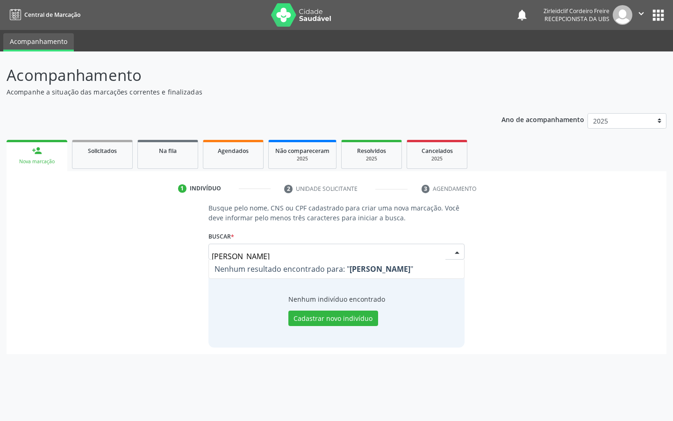
click at [305, 258] on input "[PERSON_NAME]" at bounding box center [329, 256] width 234 height 19
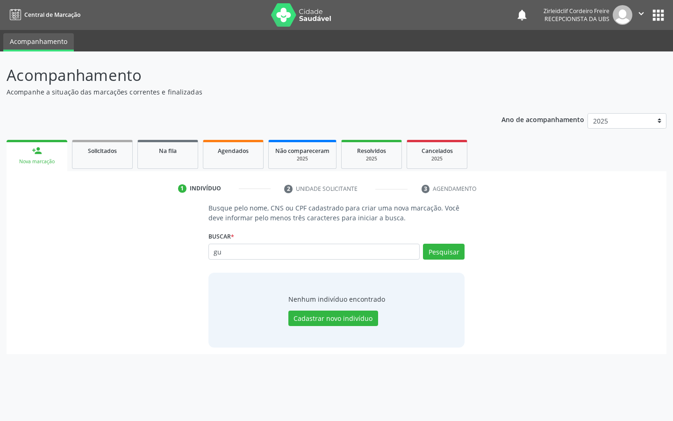
type input "g"
type input "16083291437"
click at [438, 255] on button "Pesquisar" at bounding box center [444, 252] width 42 height 16
type input "1"
type input "898003700913909"
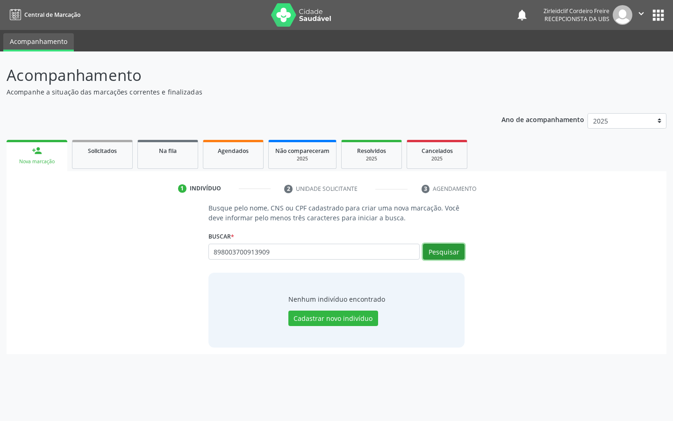
click at [443, 251] on button "Pesquisar" at bounding box center [444, 252] width 42 height 16
type input "898003700913909"
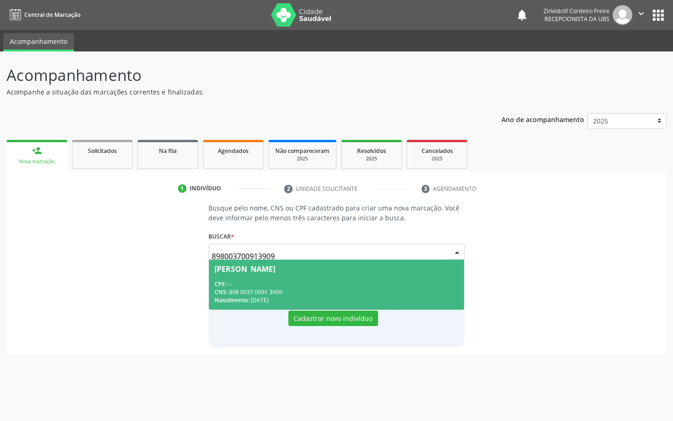
click at [312, 276] on span "[PERSON_NAME] CPF: -- CNS: 898 0037 0091 3909 Nascimento: [DATE]" at bounding box center [337, 284] width 256 height 50
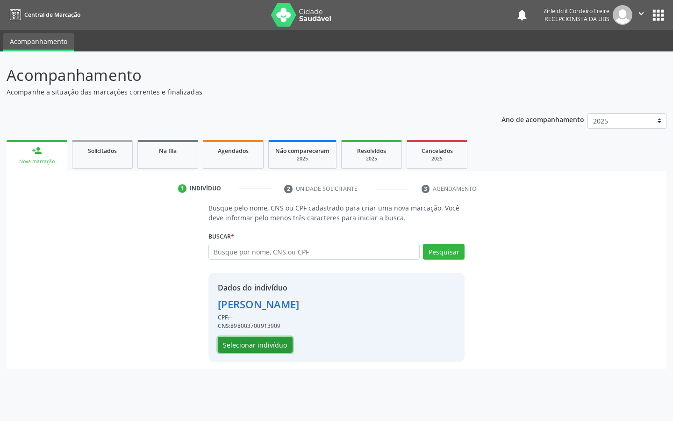
click at [268, 344] on button "Selecionar indivíduo" at bounding box center [255, 345] width 75 height 16
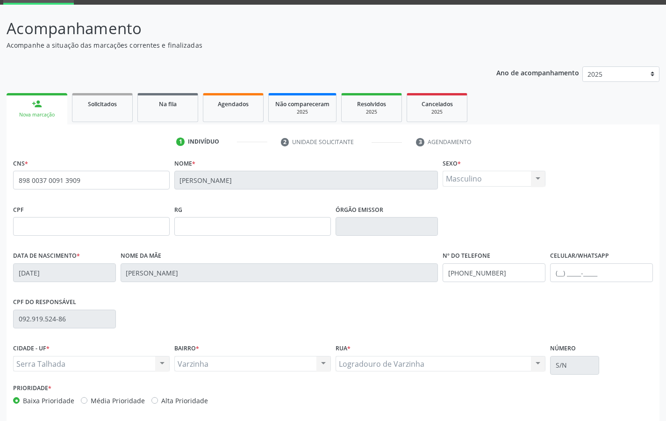
scroll to position [86, 0]
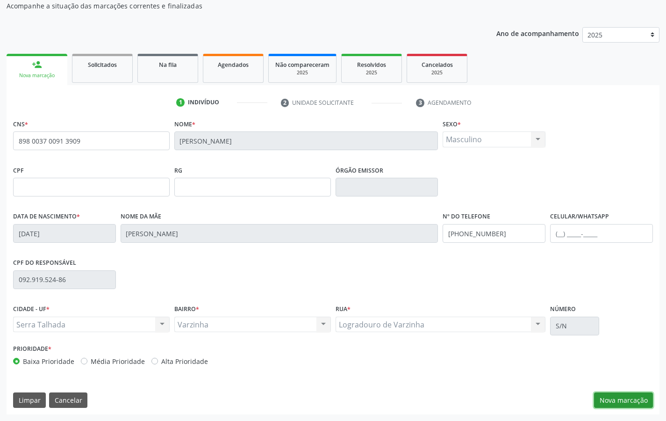
click at [631, 401] on button "Nova marcação" at bounding box center [623, 400] width 59 height 16
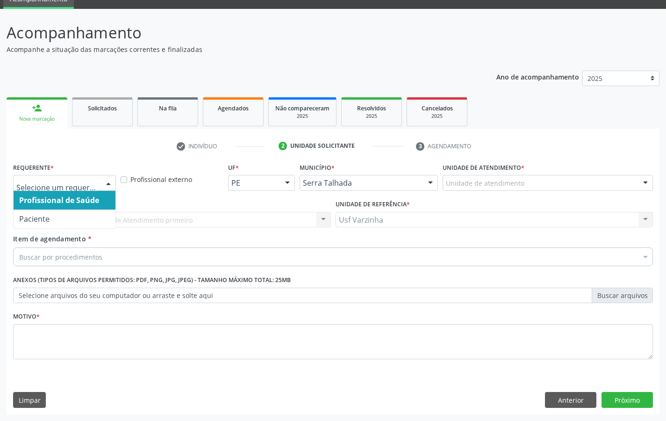
click at [109, 181] on div at bounding box center [108, 183] width 14 height 16
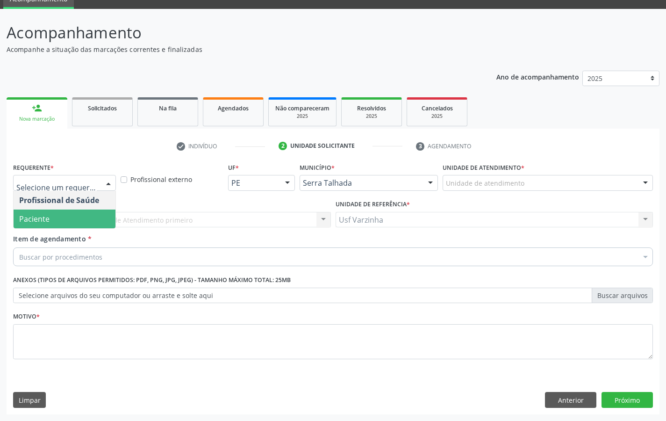
click at [84, 210] on span "Paciente" at bounding box center [65, 218] width 102 height 19
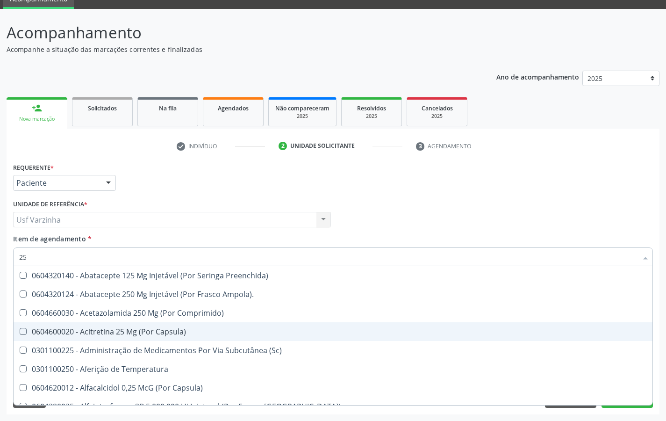
type input "2"
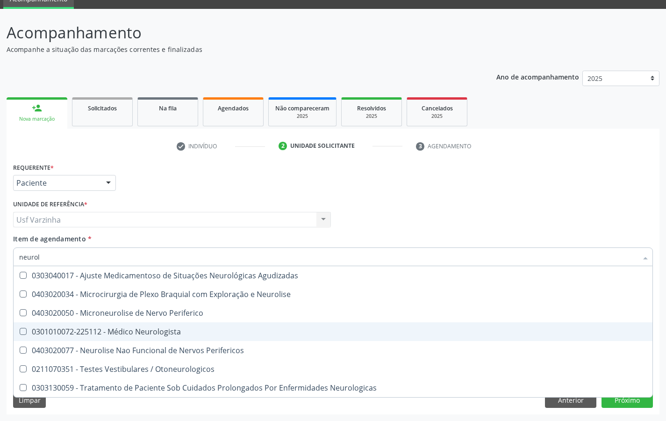
type input "neurolo"
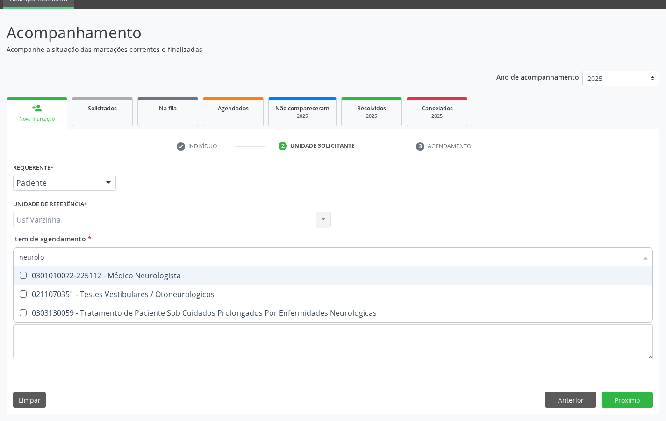
click at [149, 279] on div "0301010072-225112 - Médico Neurologista" at bounding box center [333, 275] width 628 height 7
checkbox Neurologista "true"
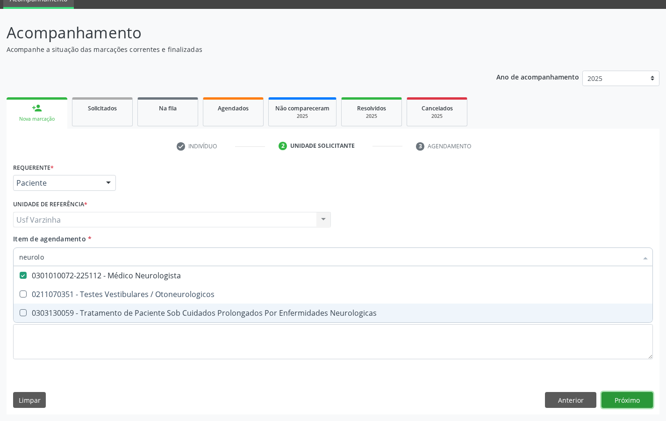
click at [632, 399] on div "Requerente * Paciente Profissional de Saúde Paciente Nenhum resultado encontrad…" at bounding box center [333, 287] width 653 height 254
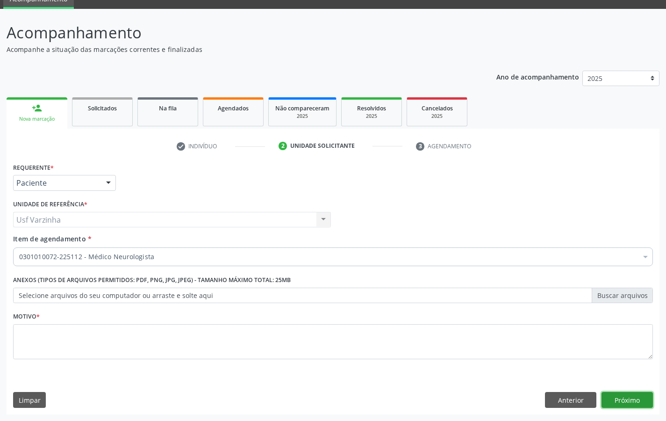
checkbox Neurologista "true"
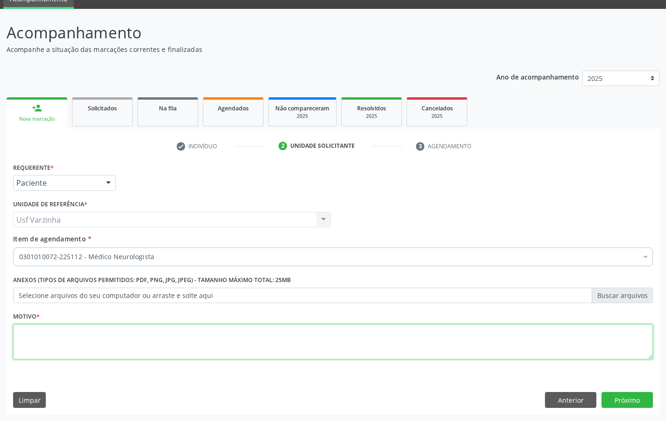
click at [55, 336] on textarea at bounding box center [333, 342] width 640 height 36
type textarea "rastreio"
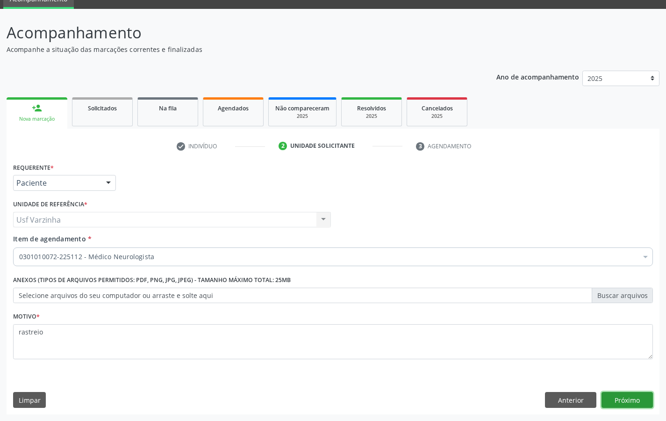
click at [627, 399] on button "Próximo" at bounding box center [627, 400] width 51 height 16
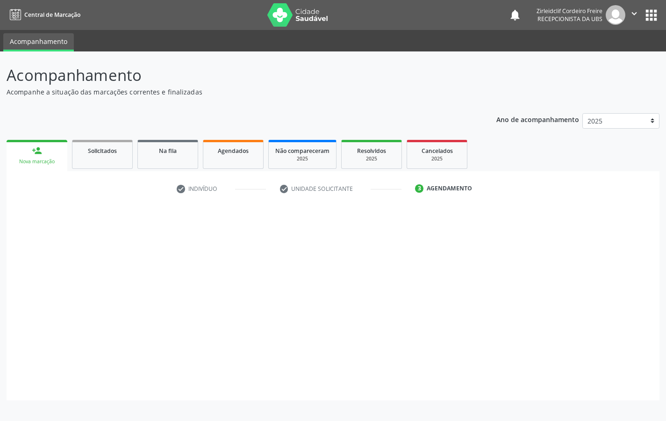
scroll to position [0, 0]
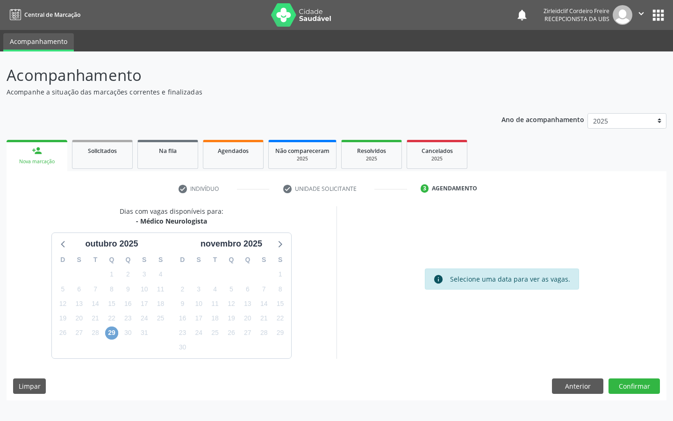
click at [113, 333] on span "29" at bounding box center [111, 332] width 13 height 13
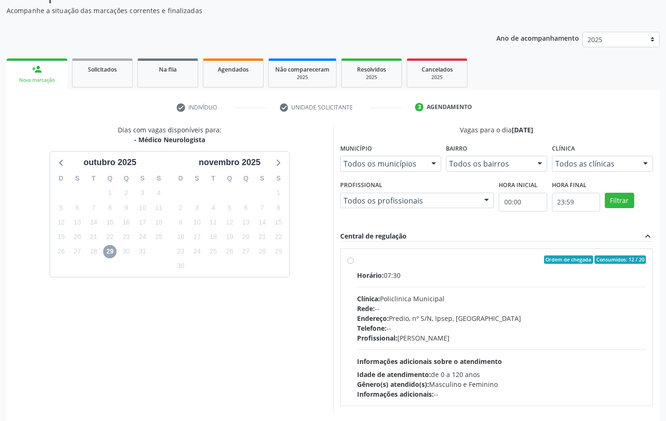
scroll to position [94, 0]
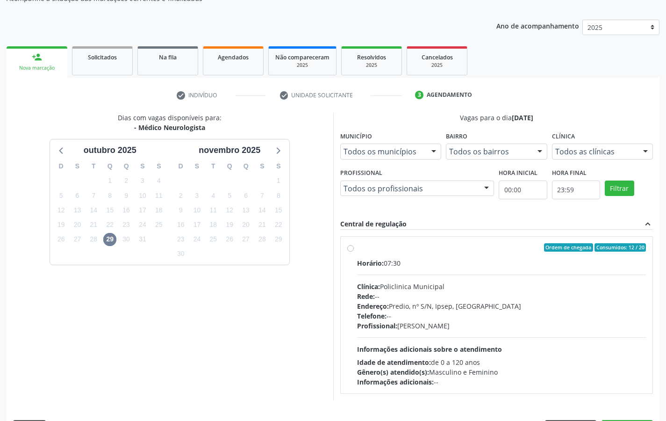
click at [357, 248] on label "Ordem de chegada Consumidos: 12 / 20 Horário: 07:30 Clínica: Policlinica Munici…" at bounding box center [501, 315] width 289 height 144
click at [351, 248] on input "Ordem de chegada Consumidos: 12 / 20 Horário: 07:30 Clínica: Policlinica Munici…" at bounding box center [350, 247] width 7 height 8
radio input "true"
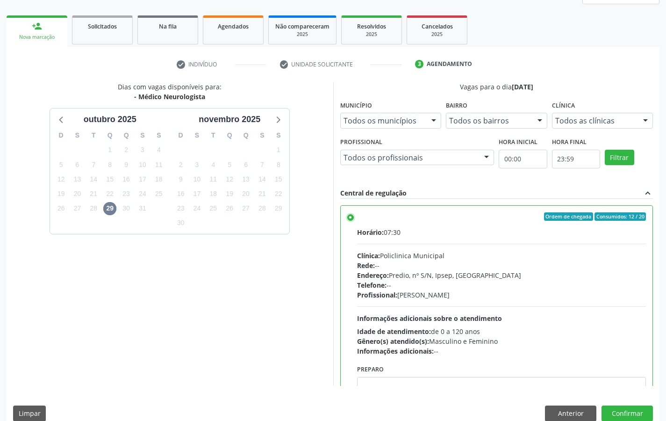
scroll to position [138, 0]
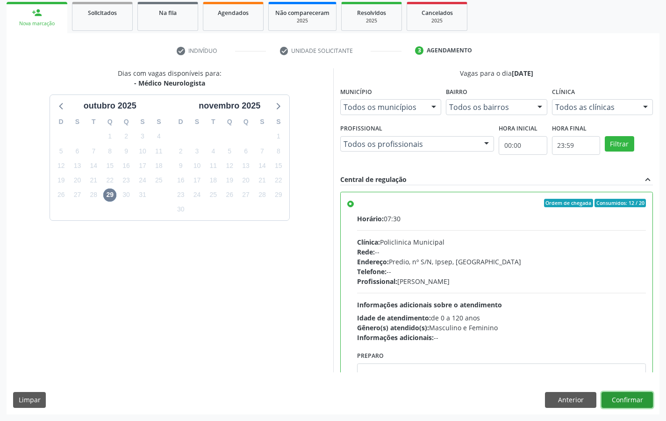
click at [626, 399] on button "Confirmar" at bounding box center [627, 400] width 51 height 16
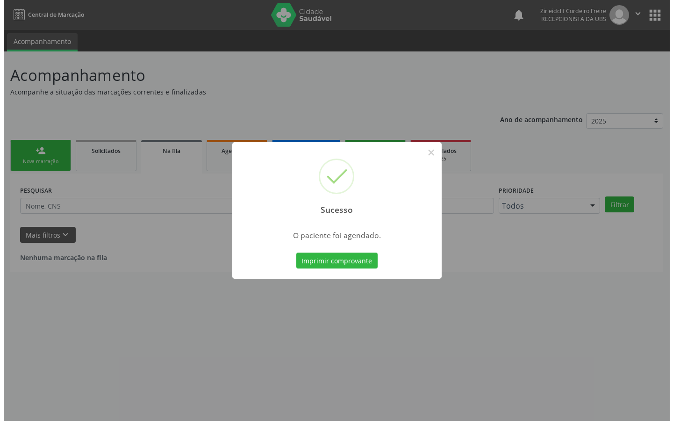
scroll to position [0, 0]
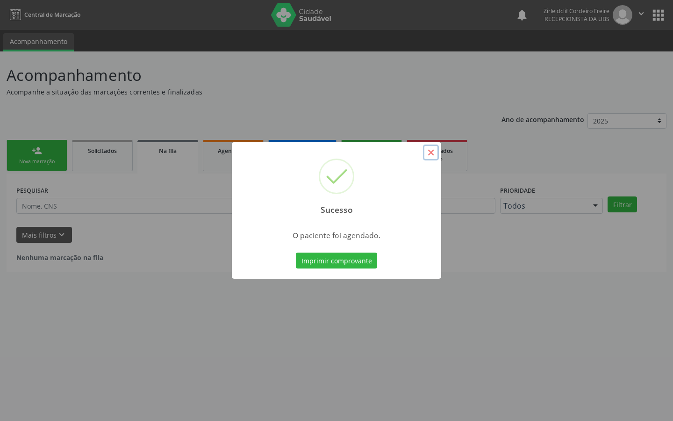
click at [430, 151] on button "×" at bounding box center [431, 152] width 16 height 16
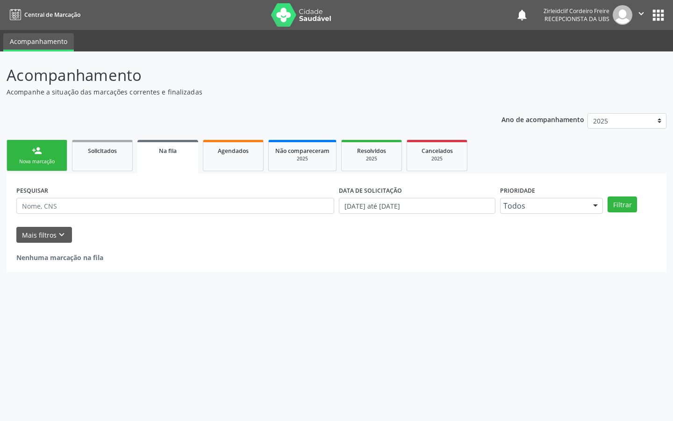
click at [38, 159] on div "Nova marcação" at bounding box center [37, 161] width 47 height 7
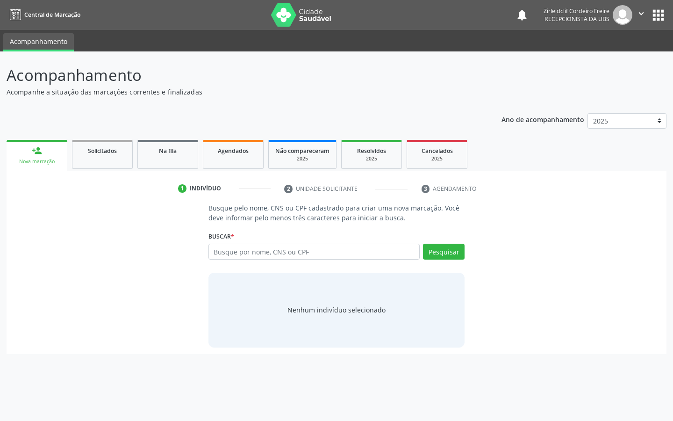
click at [41, 154] on div "person_add" at bounding box center [37, 150] width 10 height 10
click at [275, 252] on input "text" at bounding box center [315, 252] width 212 height 16
click at [448, 248] on button "Pesquisar" at bounding box center [444, 252] width 42 height 16
click at [442, 253] on button "Pesquisar" at bounding box center [444, 252] width 42 height 16
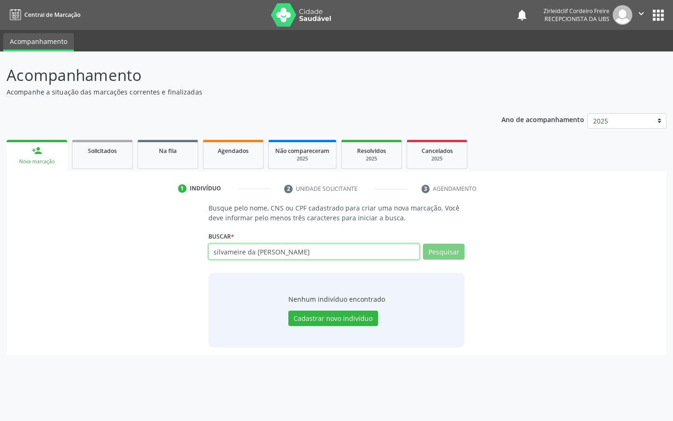
click at [303, 254] on input "silvameire da [PERSON_NAME]" at bounding box center [315, 252] width 212 height 16
type input "s"
click at [296, 250] on input "text" at bounding box center [315, 252] width 212 height 16
type input "04352364401"
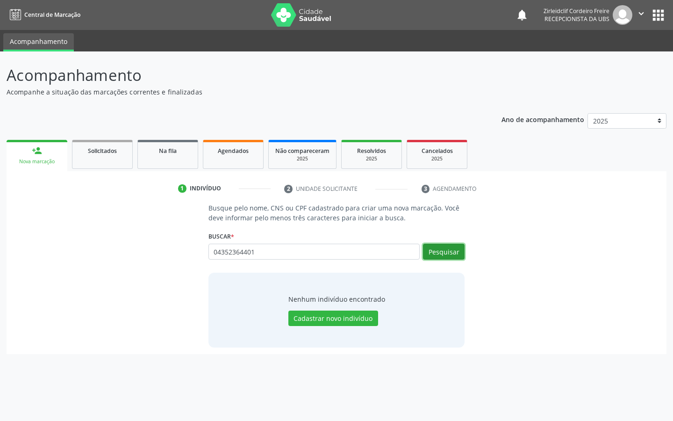
click at [447, 254] on button "Pesquisar" at bounding box center [444, 252] width 42 height 16
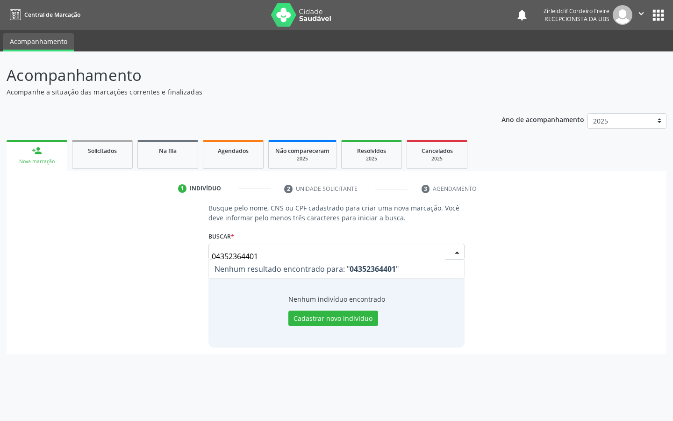
click at [267, 253] on input "04352364401" at bounding box center [329, 256] width 234 height 19
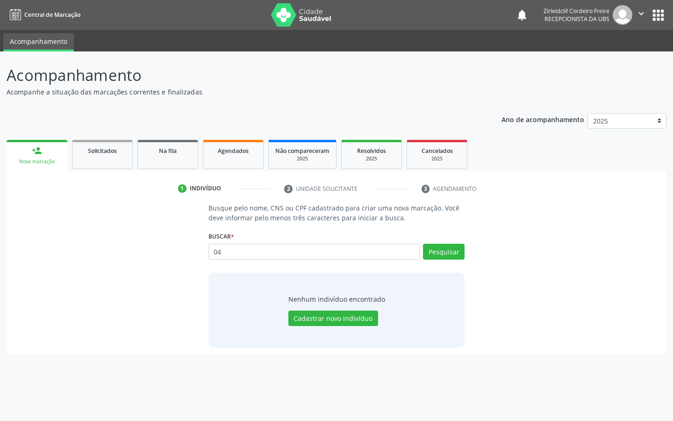
type input "0"
click at [453, 252] on button "Pesquisar" at bounding box center [444, 252] width 42 height 16
click at [43, 156] on link "person_add Nova marcação" at bounding box center [37, 155] width 61 height 31
click at [304, 255] on input "text" at bounding box center [315, 252] width 212 height 16
type input "2"
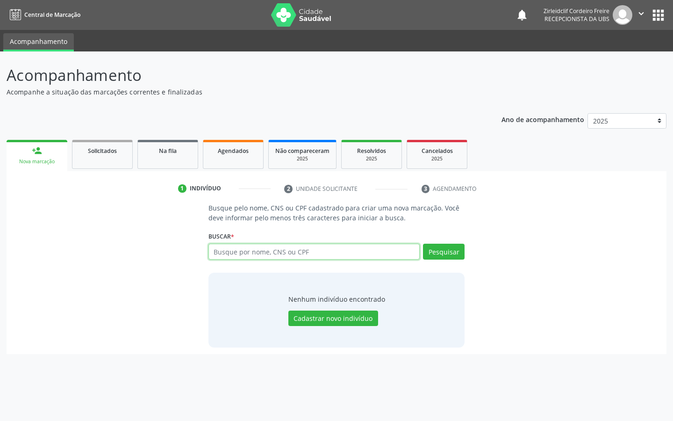
click at [353, 253] on input "text" at bounding box center [315, 252] width 212 height 16
type input "silvameiri da conceição"
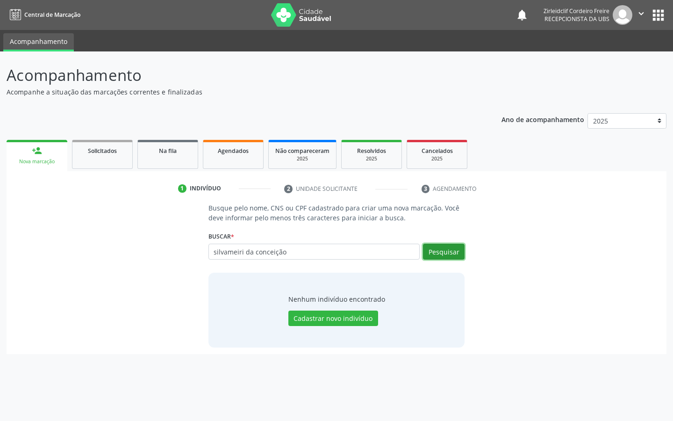
click at [444, 252] on button "Pesquisar" at bounding box center [444, 252] width 42 height 16
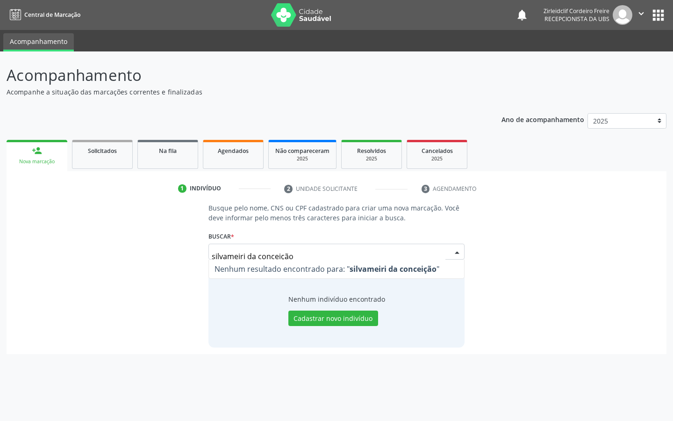
click at [245, 256] on input "silvameiri da conceição" at bounding box center [329, 256] width 234 height 19
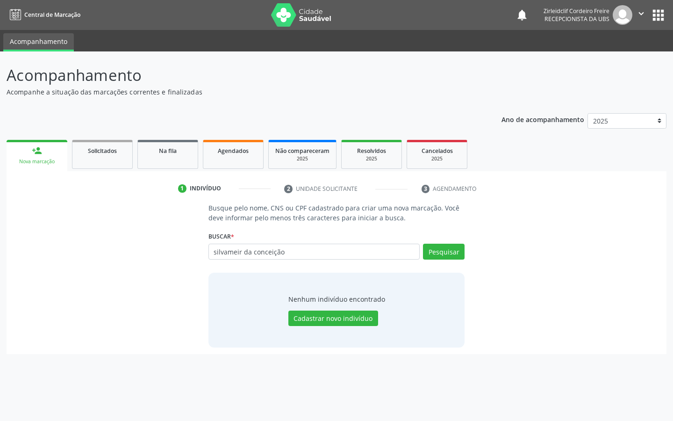
click at [241, 253] on input "silvameir da conceição" at bounding box center [315, 252] width 212 height 16
click at [289, 252] on input "silvameire da conceição" at bounding box center [315, 252] width 212 height 16
click at [439, 252] on button "Pesquisar" at bounding box center [444, 252] width 42 height 16
click at [443, 255] on button "Pesquisar" at bounding box center [444, 252] width 42 height 16
click at [289, 253] on input "silvameire da conceição" at bounding box center [315, 252] width 212 height 16
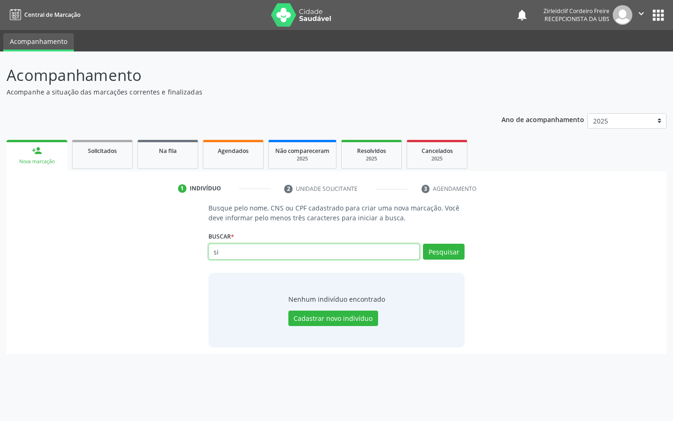
type input "s"
click at [224, 252] on input "text" at bounding box center [315, 252] width 212 height 16
type input "705409454524994"
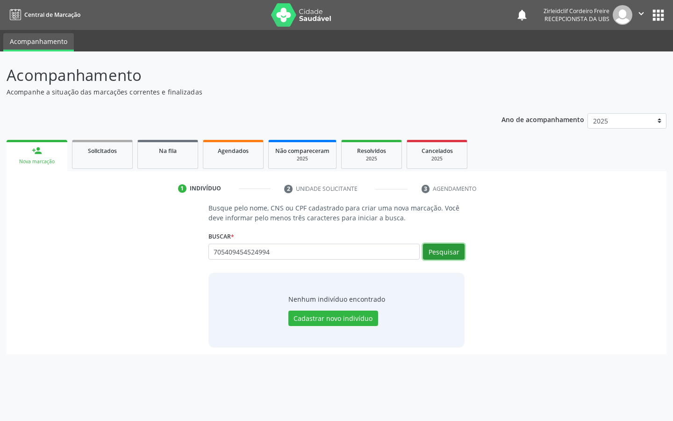
click at [439, 252] on button "Pesquisar" at bounding box center [444, 252] width 42 height 16
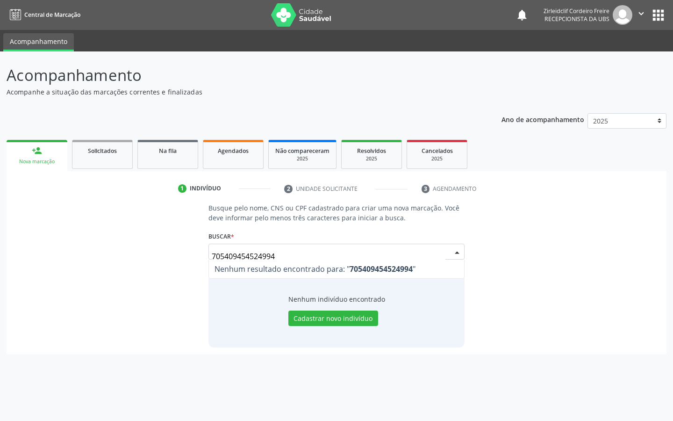
click at [282, 256] on input "705409454524994" at bounding box center [329, 256] width 234 height 19
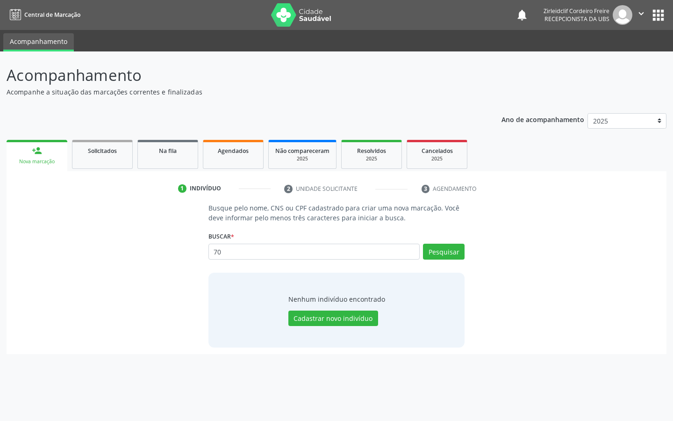
type input "7"
click at [48, 158] on div "Nova marcação" at bounding box center [37, 161] width 48 height 7
click at [89, 154] on span "Solicitados" at bounding box center [102, 151] width 29 height 8
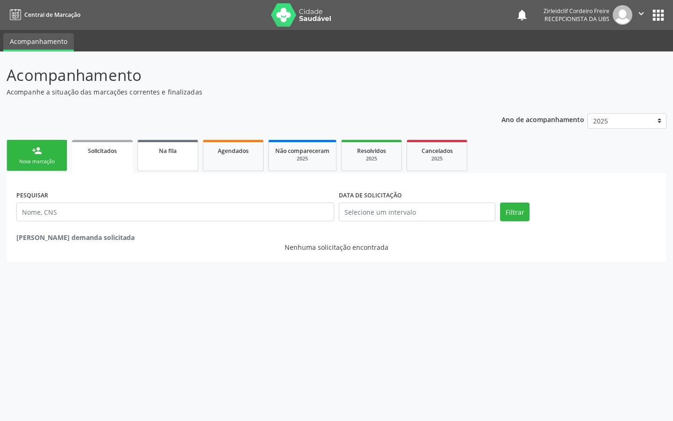
click at [147, 159] on link "Na fila" at bounding box center [167, 155] width 61 height 31
click at [306, 162] on div "2025" at bounding box center [302, 158] width 54 height 7
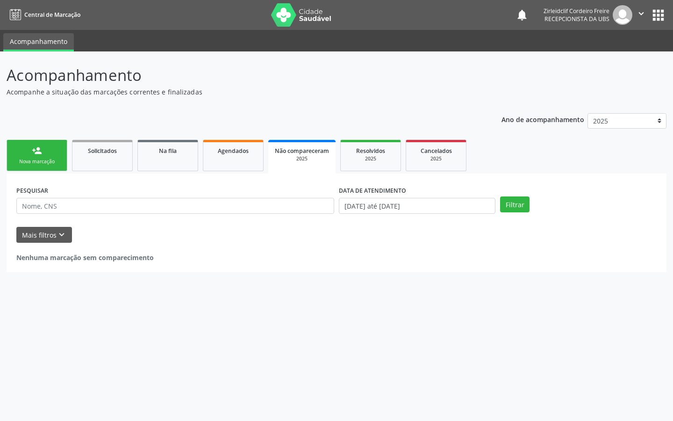
click at [663, 15] on button "apps" at bounding box center [658, 15] width 16 height 16
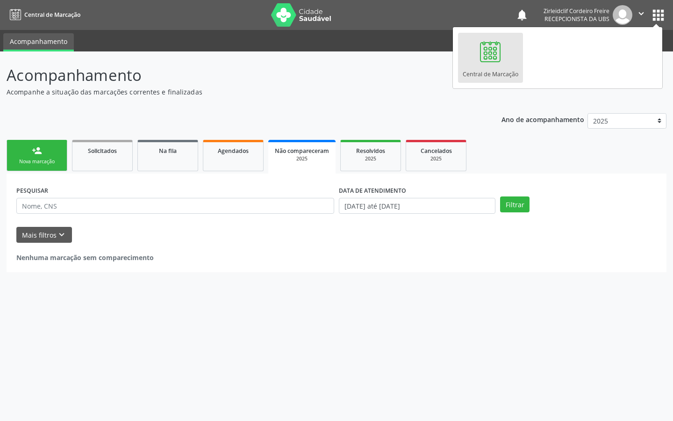
click at [396, 94] on p "Acompanhe a situação das marcações correntes e finalizadas" at bounding box center [238, 92] width 462 height 10
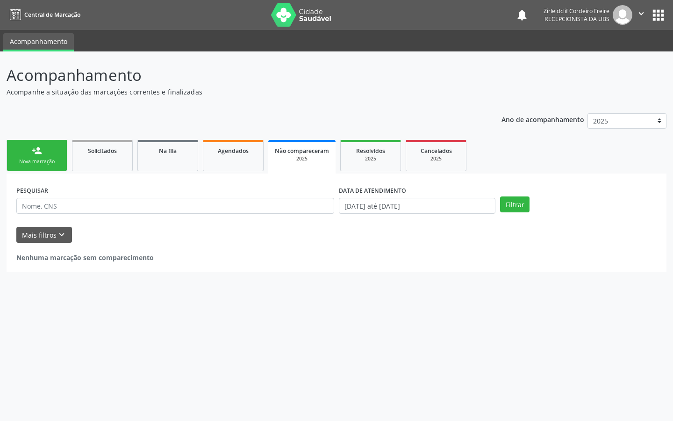
click at [22, 367] on div "Acompanhamento Acompanhe a situação das marcações correntes e finalizadas Relat…" at bounding box center [336, 235] width 673 height 369
drag, startPoint x: 30, startPoint y: 359, endPoint x: 281, endPoint y: 305, distance: 256.4
click at [281, 305] on div "Acompanhamento Acompanhe a situação das marcações correntes e finalizadas Relat…" at bounding box center [336, 235] width 673 height 369
click at [103, 158] on link "Solicitados" at bounding box center [102, 155] width 61 height 31
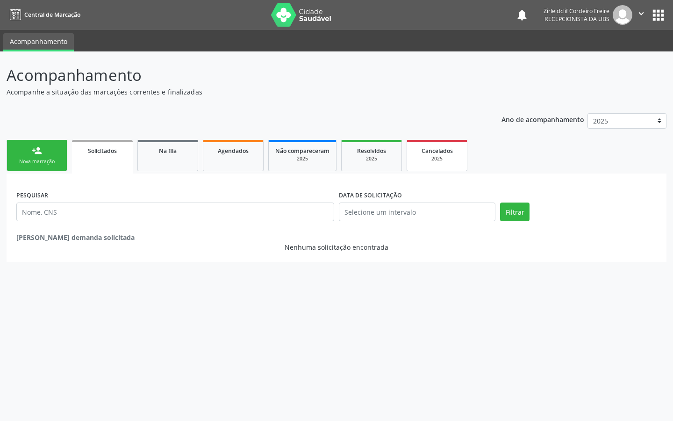
click at [430, 158] on div "2025" at bounding box center [437, 158] width 47 height 7
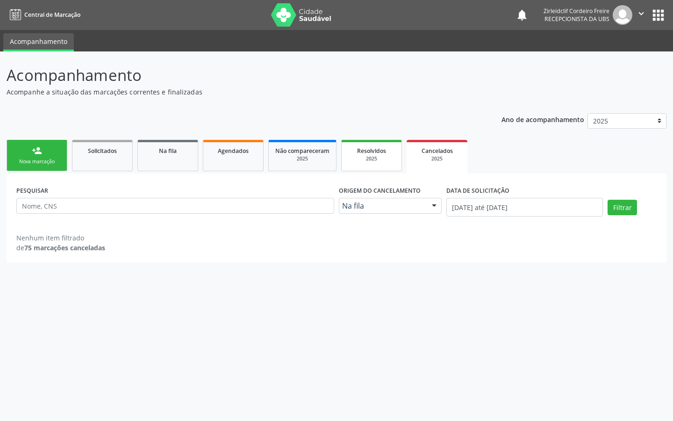
click at [372, 157] on div "2025" at bounding box center [371, 158] width 47 height 7
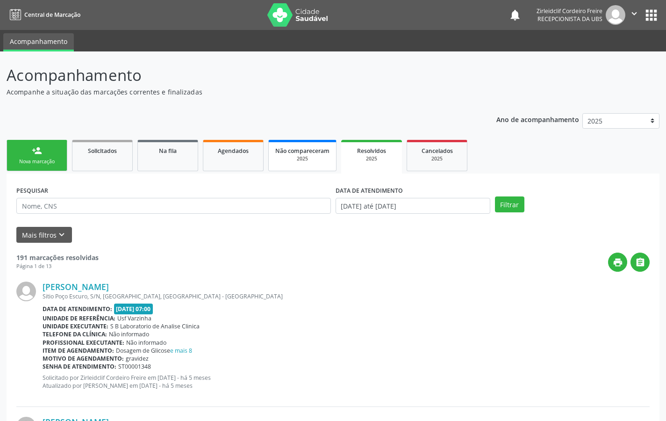
click at [299, 157] on div "2025" at bounding box center [302, 158] width 54 height 7
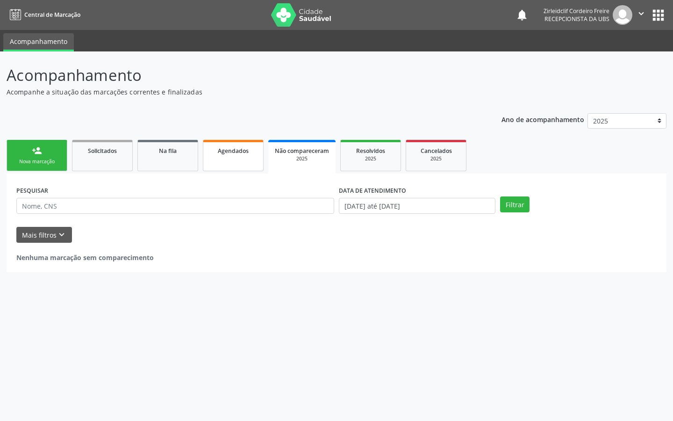
click at [225, 158] on link "Agendados" at bounding box center [233, 155] width 61 height 31
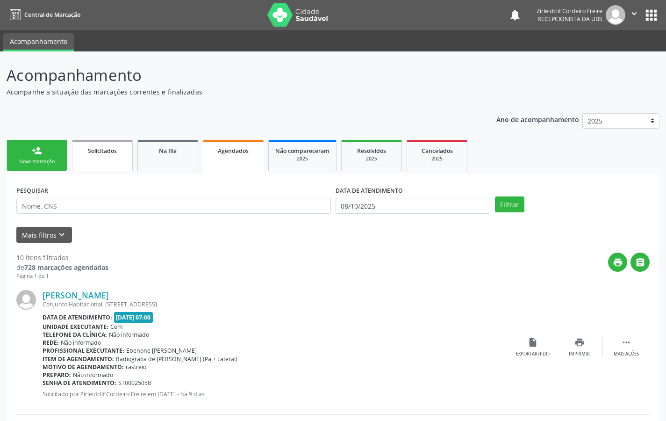
click at [99, 155] on link "Solicitados" at bounding box center [102, 155] width 61 height 31
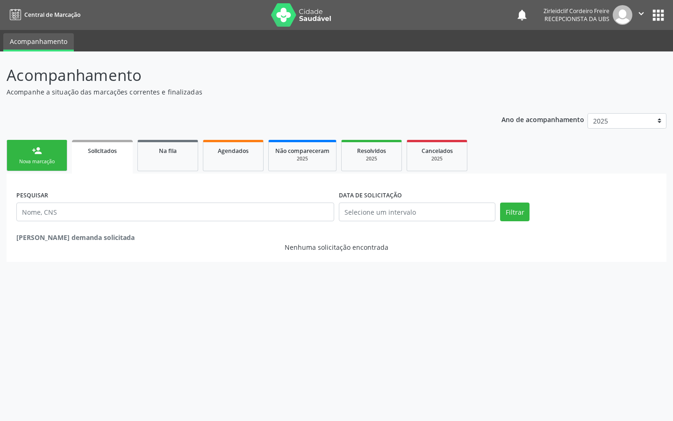
click at [49, 156] on link "person_add Nova marcação" at bounding box center [37, 155] width 61 height 31
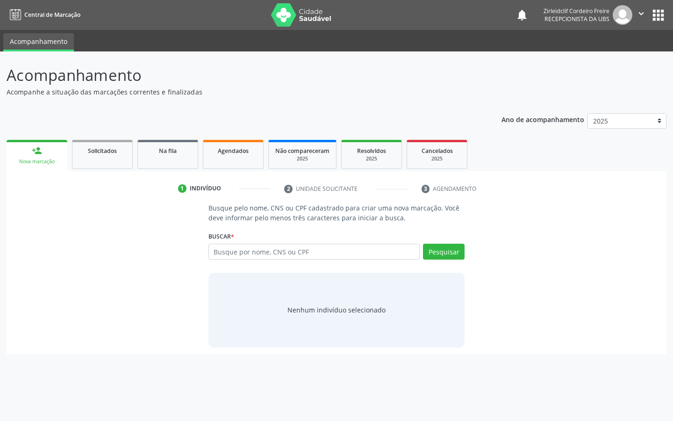
click at [661, 11] on button "apps" at bounding box center [658, 15] width 16 height 16
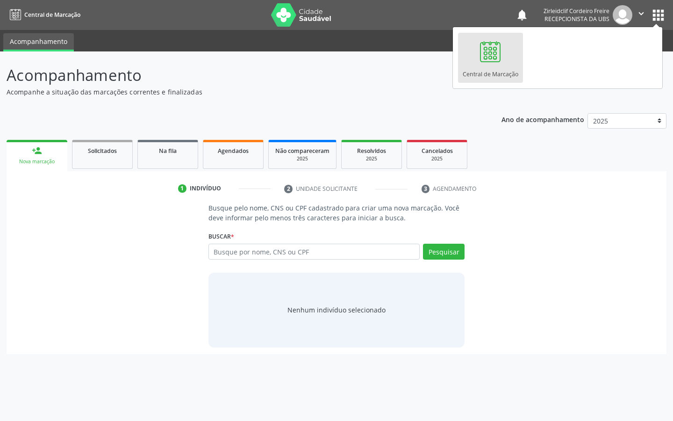
click at [496, 60] on div at bounding box center [490, 51] width 28 height 28
click at [252, 97] on div "Acompanhamento Acompanhe a situação das marcações correntes e finalizadas Relat…" at bounding box center [337, 209] width 660 height 290
